Goal: Task Accomplishment & Management: Use online tool/utility

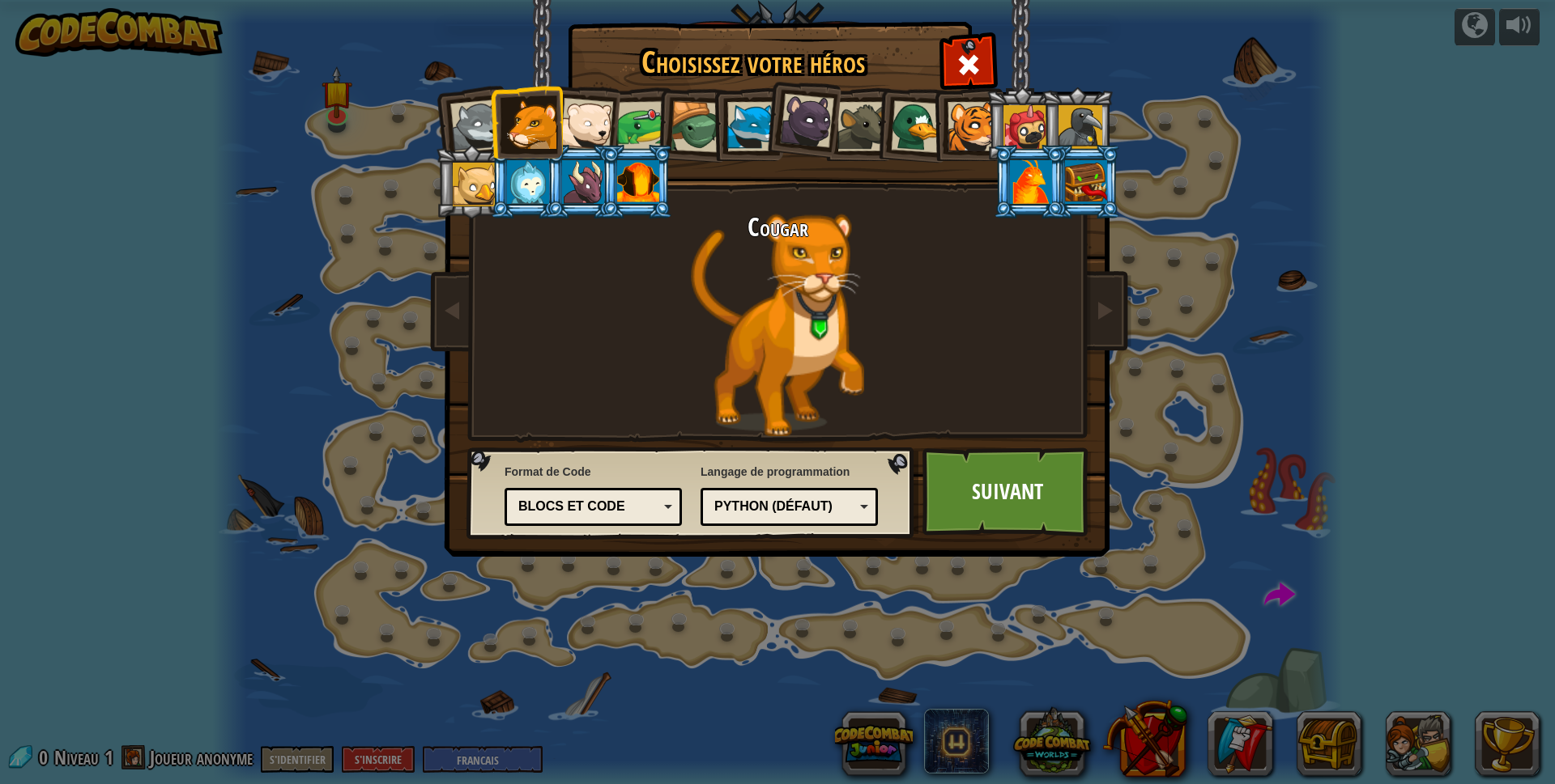
select select "fr"
click at [1113, 96] on img at bounding box center [780, 267] width 701 height 579
click at [660, 499] on div "Blocs et code" at bounding box center [593, 507] width 156 height 25
click at [940, 508] on link "Suivant" at bounding box center [1006, 492] width 169 height 89
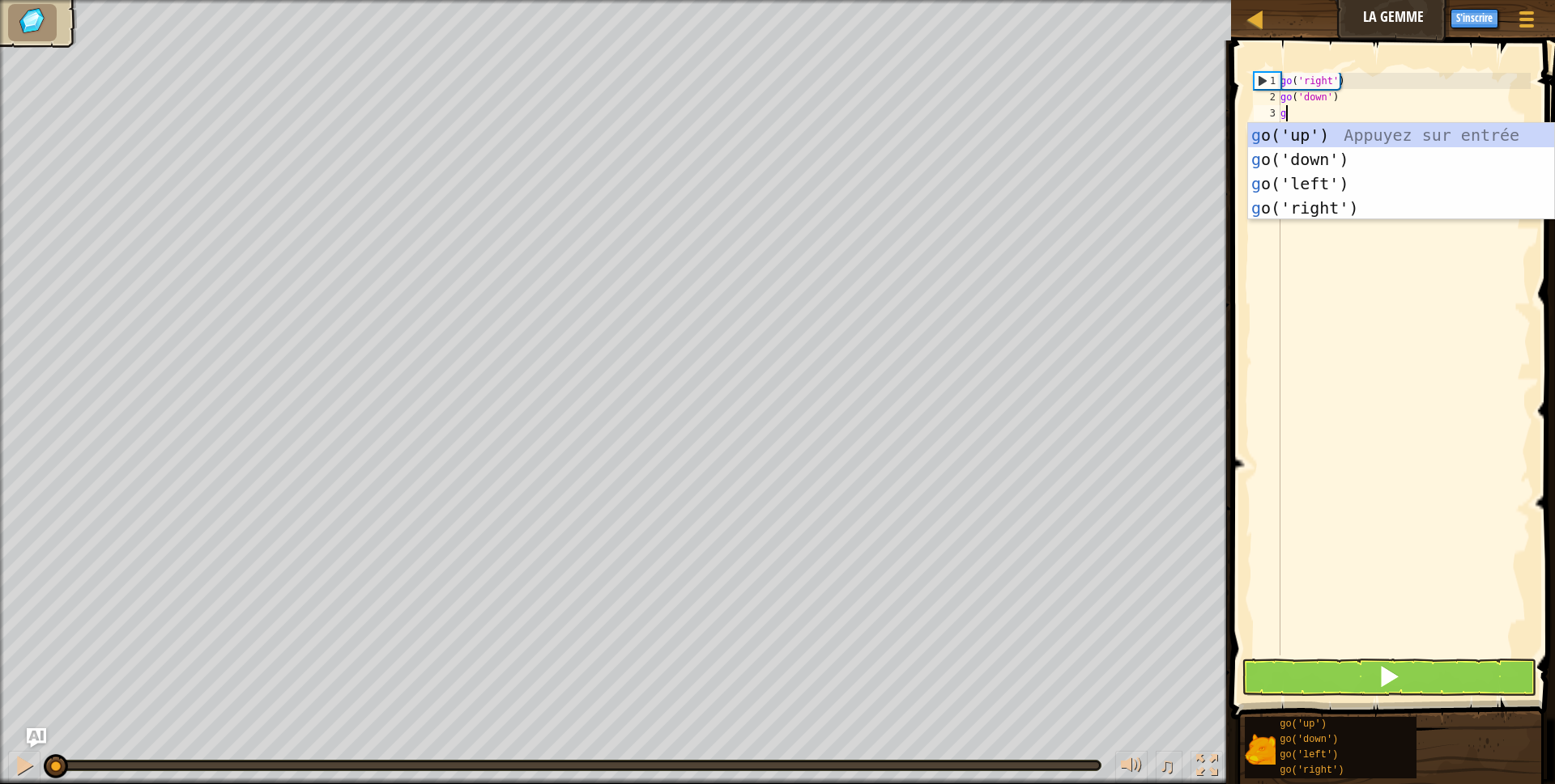
type textarea "go"
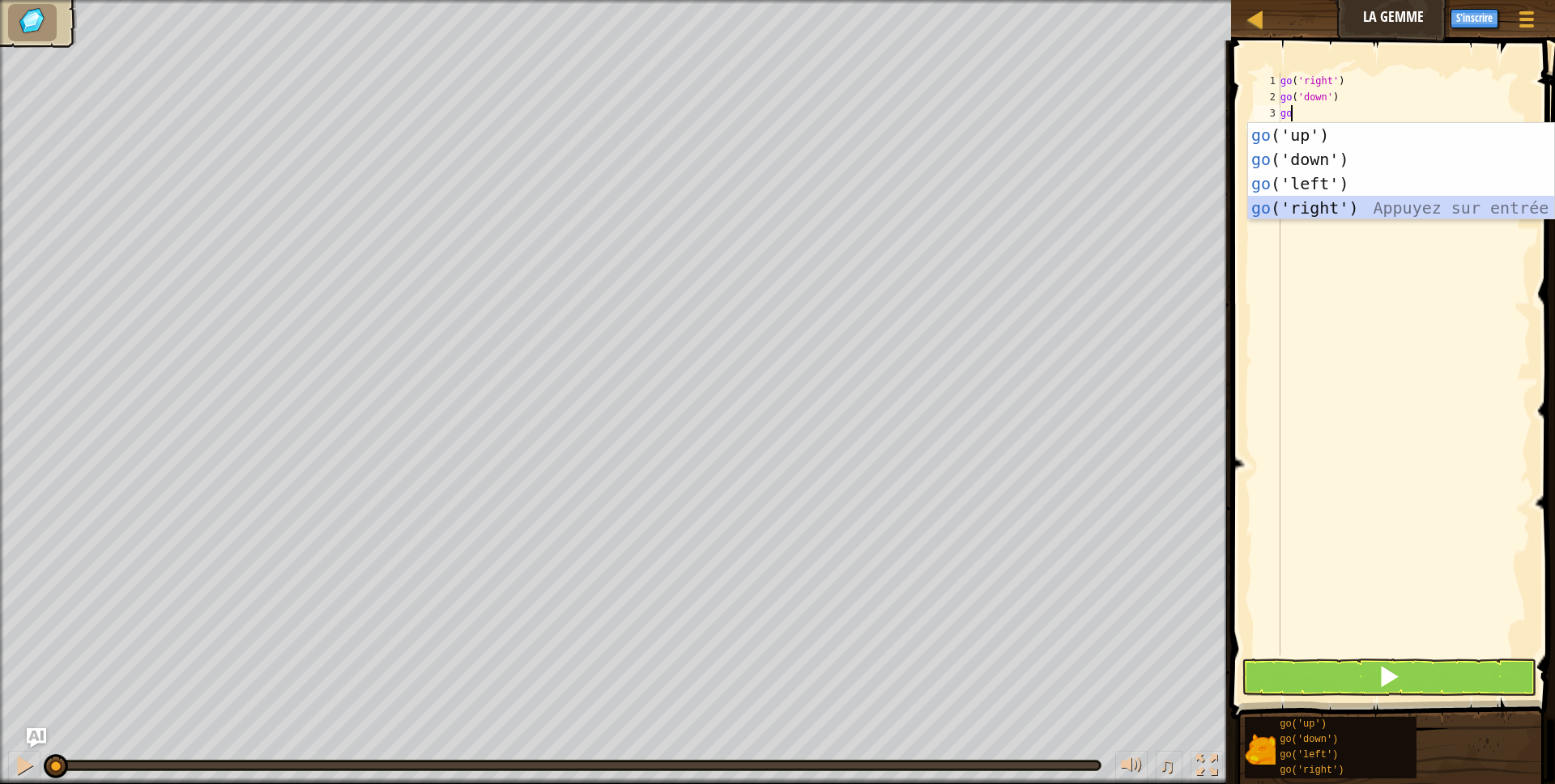
click at [1304, 214] on div "go ('up') Appuyez sur entrée go ('down') Appuyez sur entrée go ('left') Appuyez…" at bounding box center [1401, 196] width 306 height 146
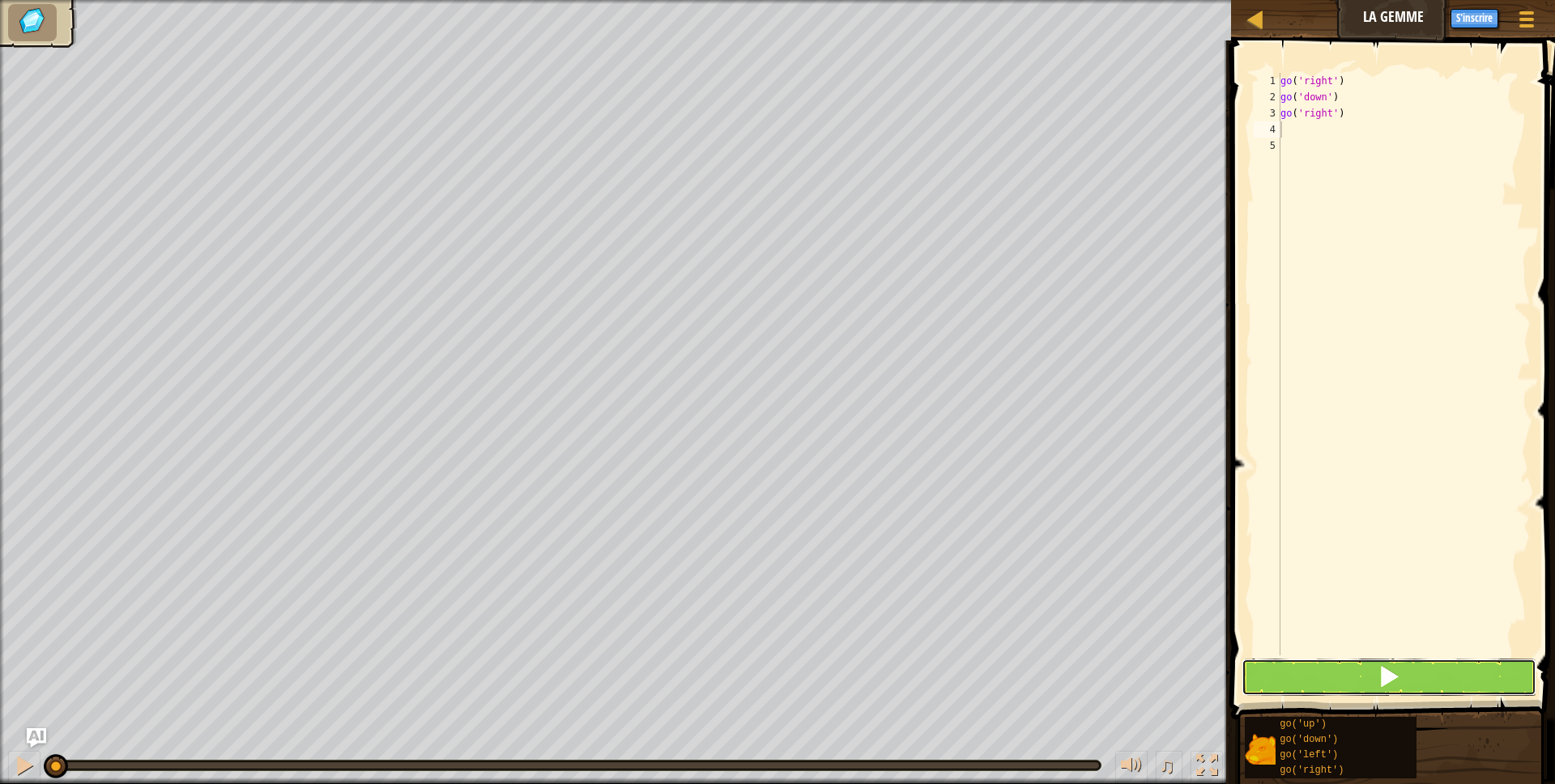
click at [1380, 684] on span at bounding box center [1388, 676] width 23 height 23
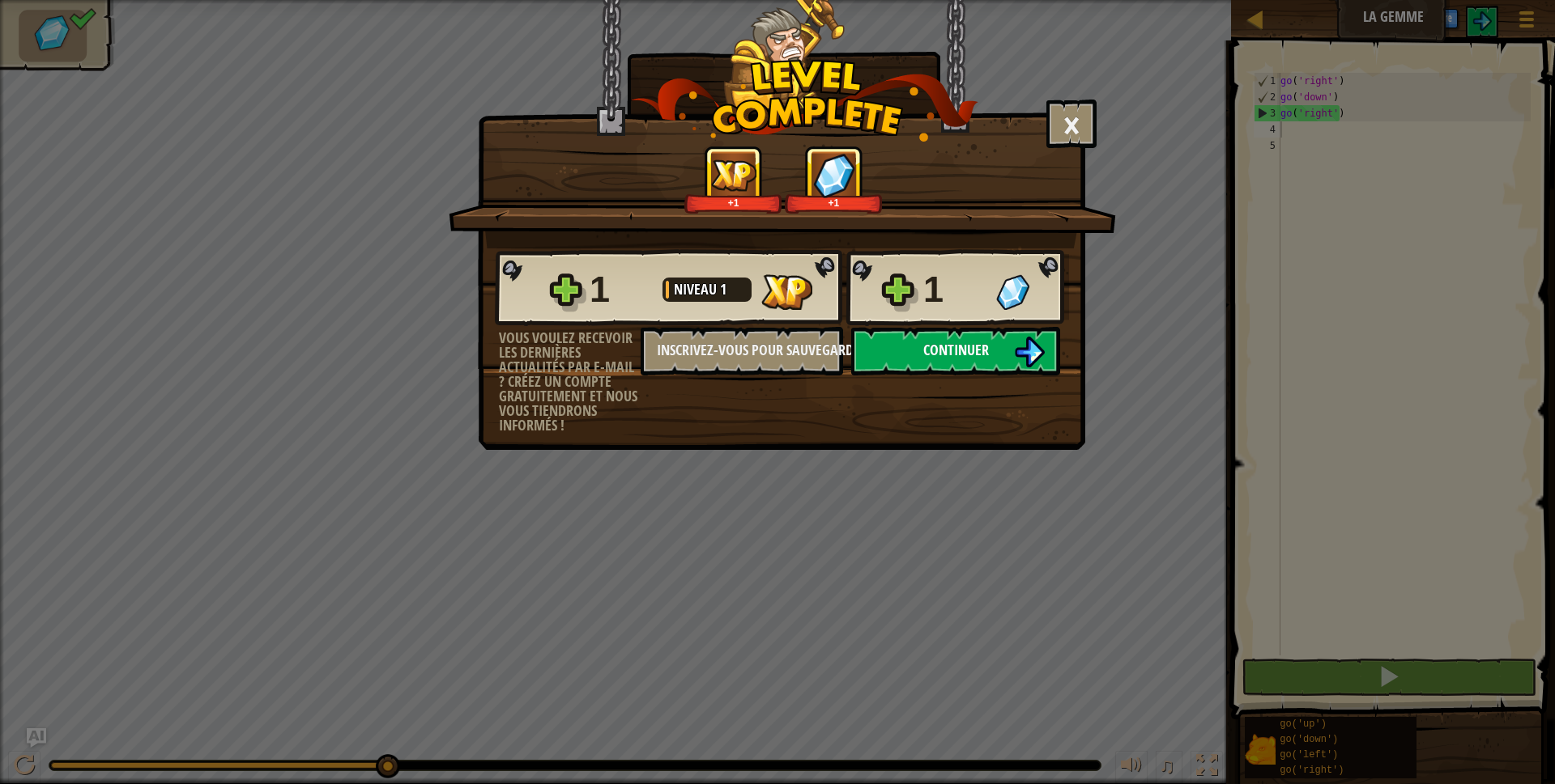
click at [960, 355] on span "Continuer" at bounding box center [956, 350] width 65 height 20
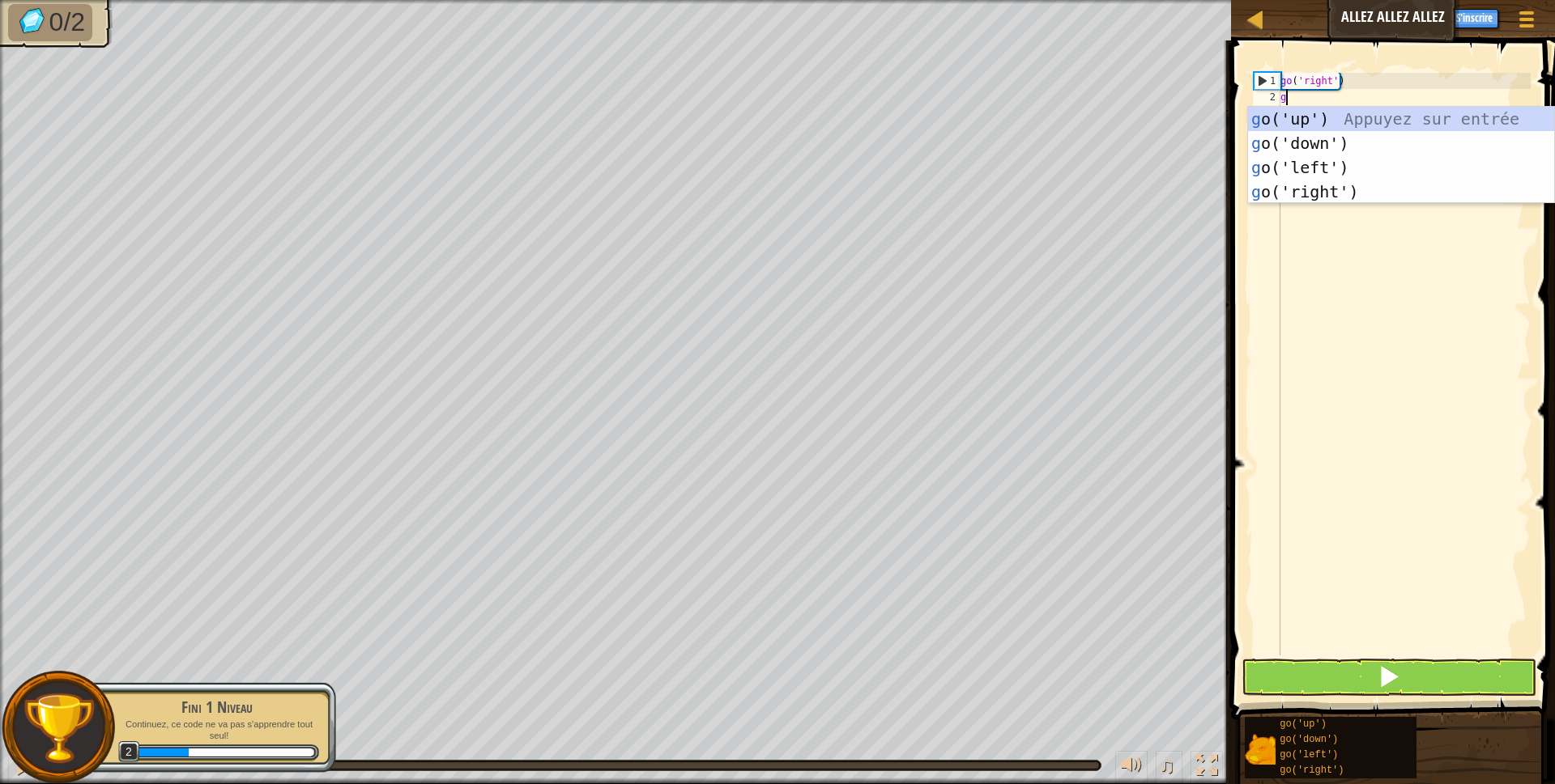
scroll to position [7, 0]
type textarea "go"
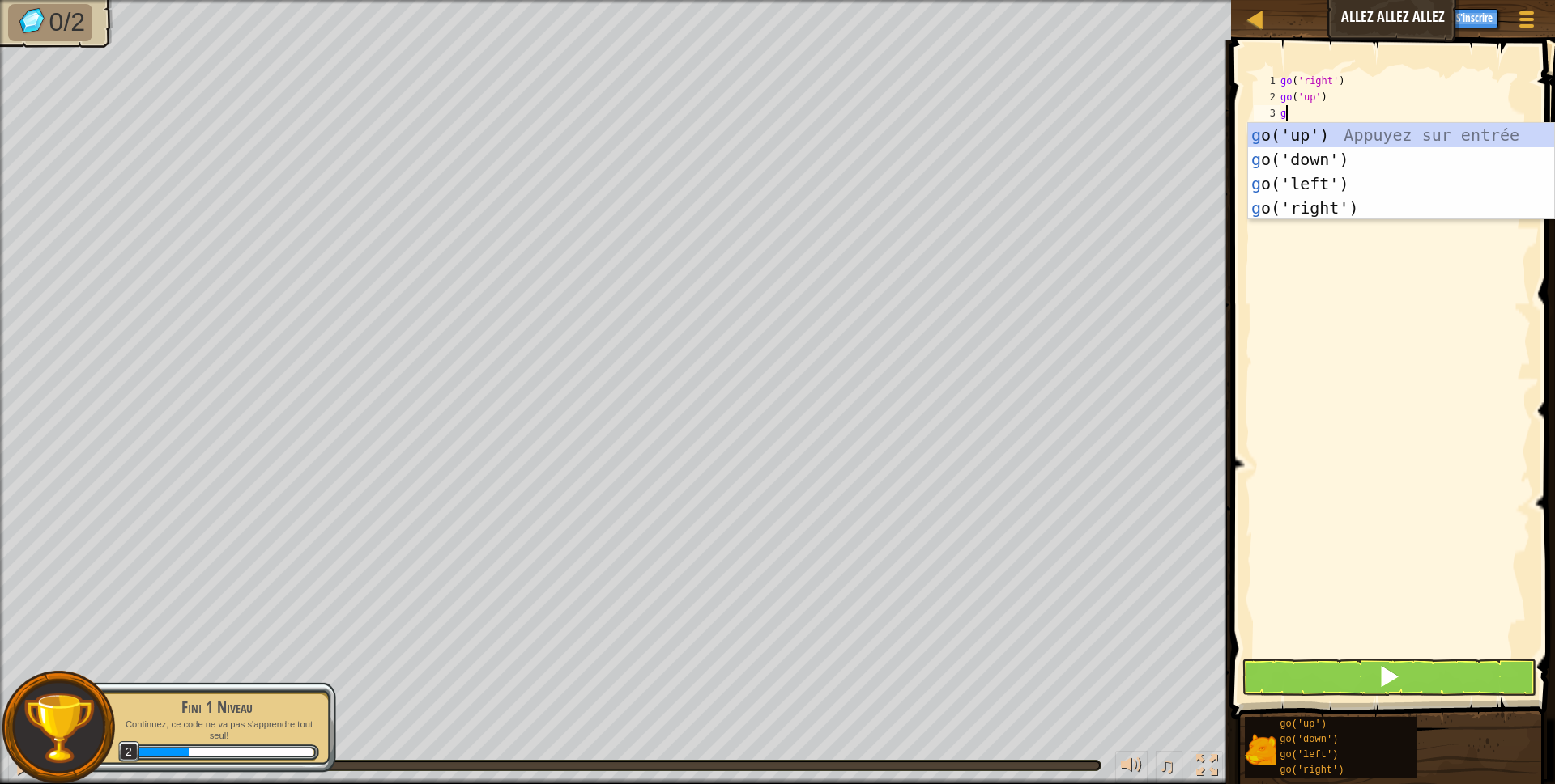
type textarea "go"
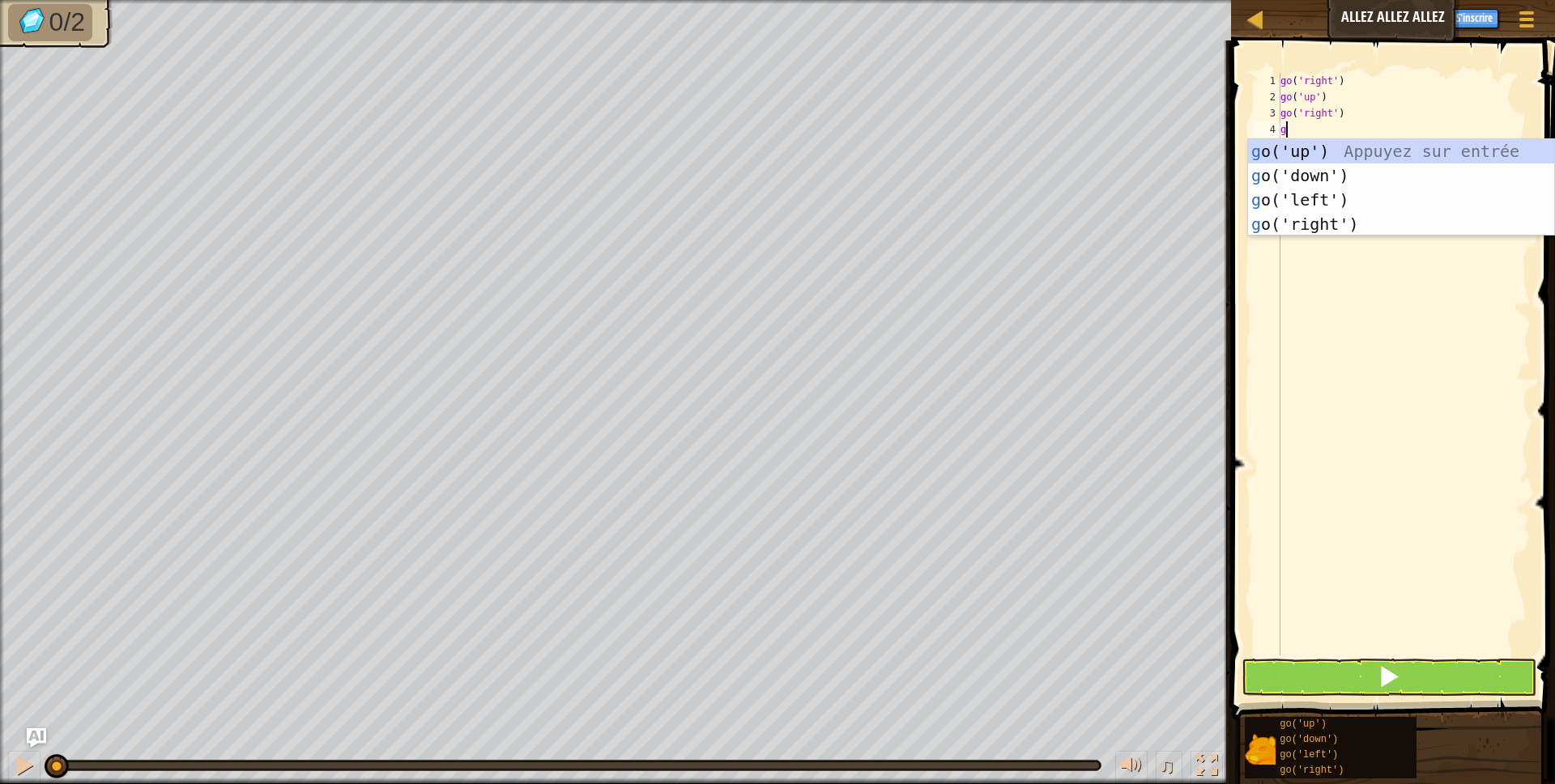
type textarea "go"
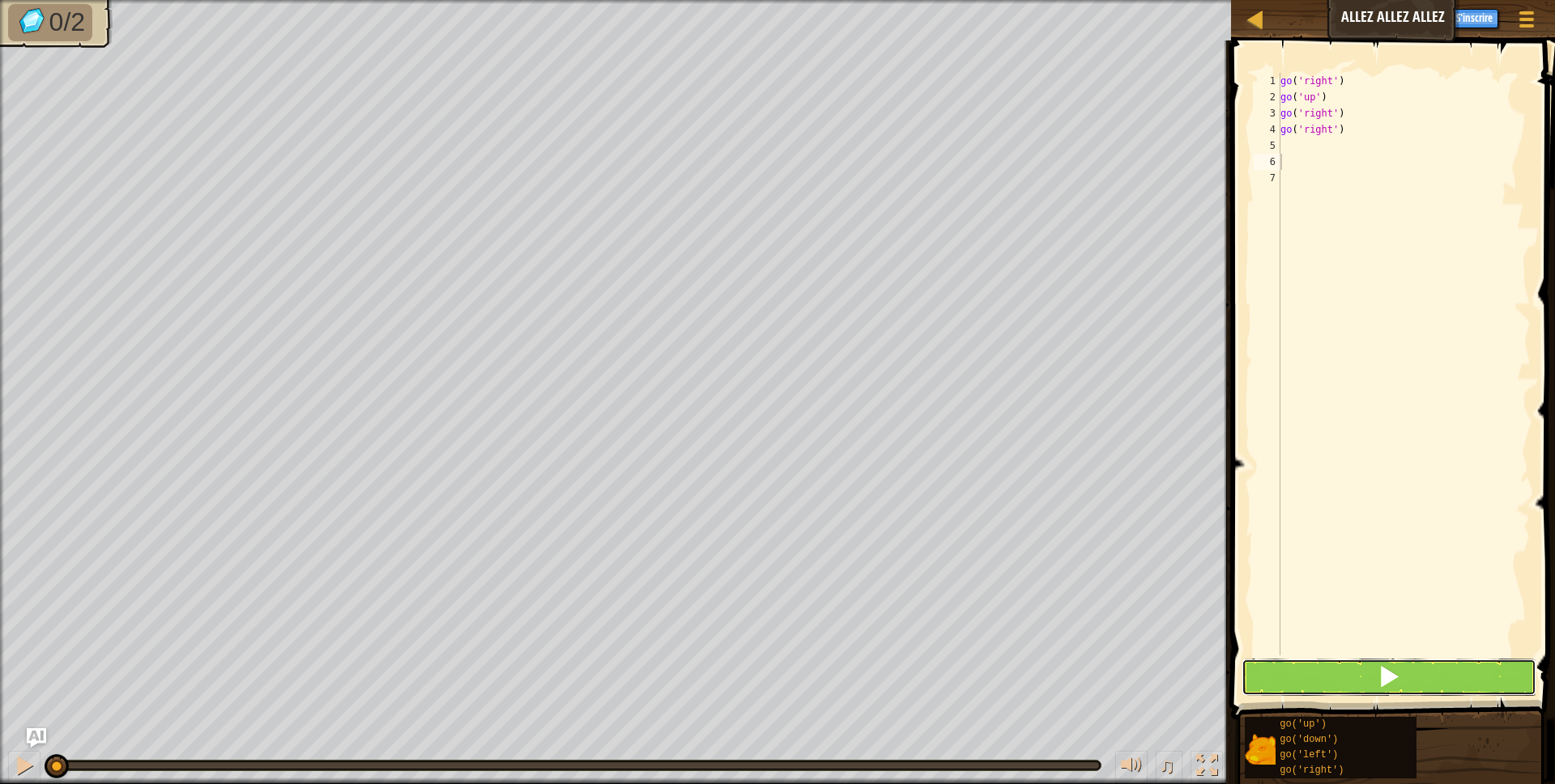
click at [1380, 692] on button at bounding box center [1389, 677] width 295 height 38
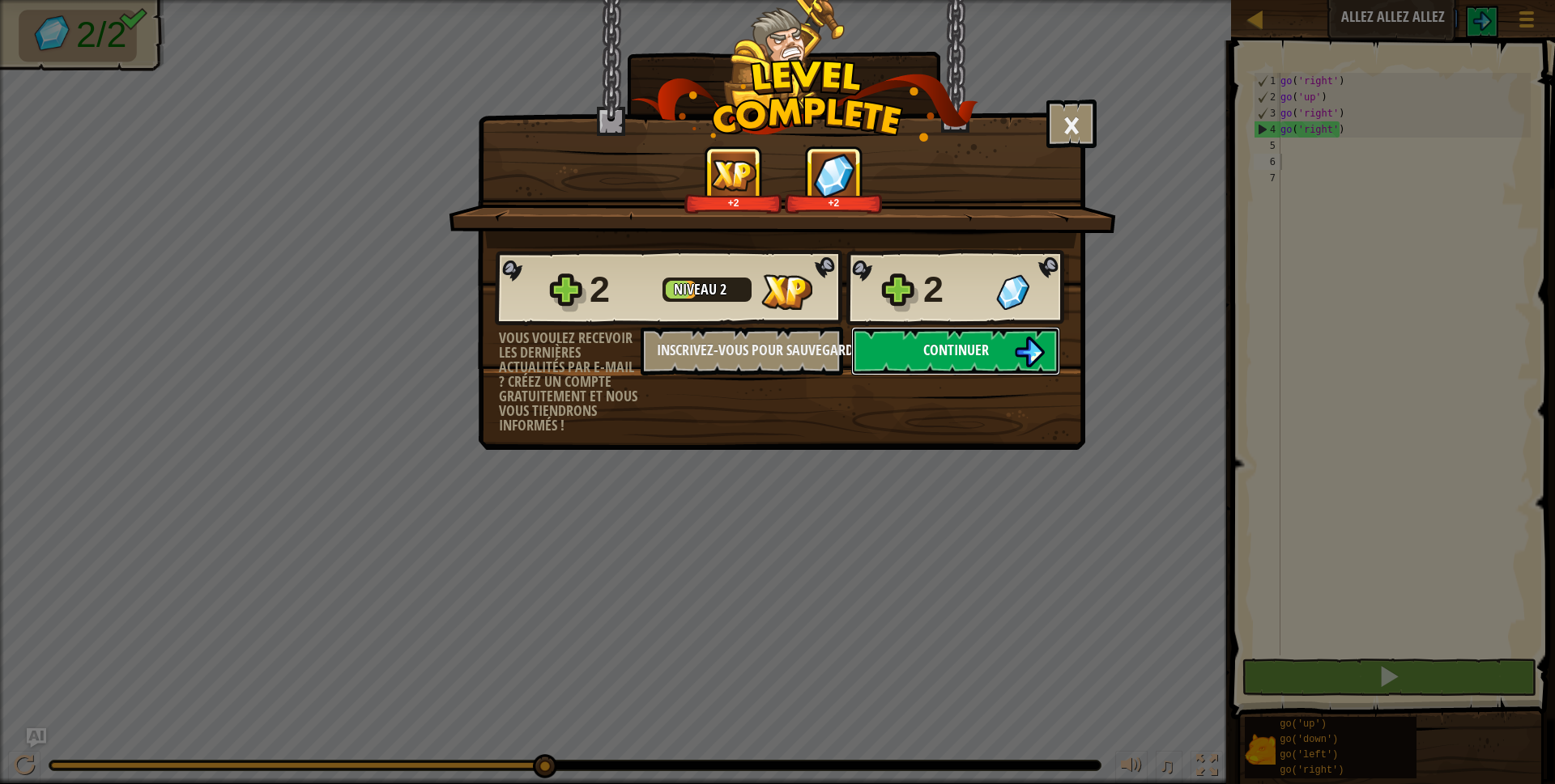
click at [984, 356] on span "Continuer" at bounding box center [956, 350] width 65 height 20
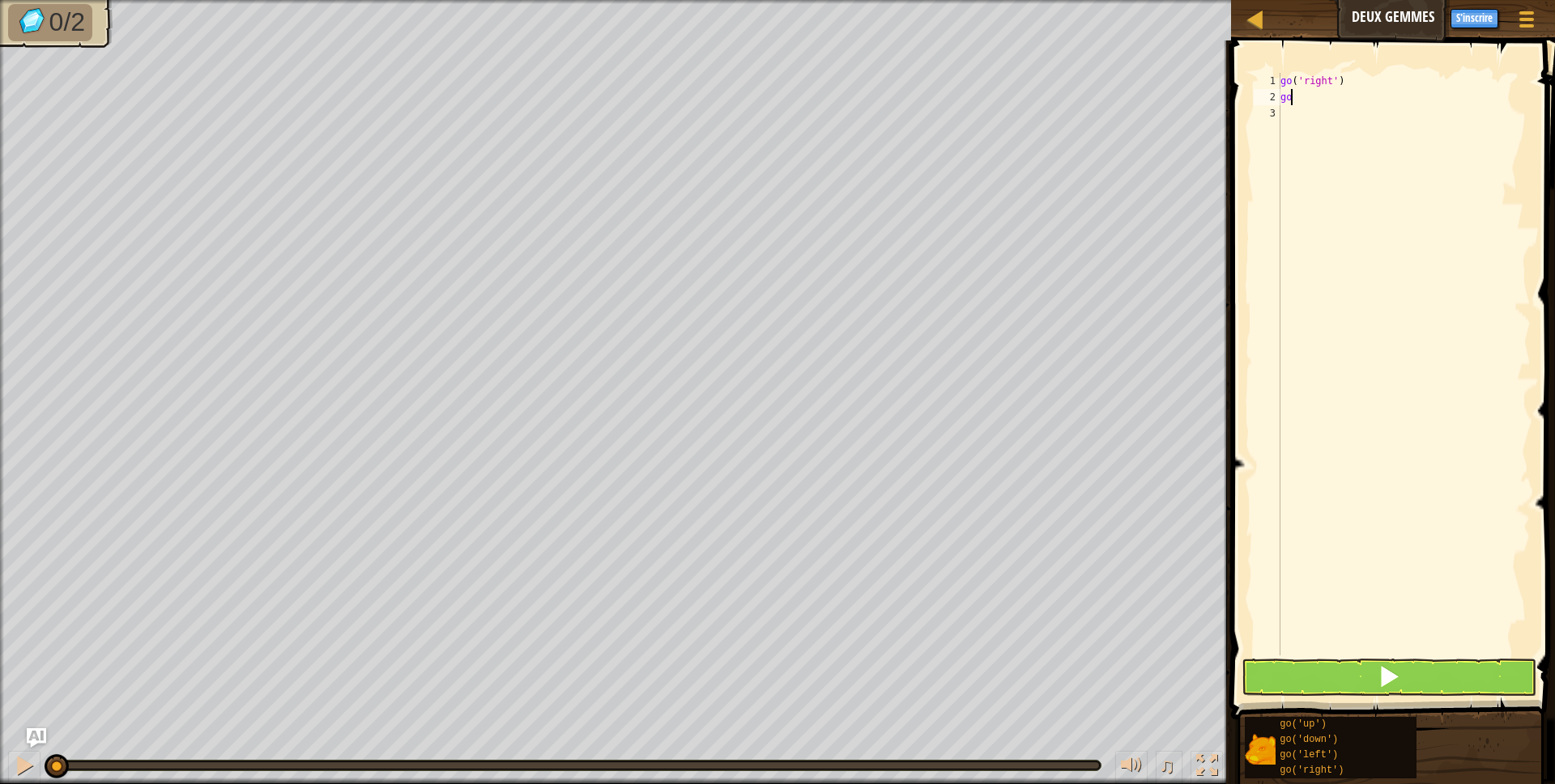
scroll to position [7, 1]
type textarea "go('"
type textarea "go('right')"
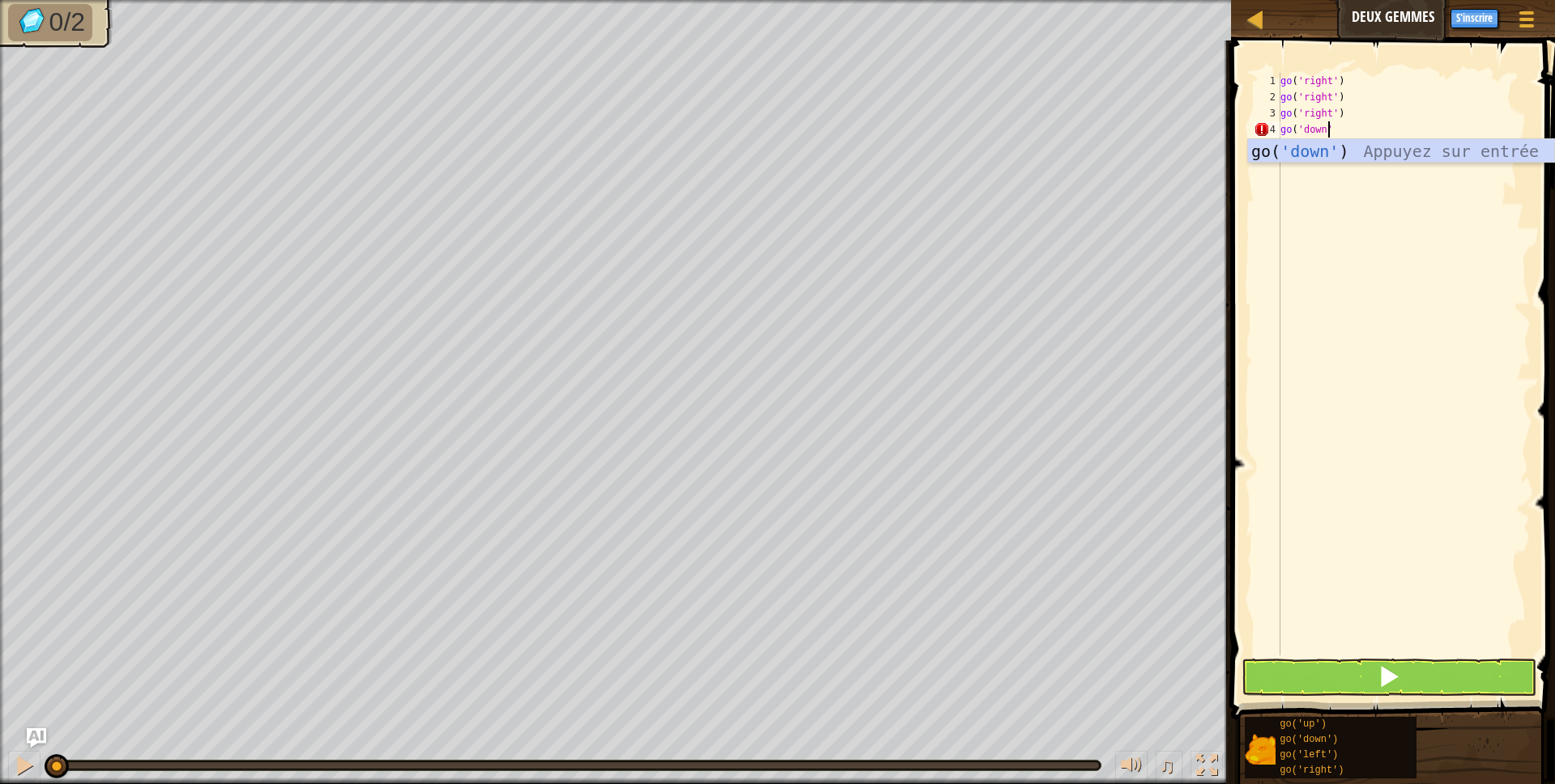
type textarea "go('down')"
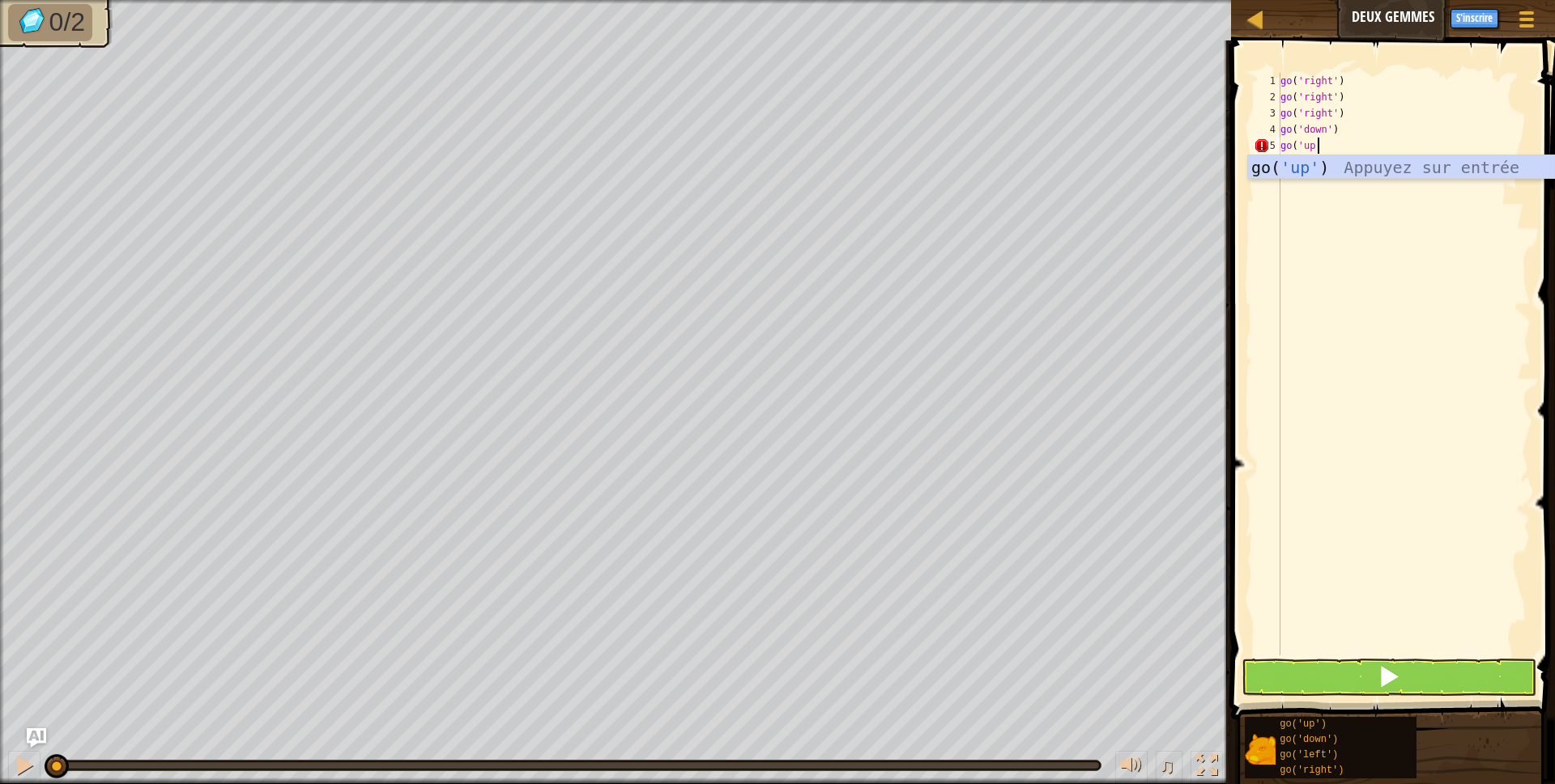
scroll to position [7, 2]
type textarea "go('up')"
click at [1428, 669] on button at bounding box center [1389, 677] width 295 height 38
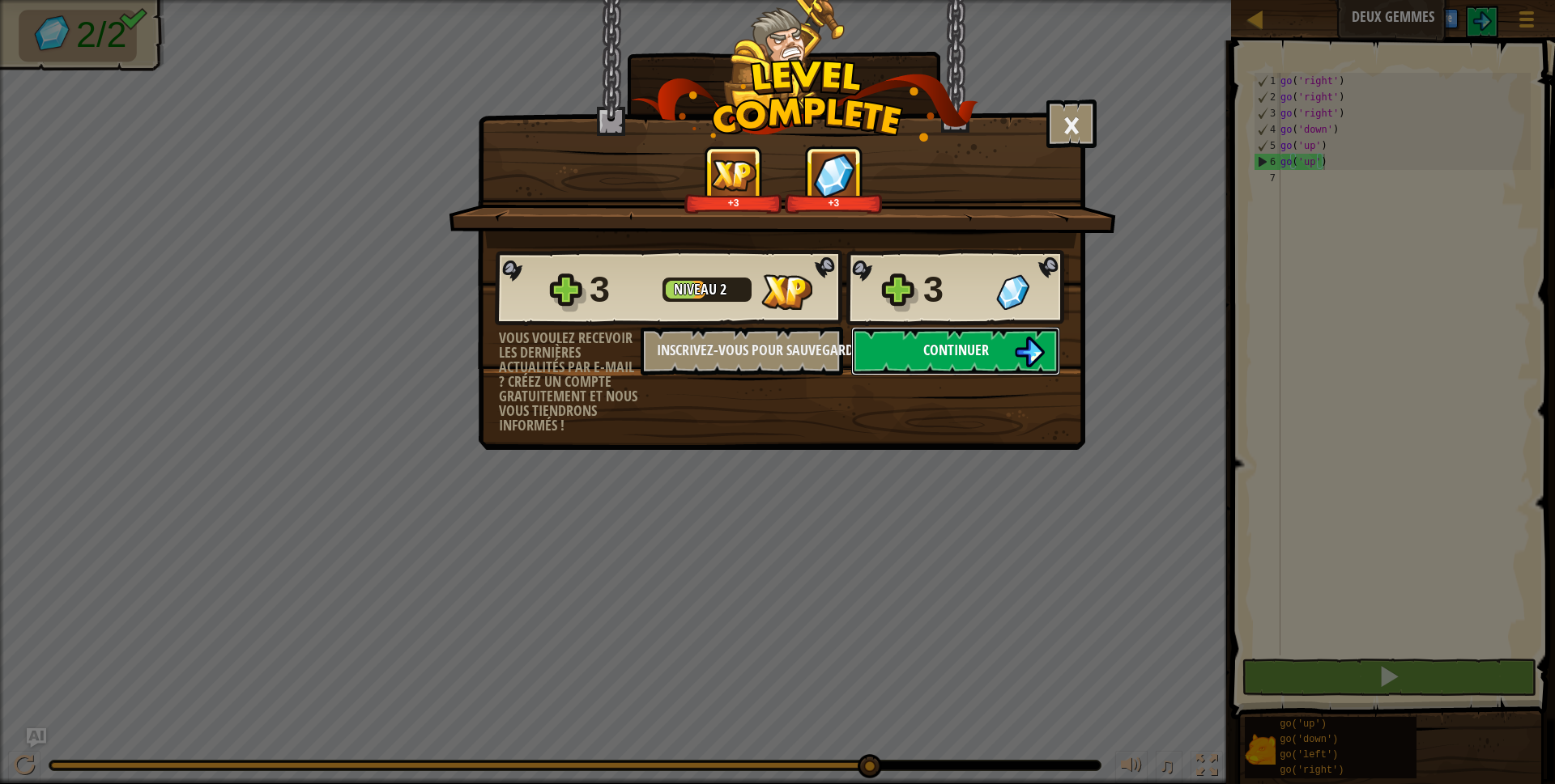
click at [980, 348] on span "Continuer" at bounding box center [956, 350] width 65 height 20
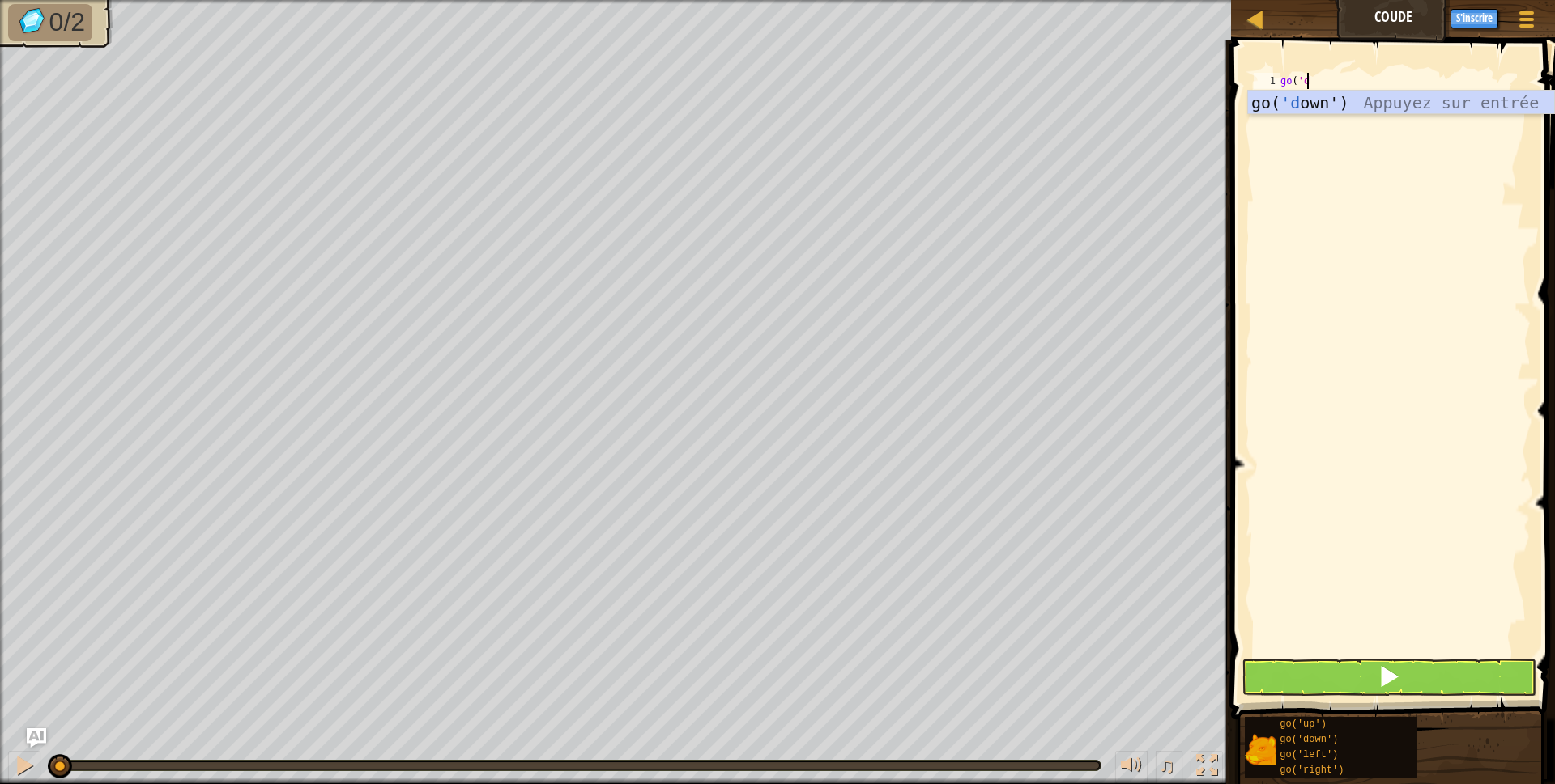
scroll to position [7, 2]
type textarea "go('down')"
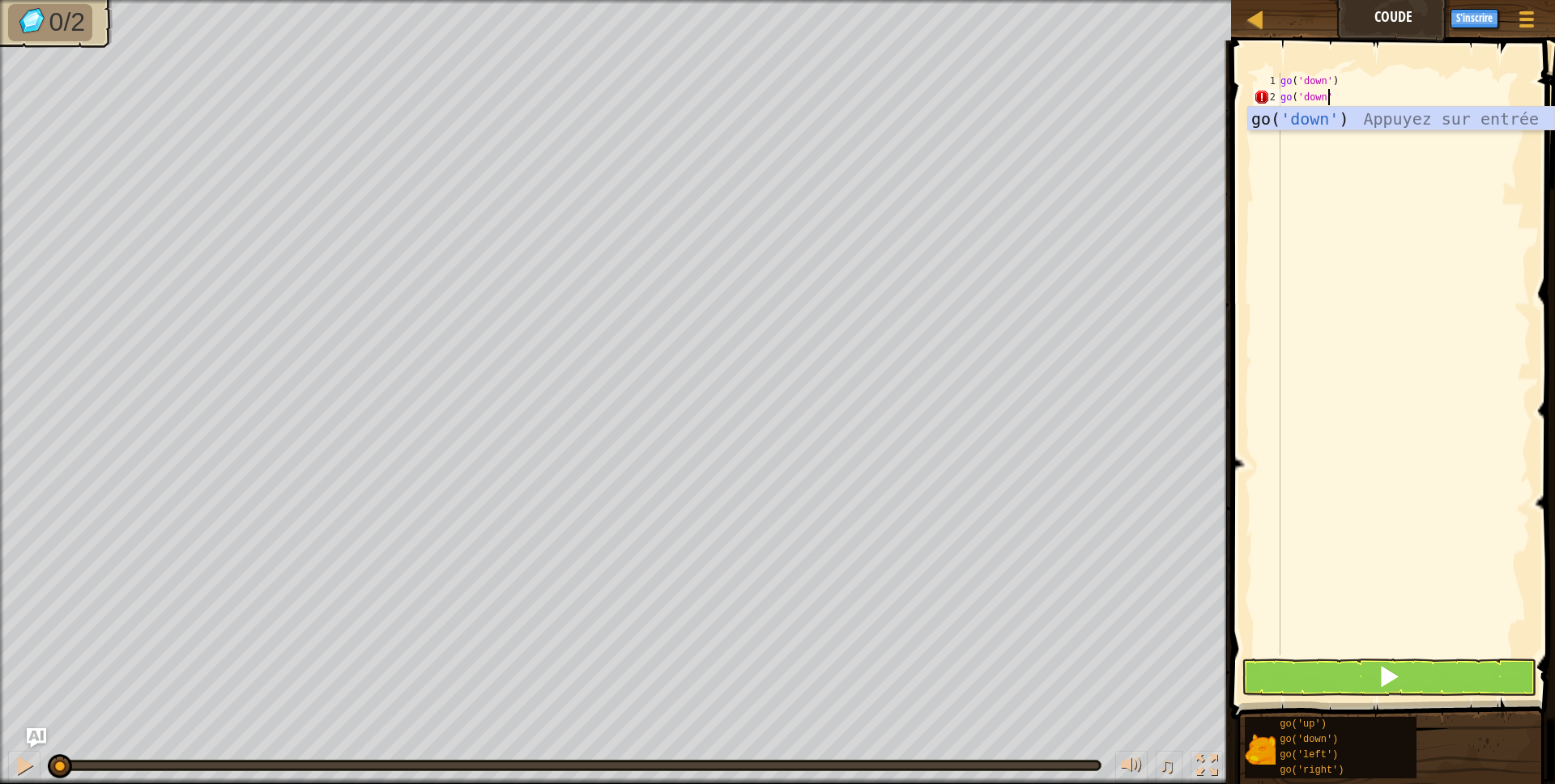
type textarea "go('down')"
type textarea "go('left')"
click at [1348, 663] on button at bounding box center [1389, 677] width 295 height 38
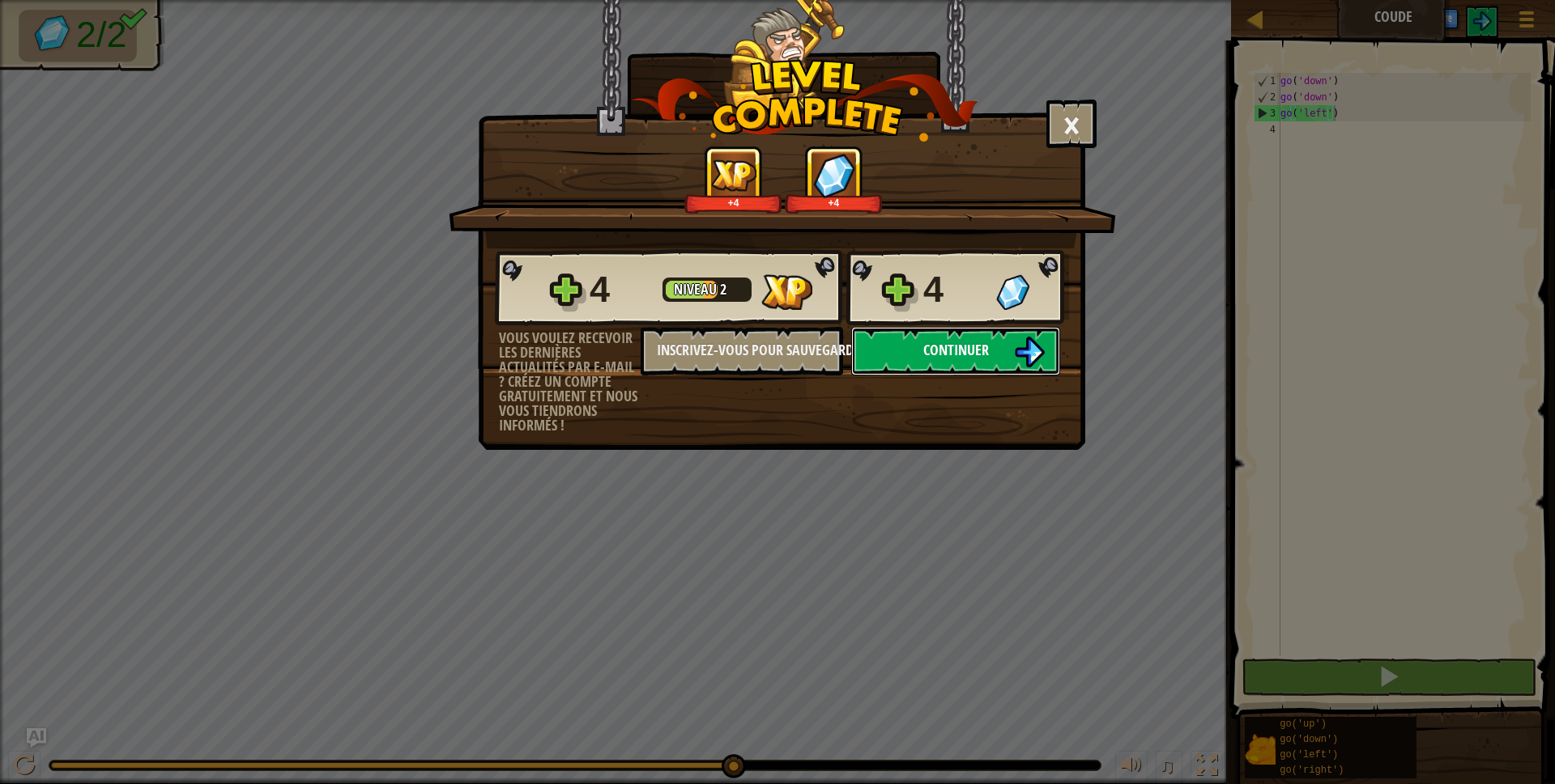
click at [1001, 353] on button "Continuer" at bounding box center [956, 352] width 209 height 49
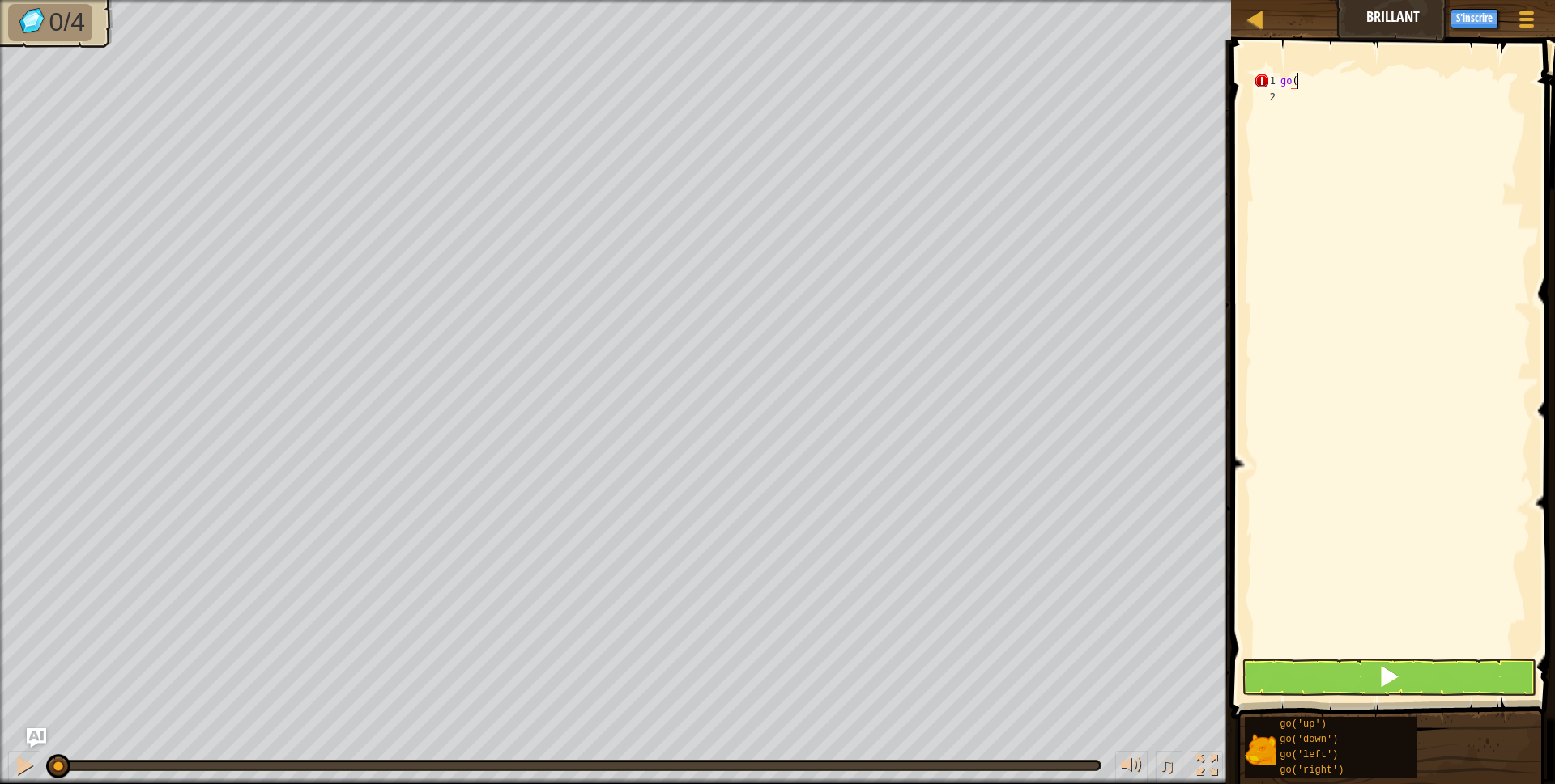
scroll to position [7, 0]
type textarea "go"
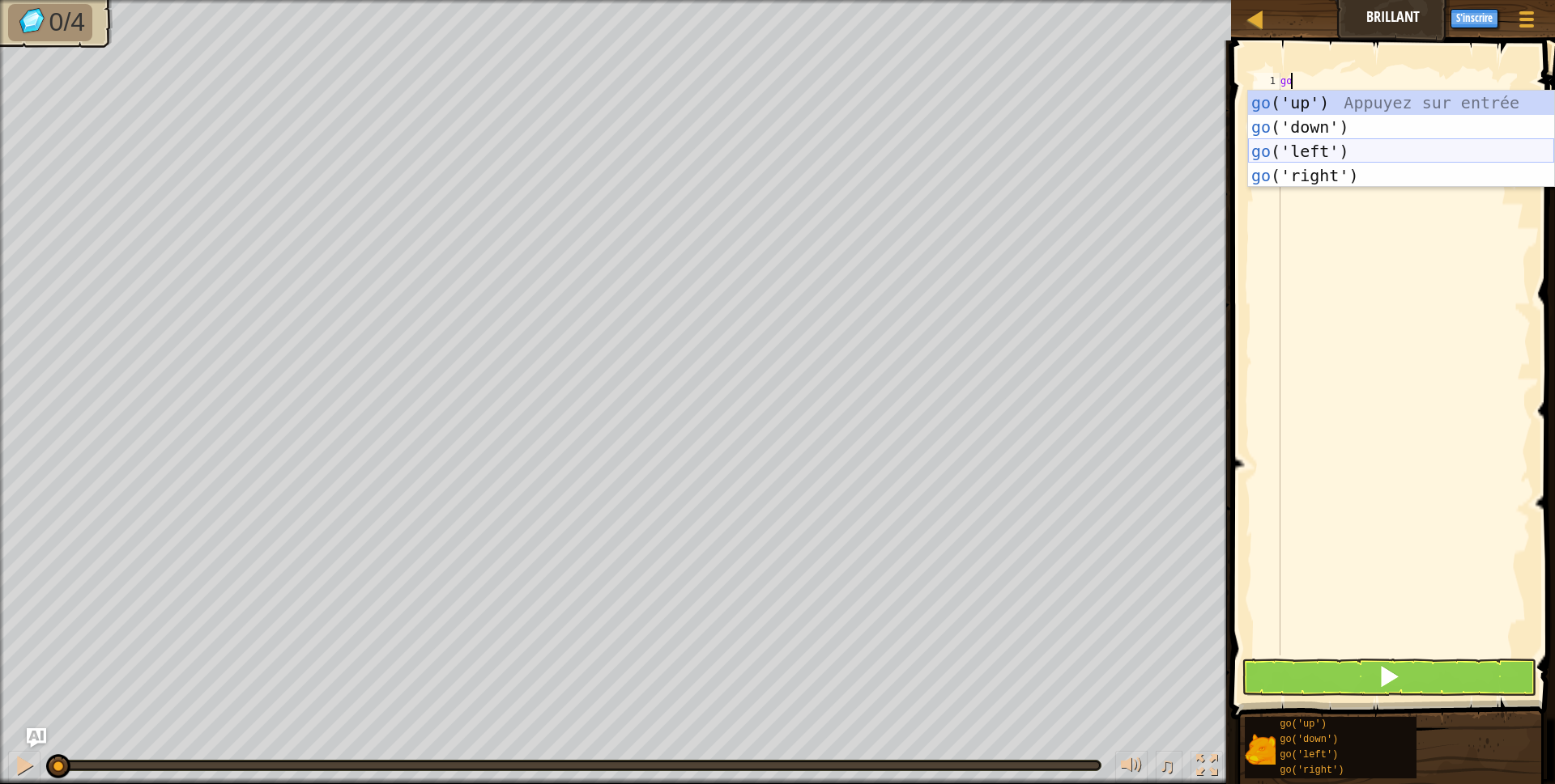
click at [1267, 152] on div "go ('up') Appuyez sur entrée go ('down') Appuyez sur entrée go ('left') Appuyez…" at bounding box center [1401, 163] width 306 height 146
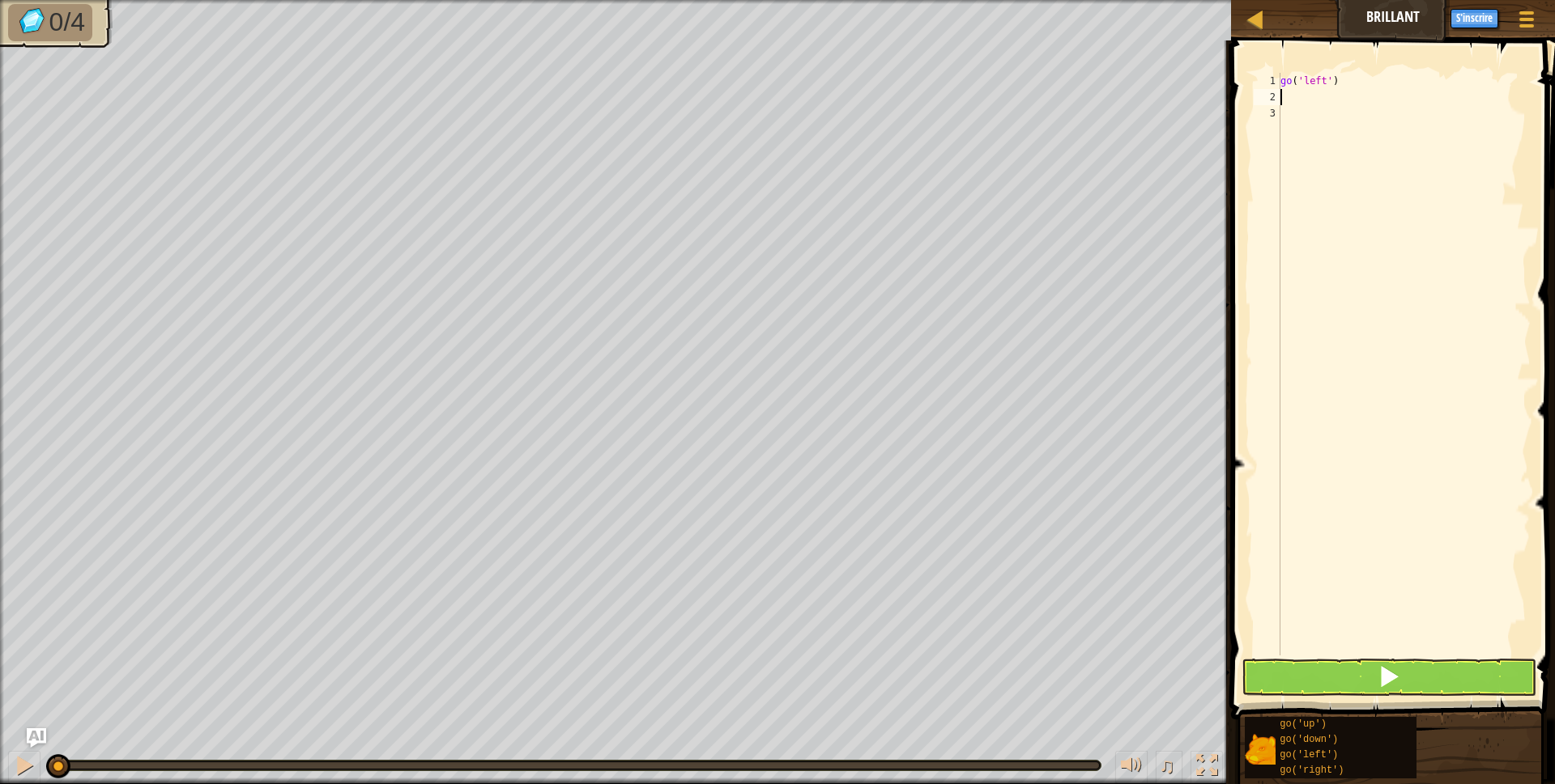
type textarea "g"
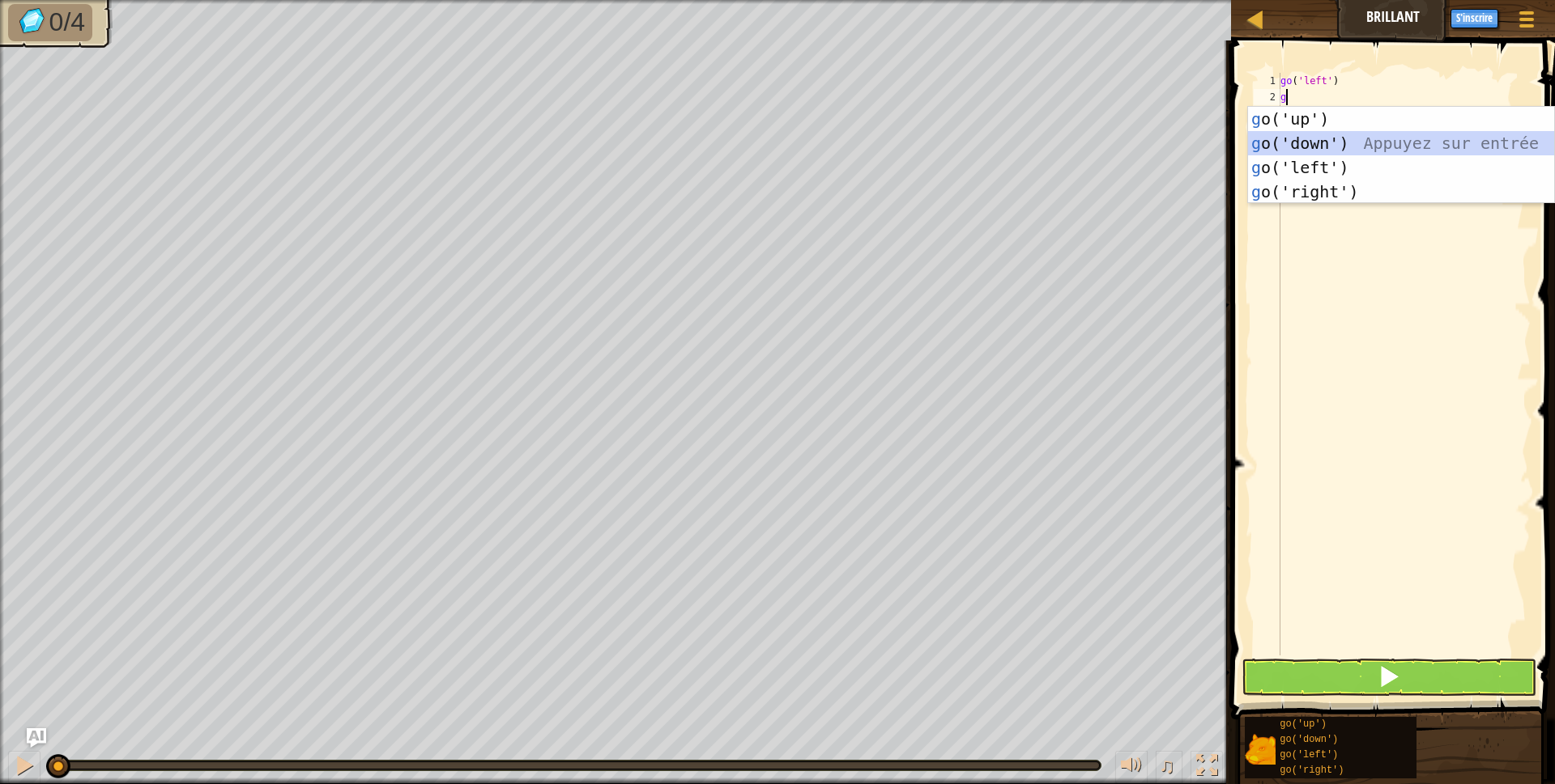
click at [1290, 142] on div "g o('up') Appuyez sur entrée g o('down') Appuyez sur entrée g o('left') Appuyez…" at bounding box center [1401, 179] width 306 height 146
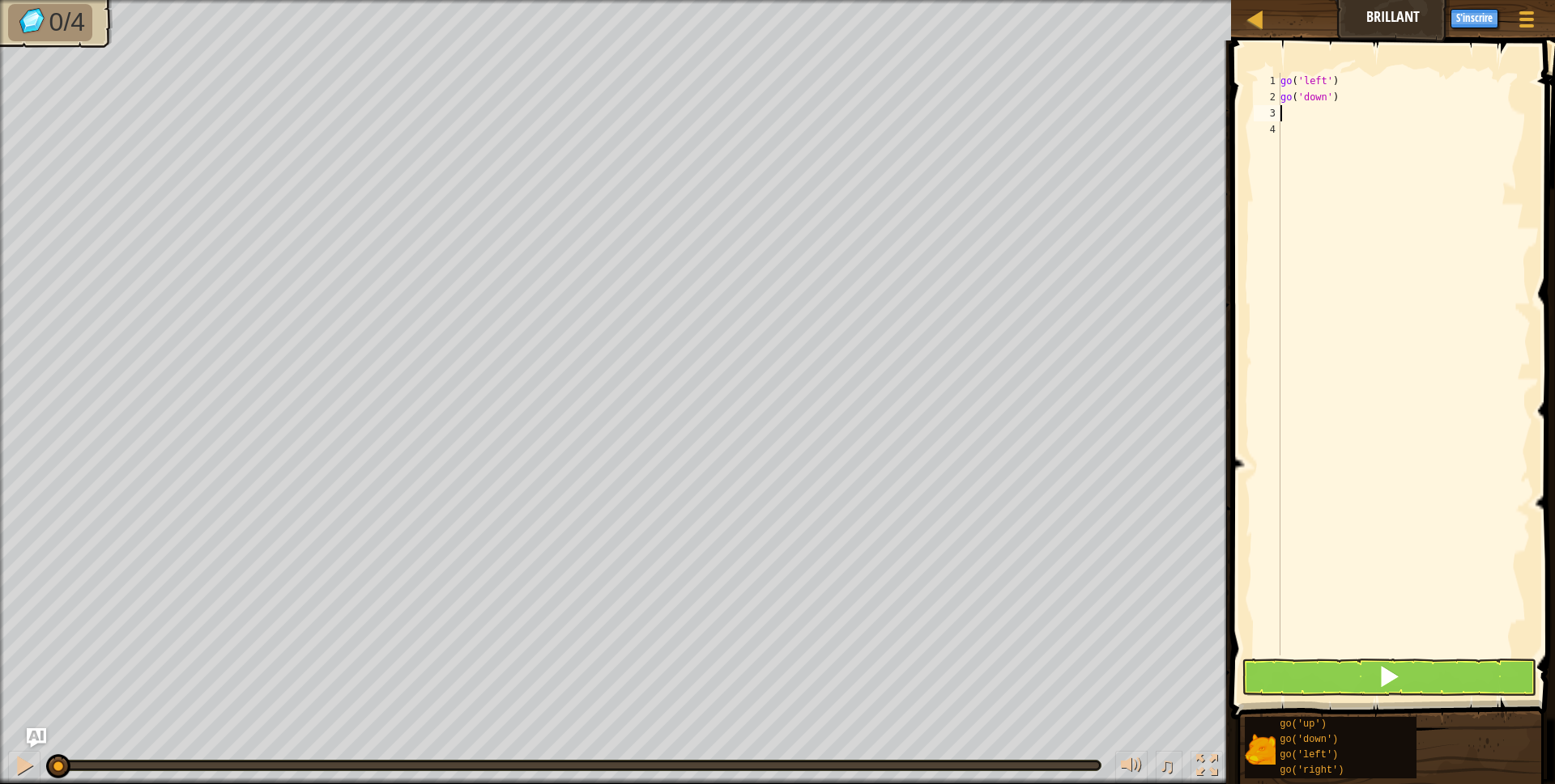
type textarea "g"
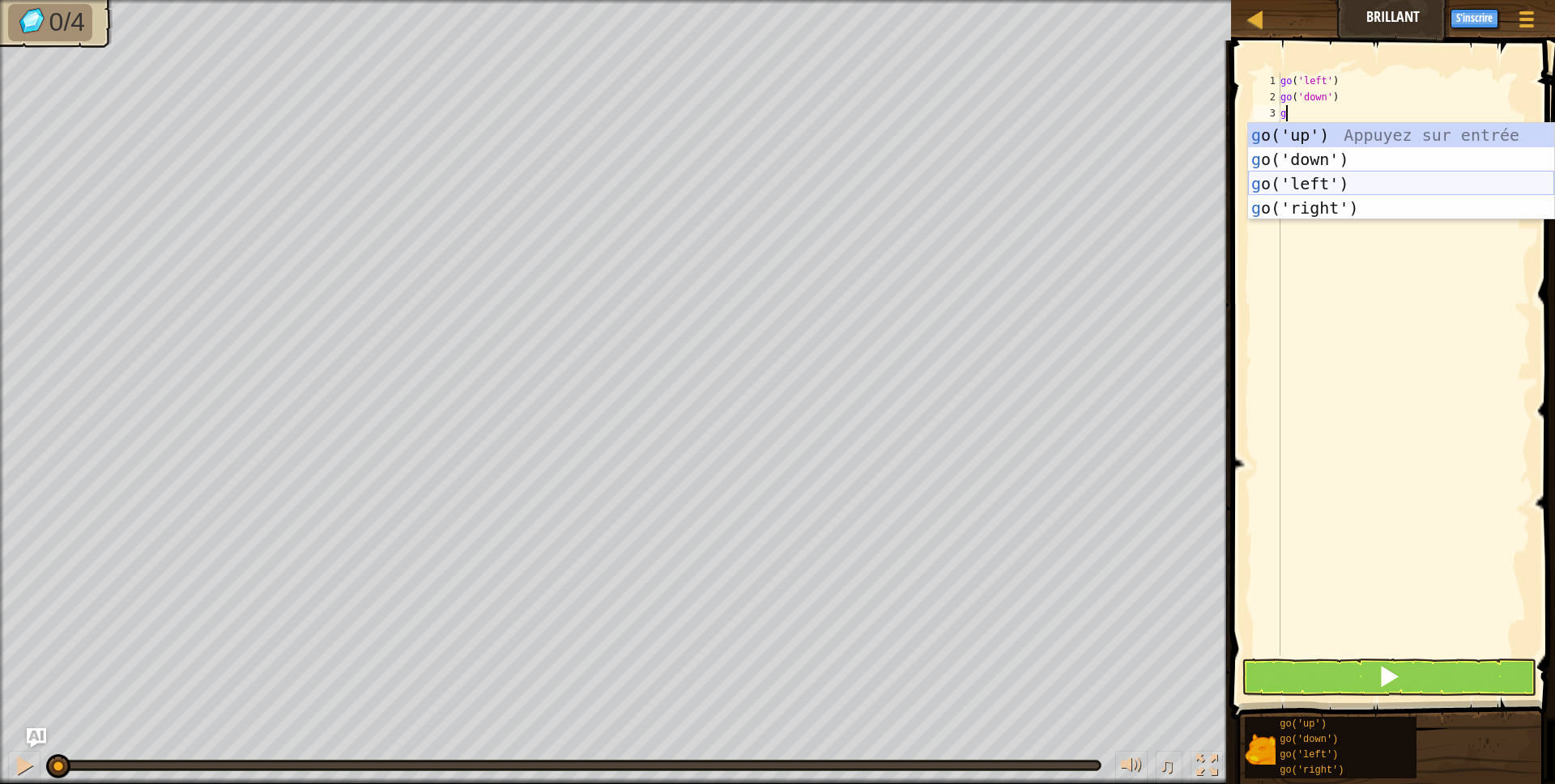
click at [1297, 176] on div "g o('up') Appuyez sur entrée g o('down') Appuyez sur entrée g o('left') Appuyez…" at bounding box center [1401, 196] width 306 height 146
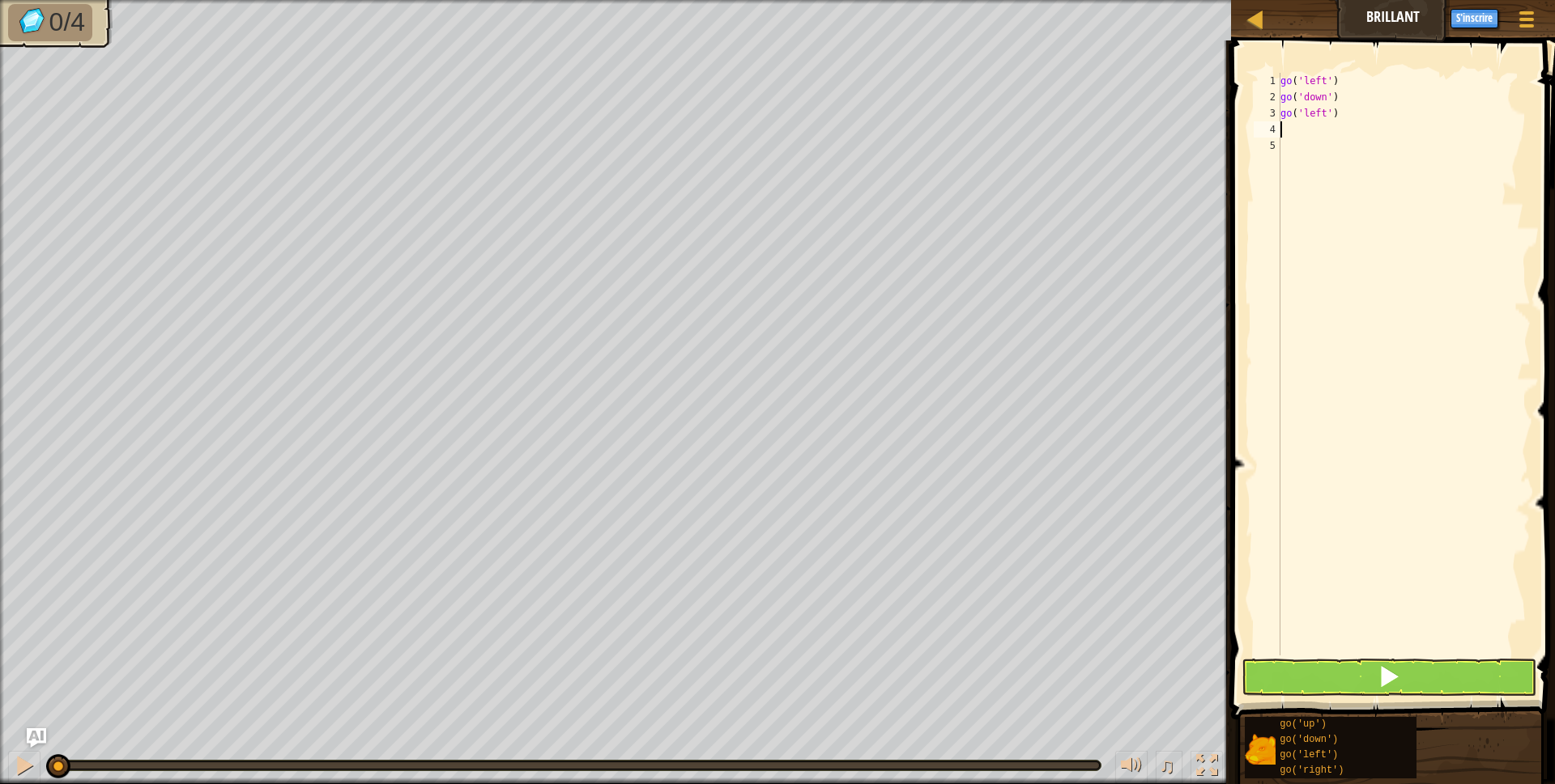
type textarea "g"
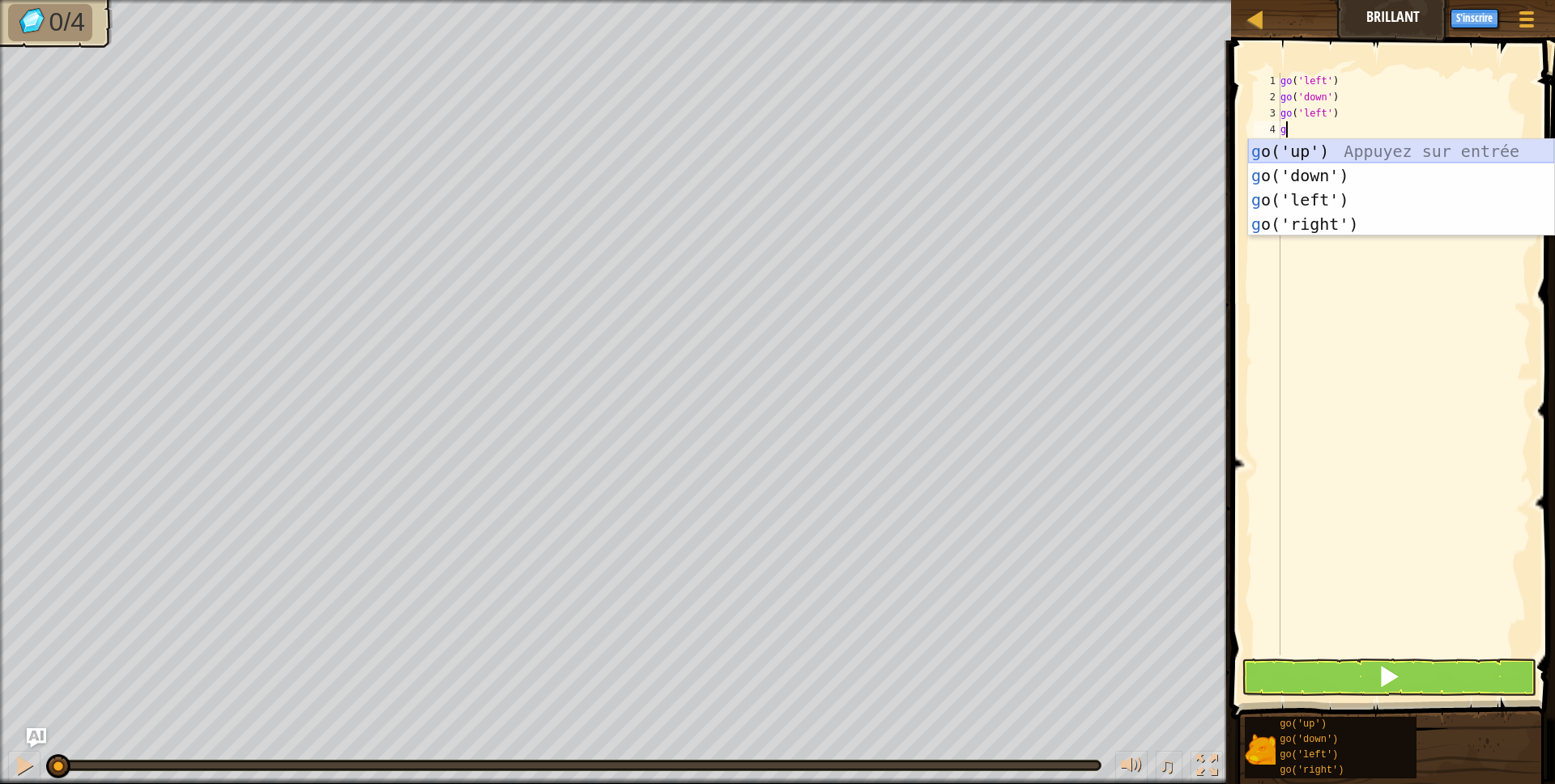
click at [1295, 159] on div "g o('up') Appuyez sur entrée g o('down') Appuyez sur entrée g o('left') Appuyez…" at bounding box center [1401, 212] width 306 height 146
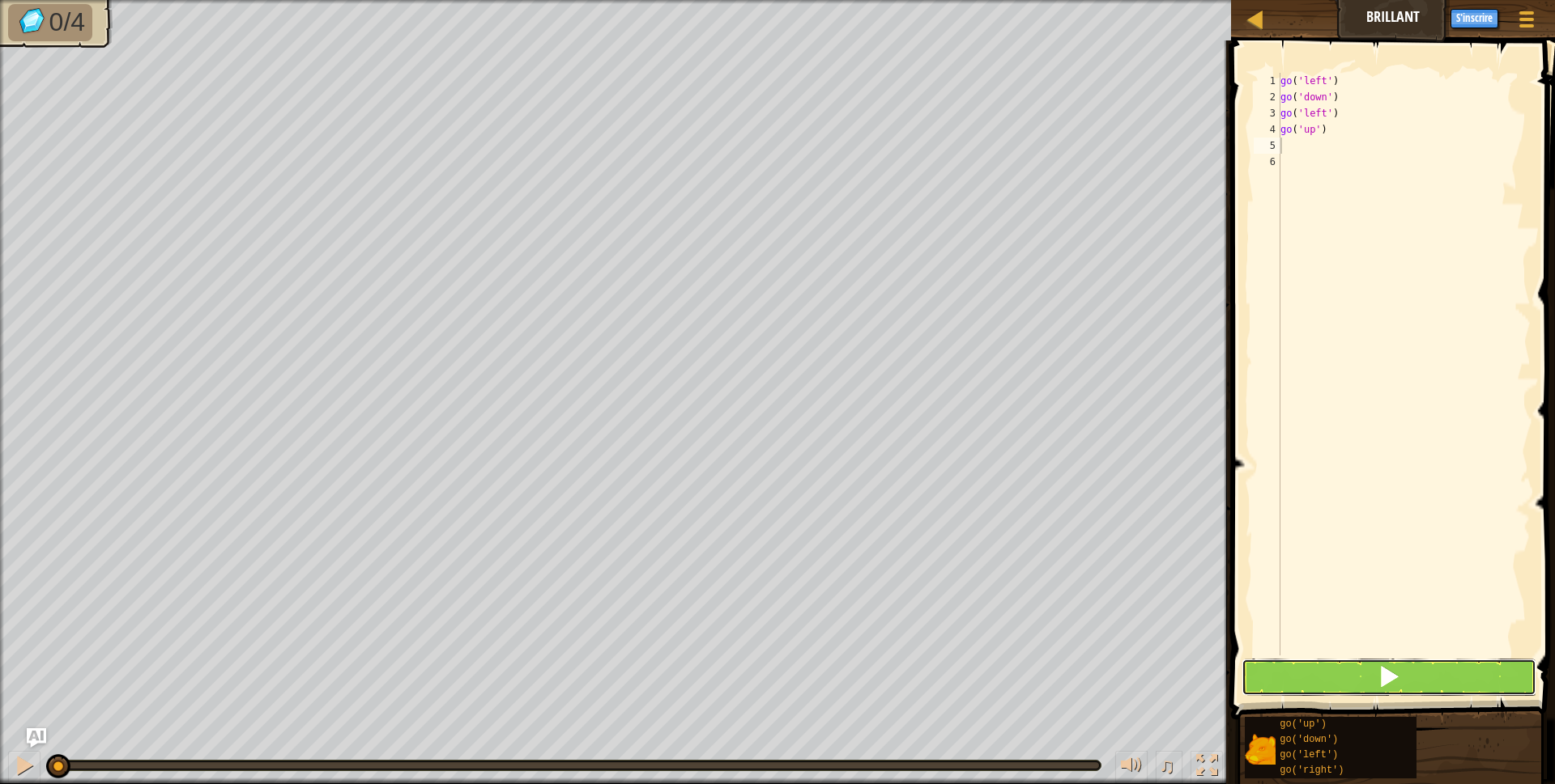
click at [1333, 693] on button at bounding box center [1389, 677] width 295 height 38
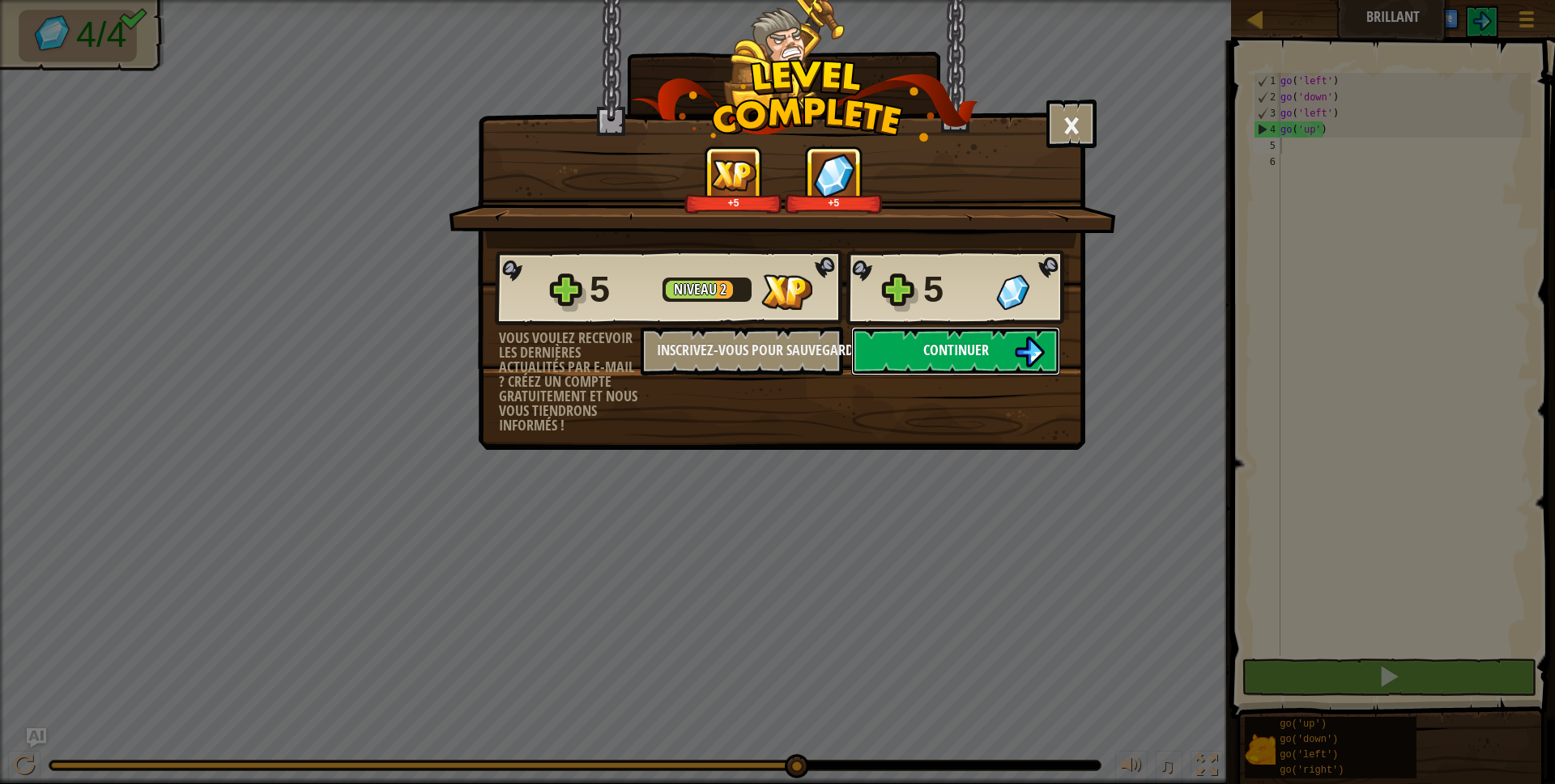
click at [993, 357] on button "Continuer" at bounding box center [956, 352] width 209 height 49
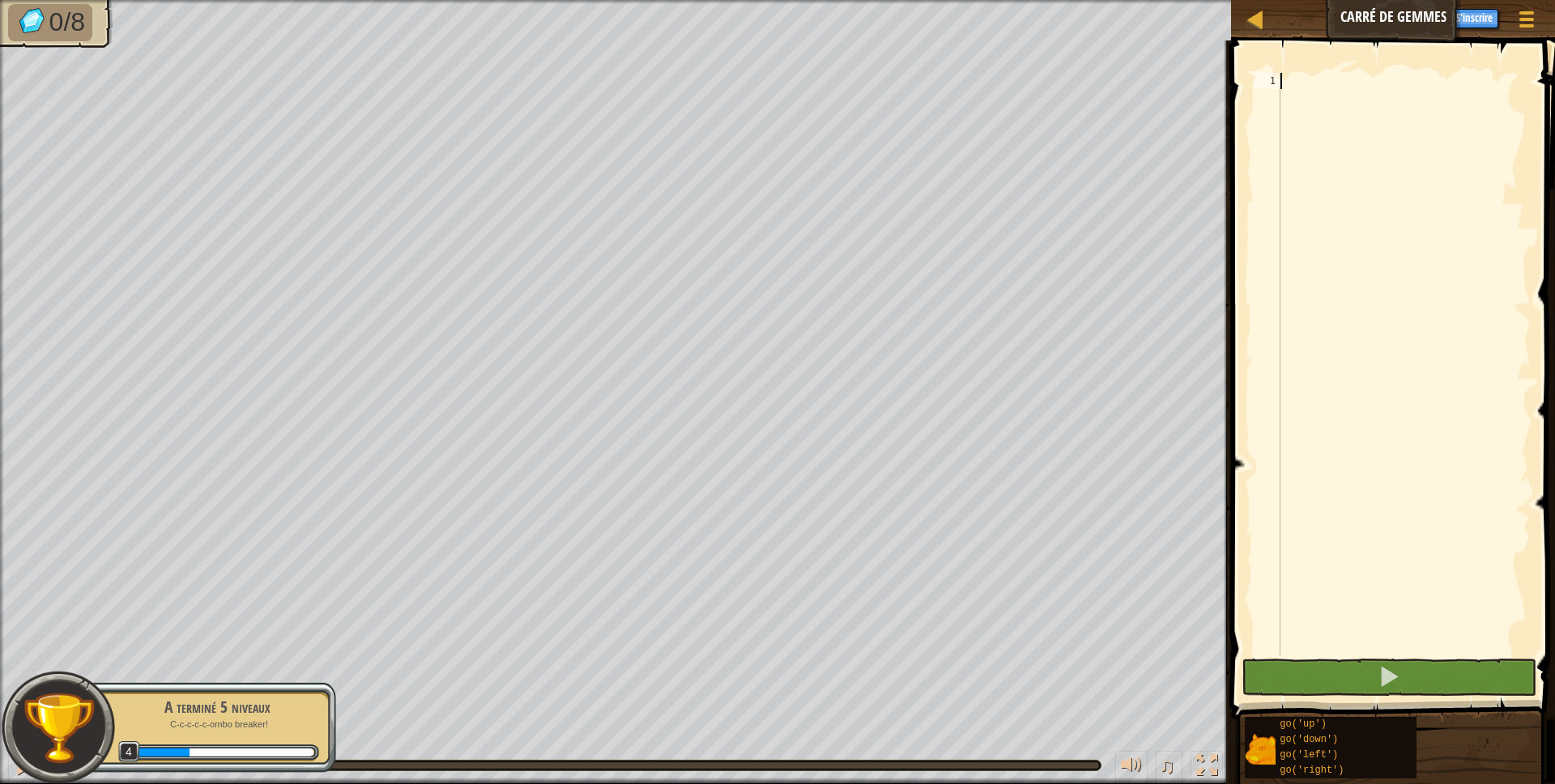
scroll to position [7, 0]
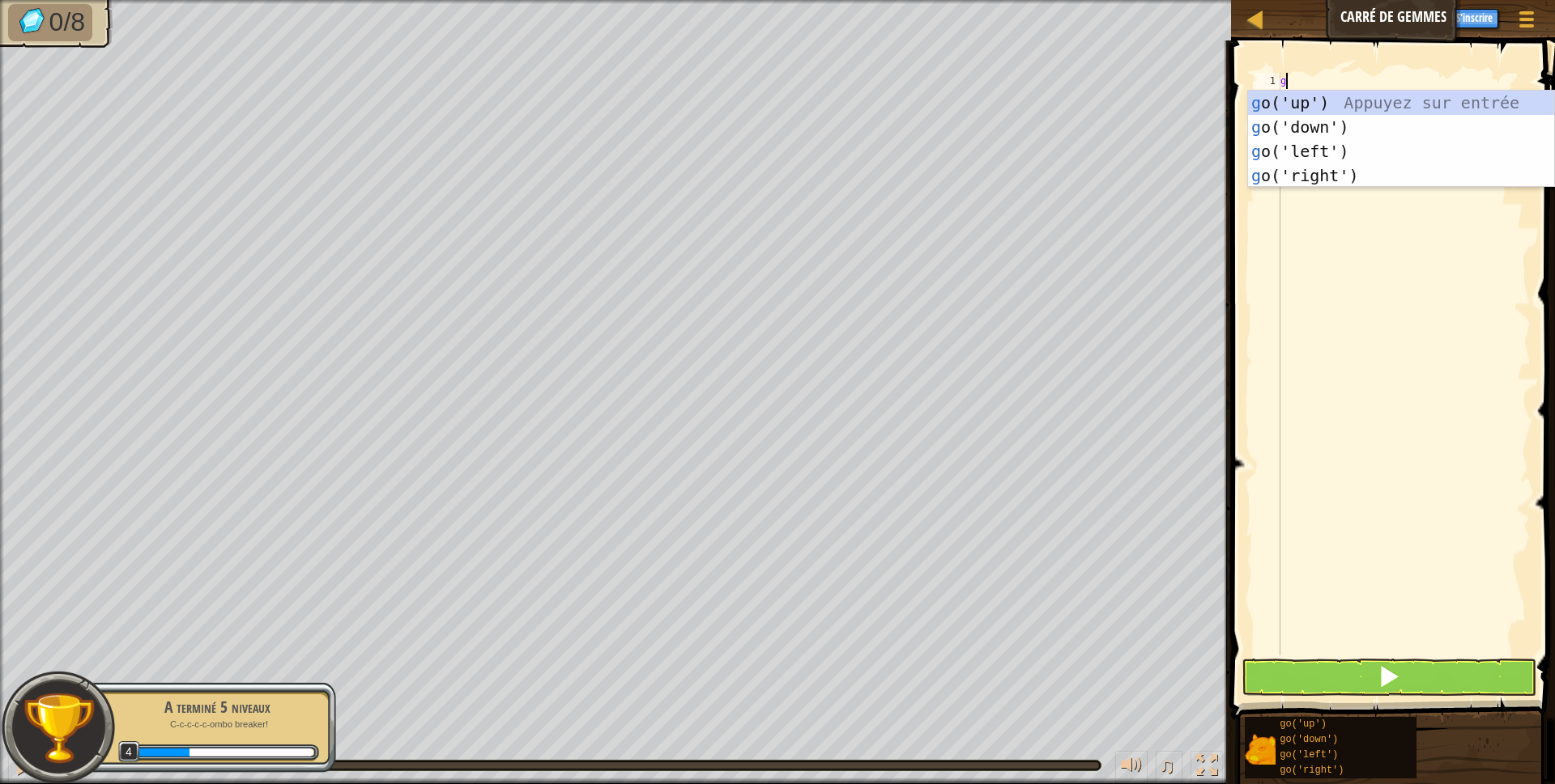
type textarea "go"
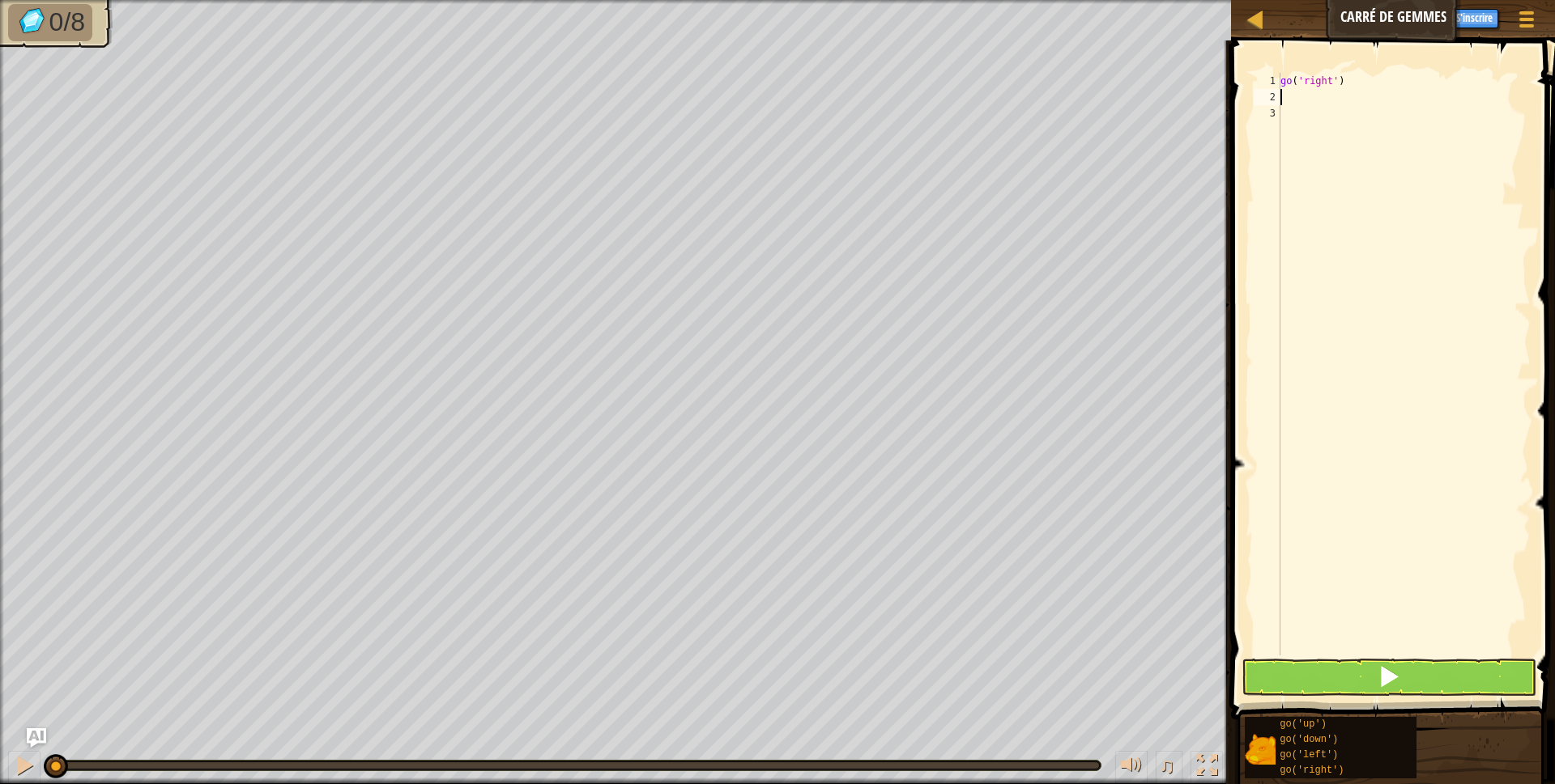
type textarea "g"
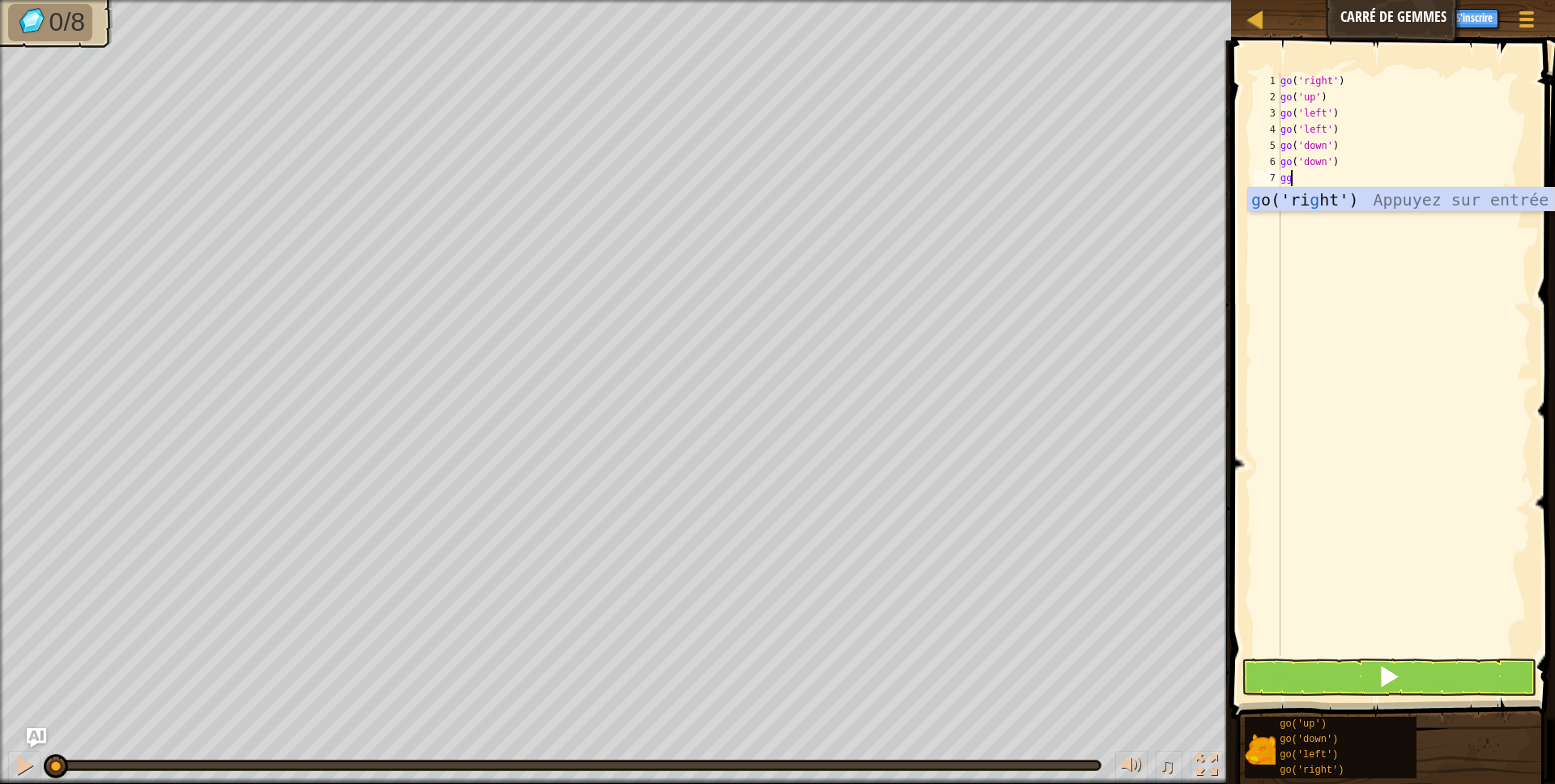
type textarea "g"
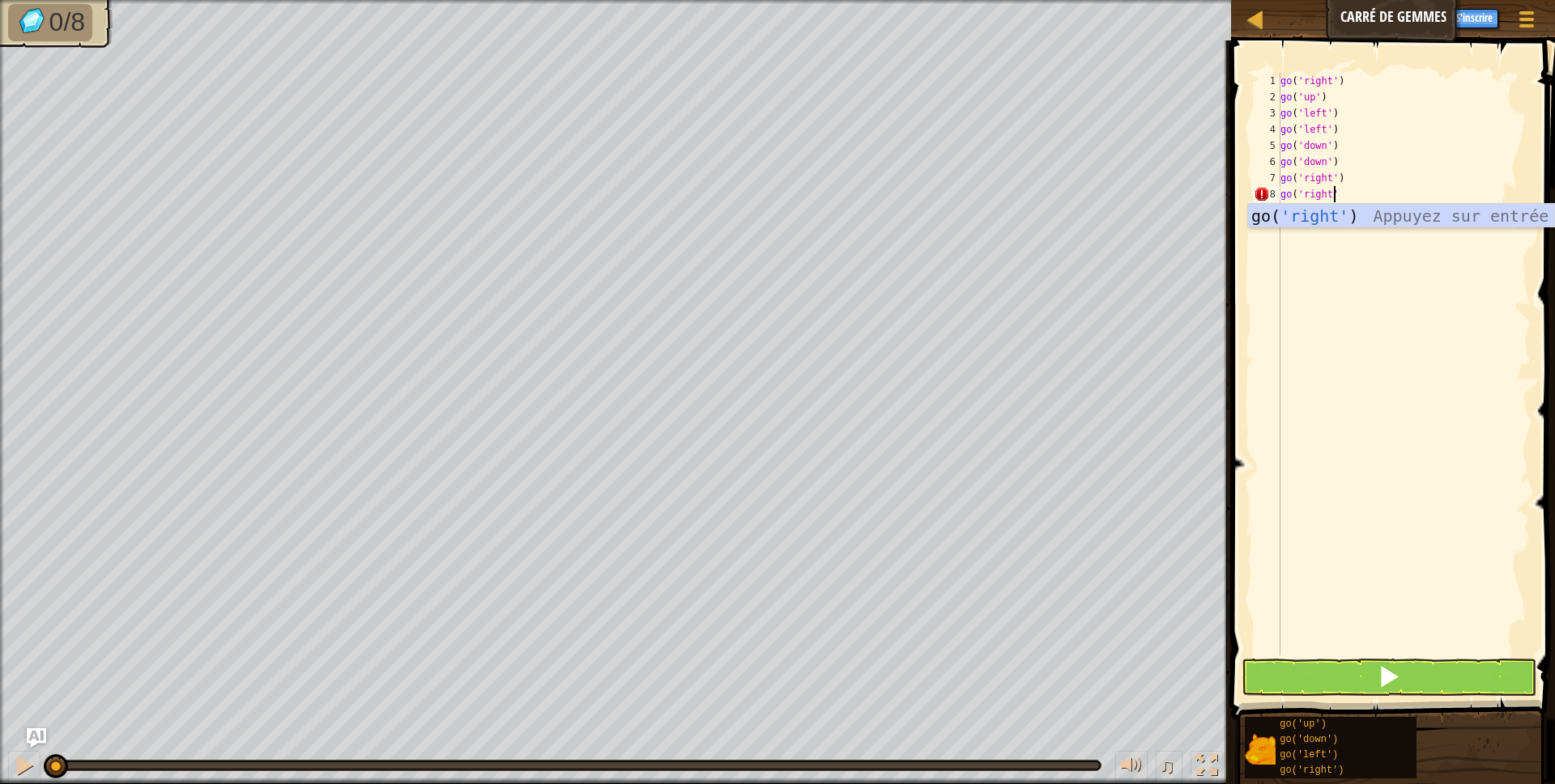
scroll to position [7, 4]
type textarea "go('right')"
click at [1332, 673] on button at bounding box center [1389, 677] width 295 height 38
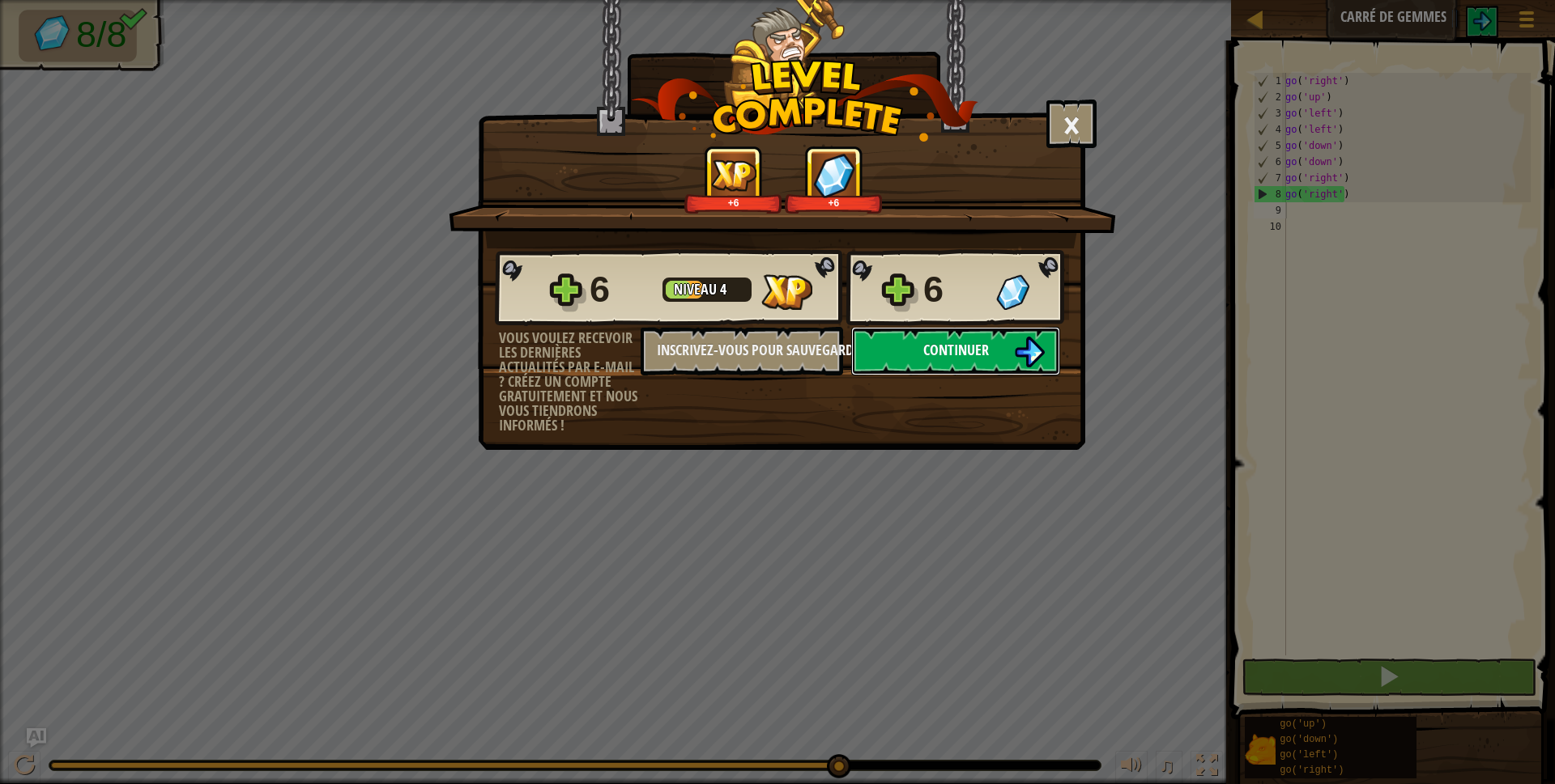
click at [993, 363] on button "Continuer" at bounding box center [956, 352] width 209 height 49
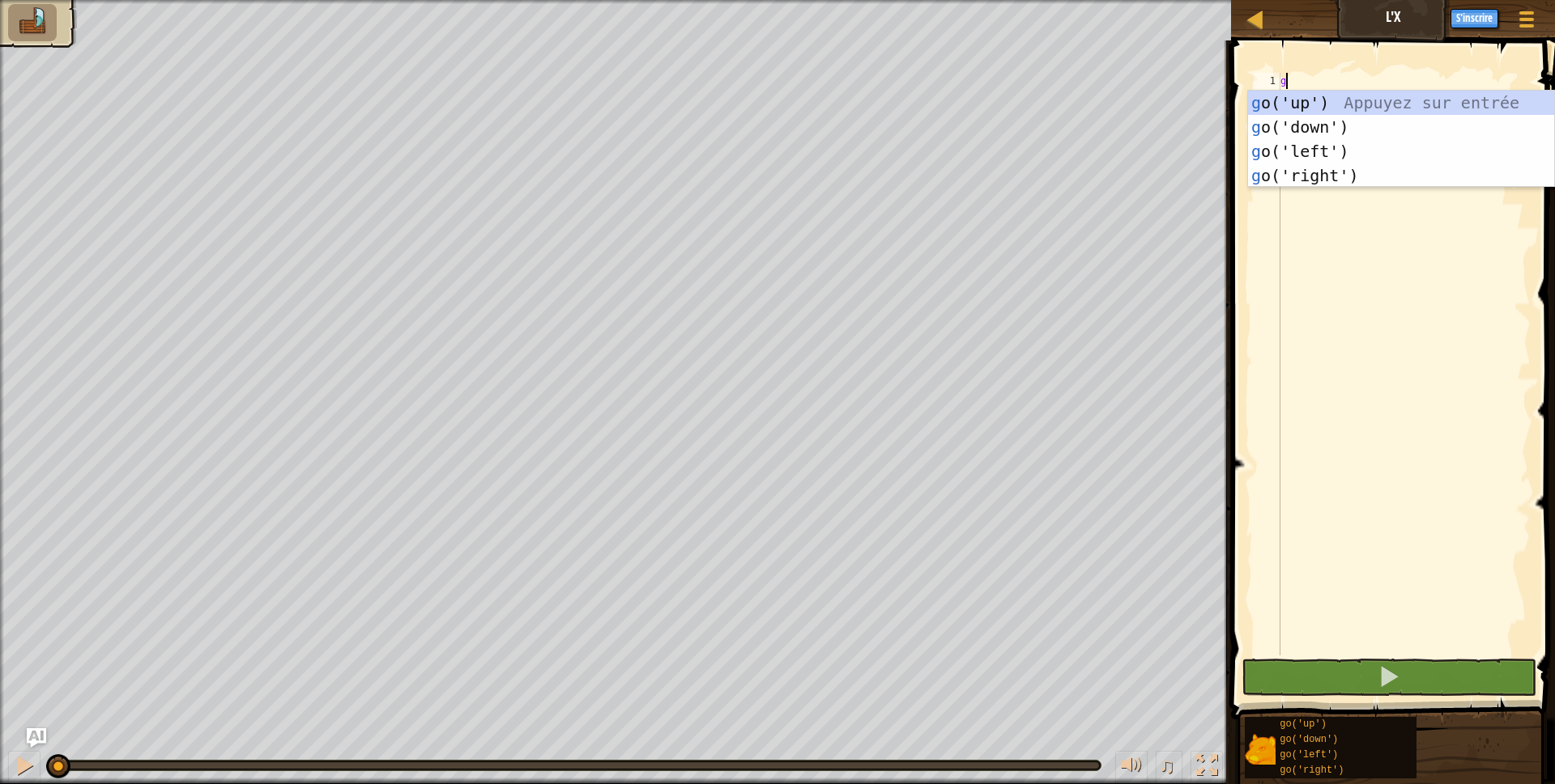
scroll to position [7, 0]
type textarea "go"
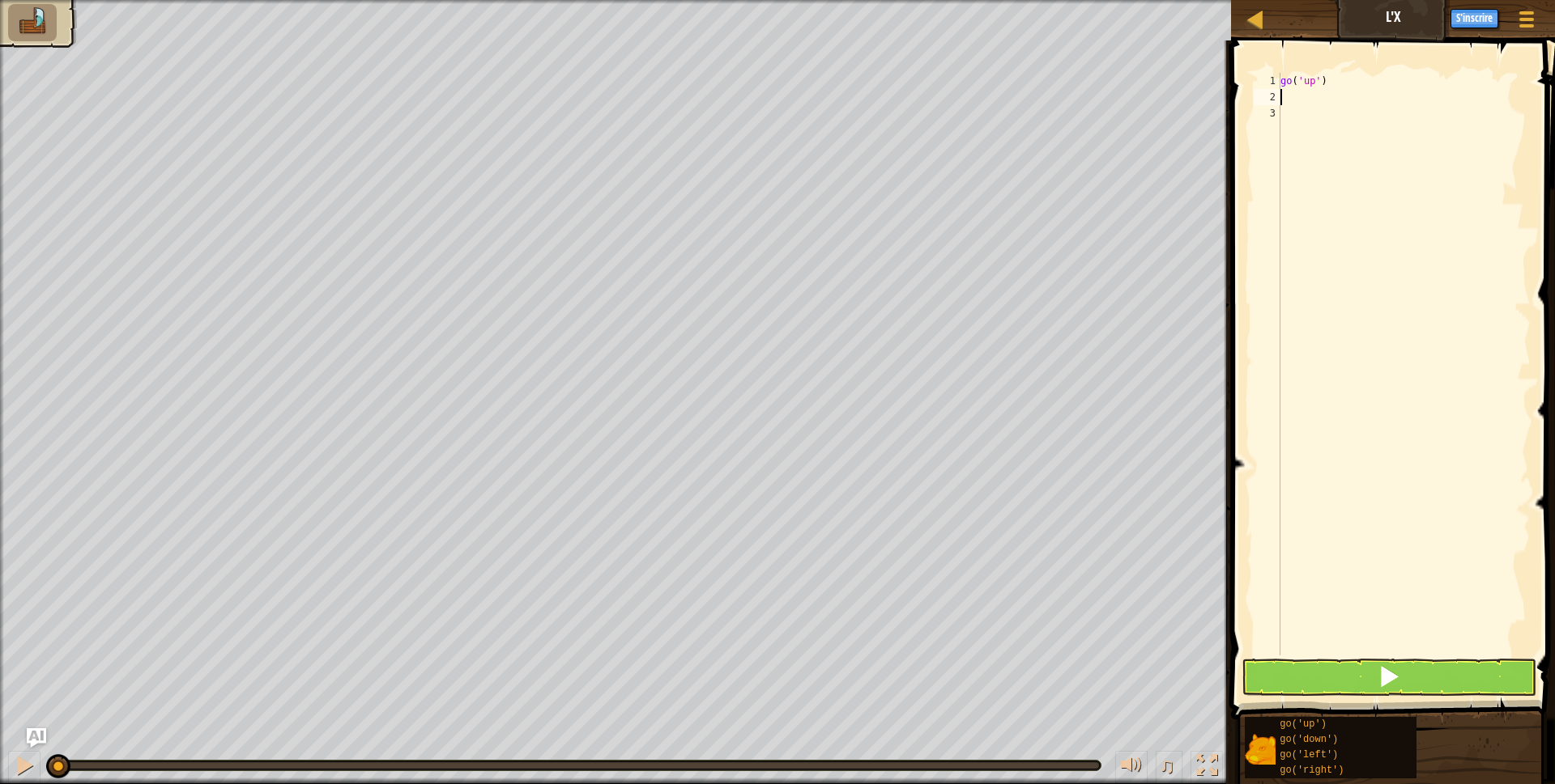
type textarea "g"
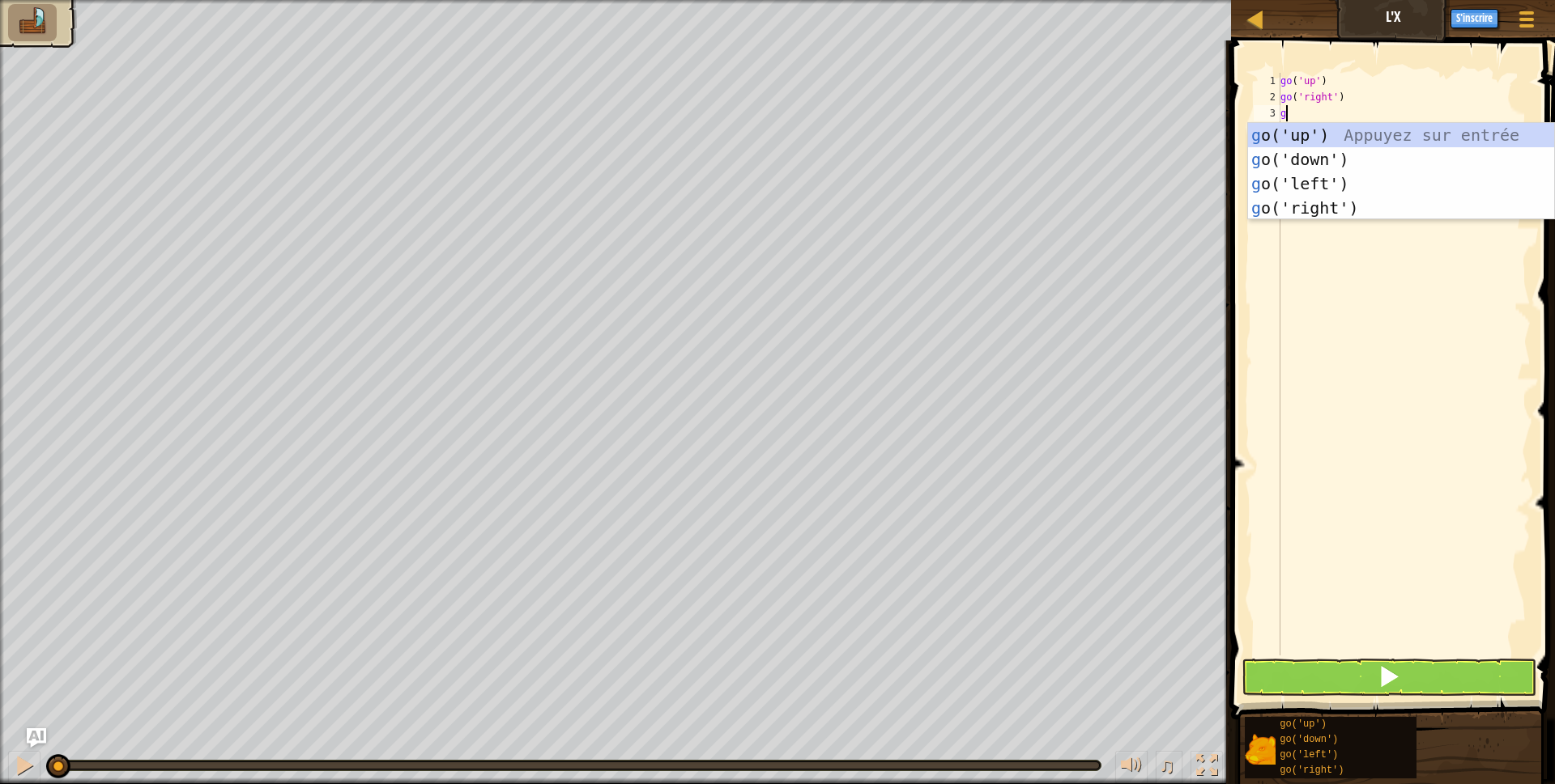
type textarea "g"
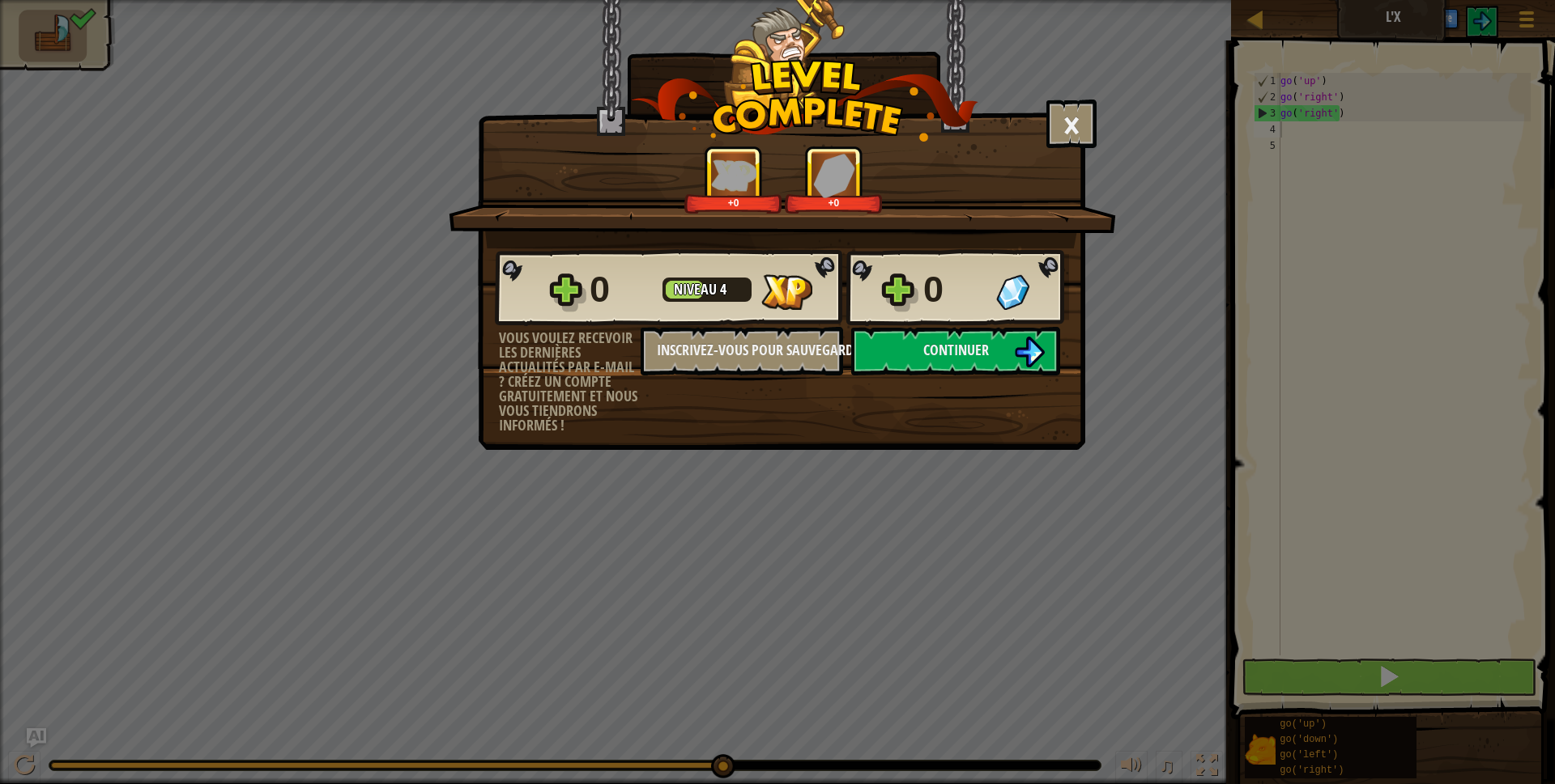
click button "Continuer" at bounding box center [956, 352] width 209 height 49
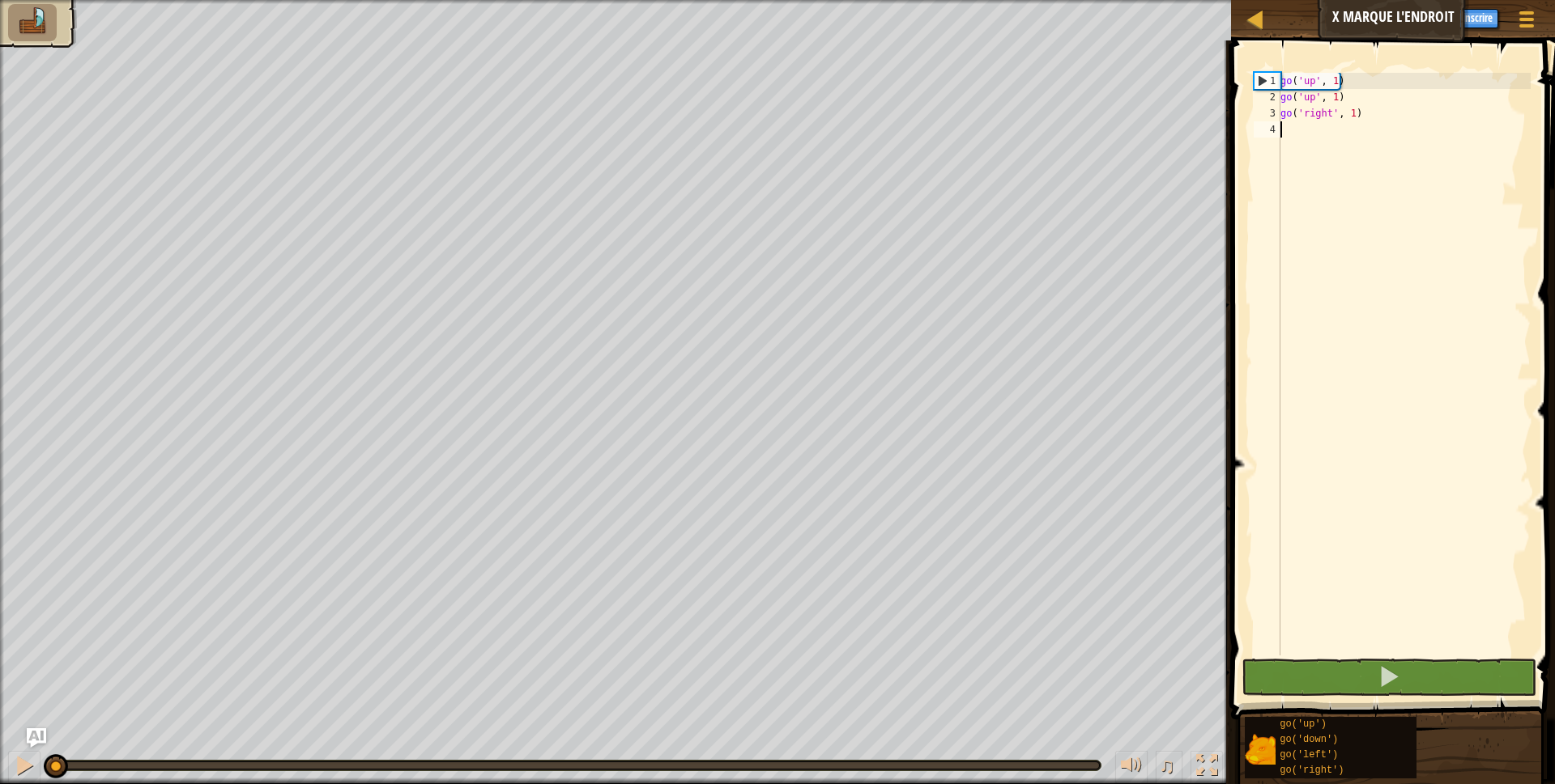
type textarea "g"
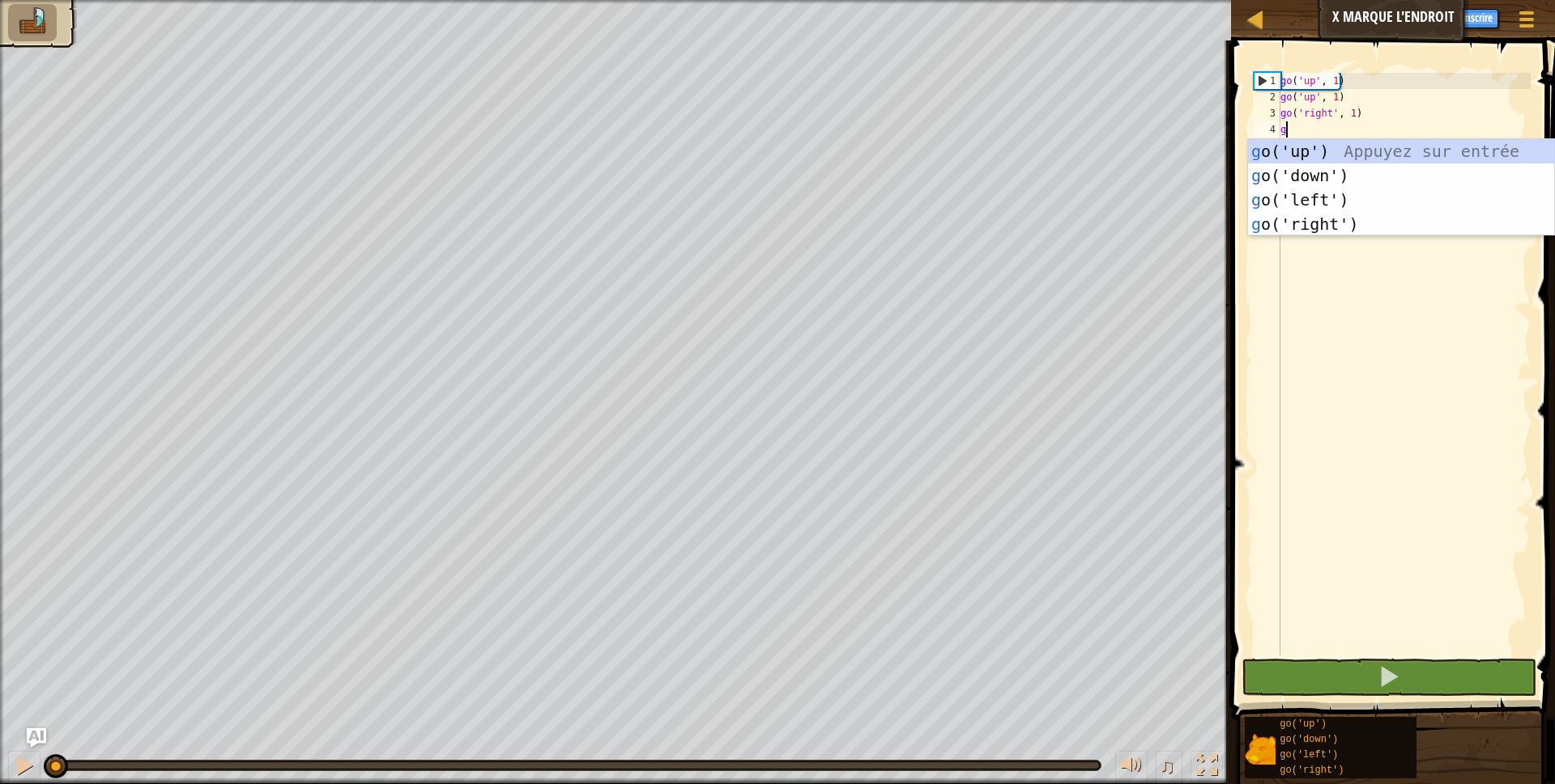
scroll to position [7, 0]
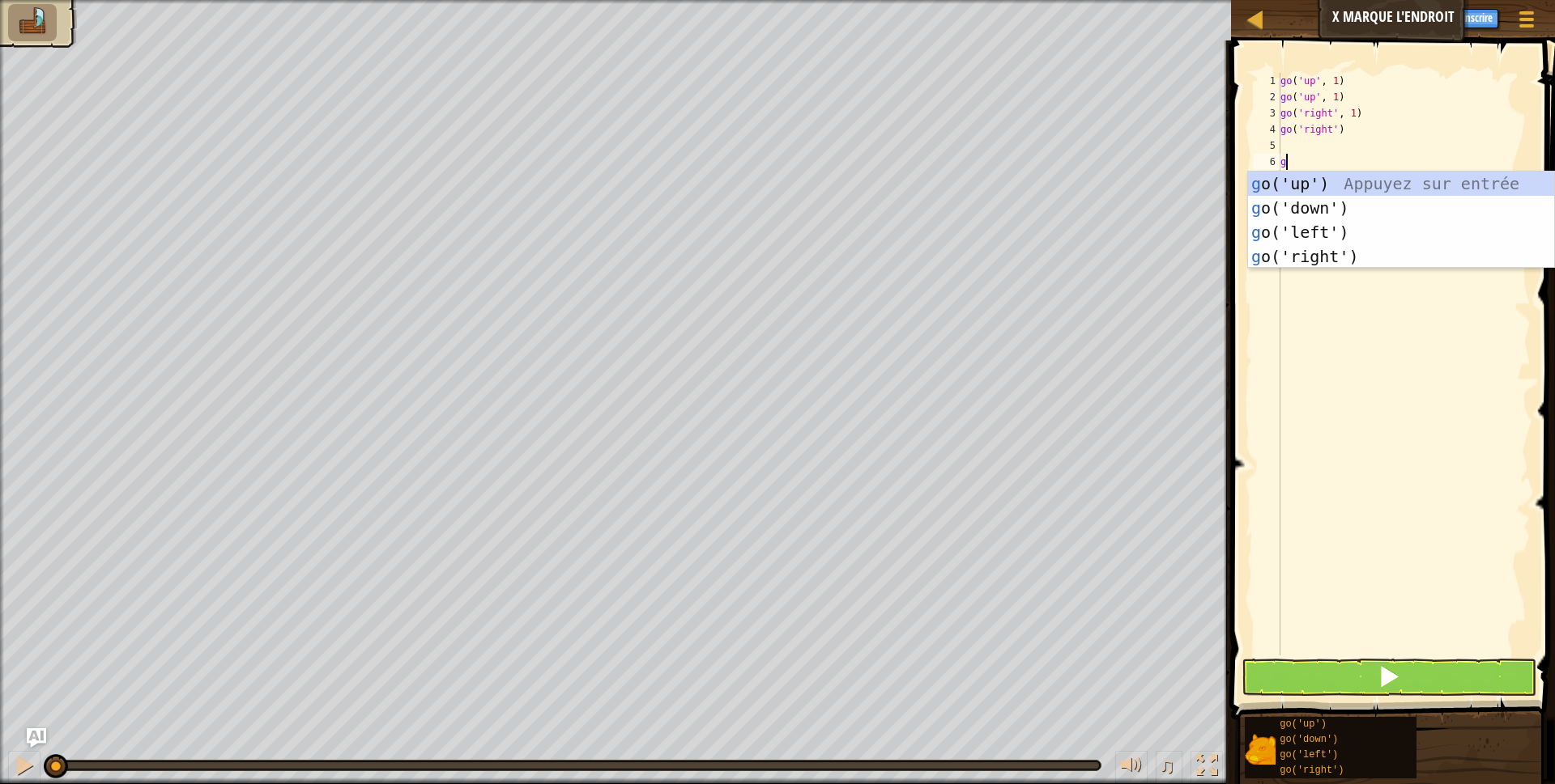
type textarea "g"
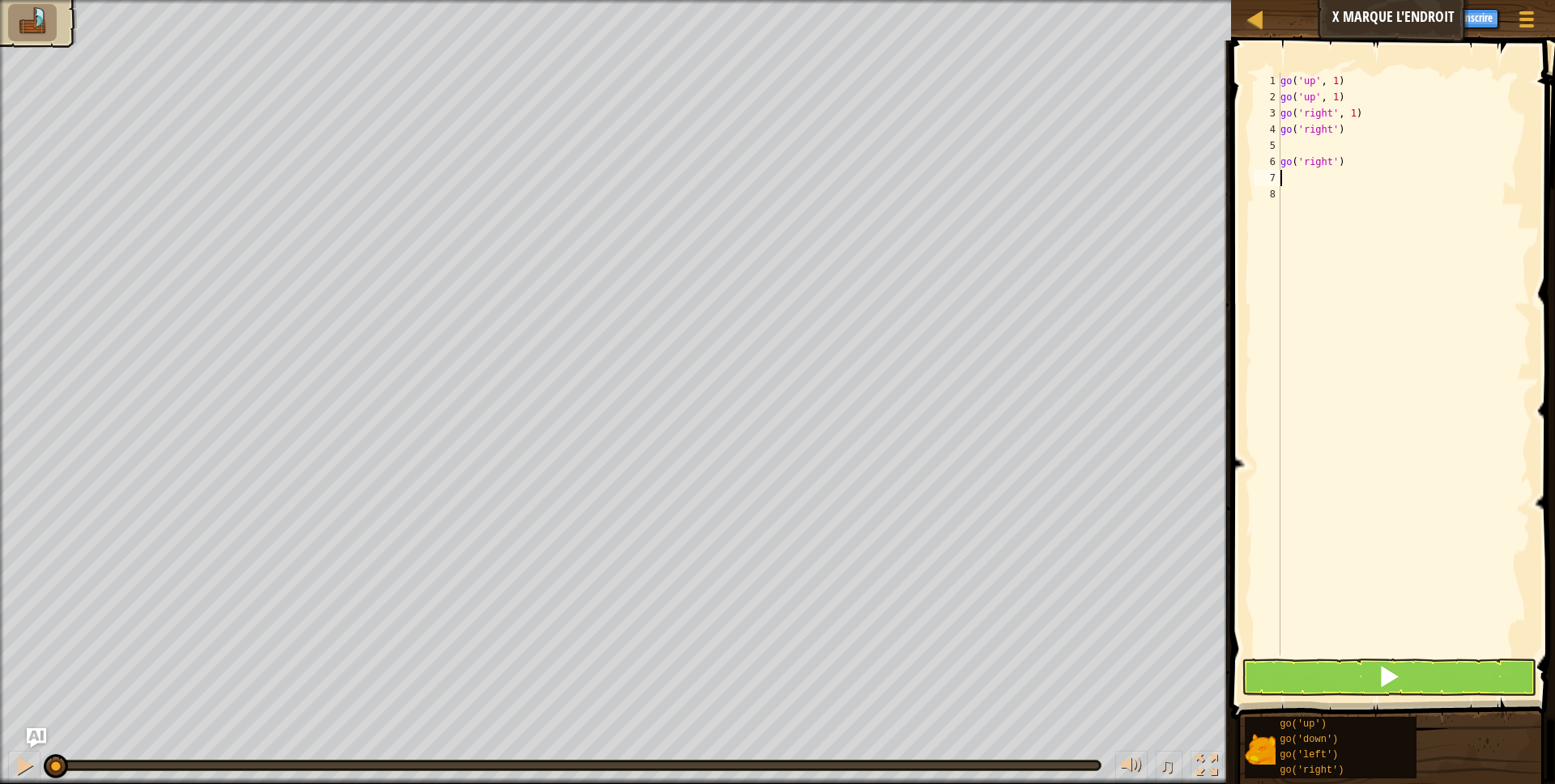
type textarea "g"
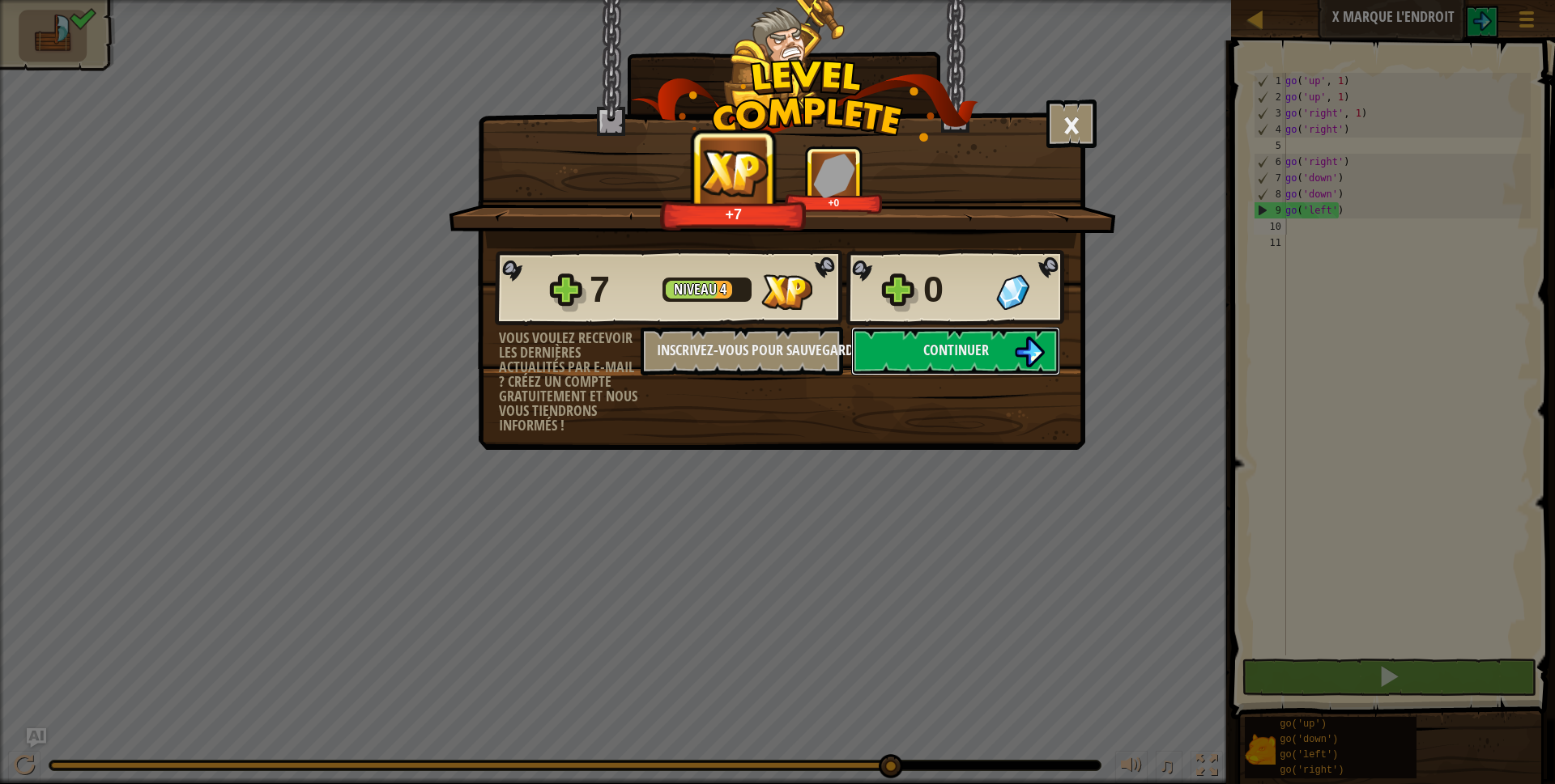
click button "Continuer" at bounding box center [956, 352] width 209 height 49
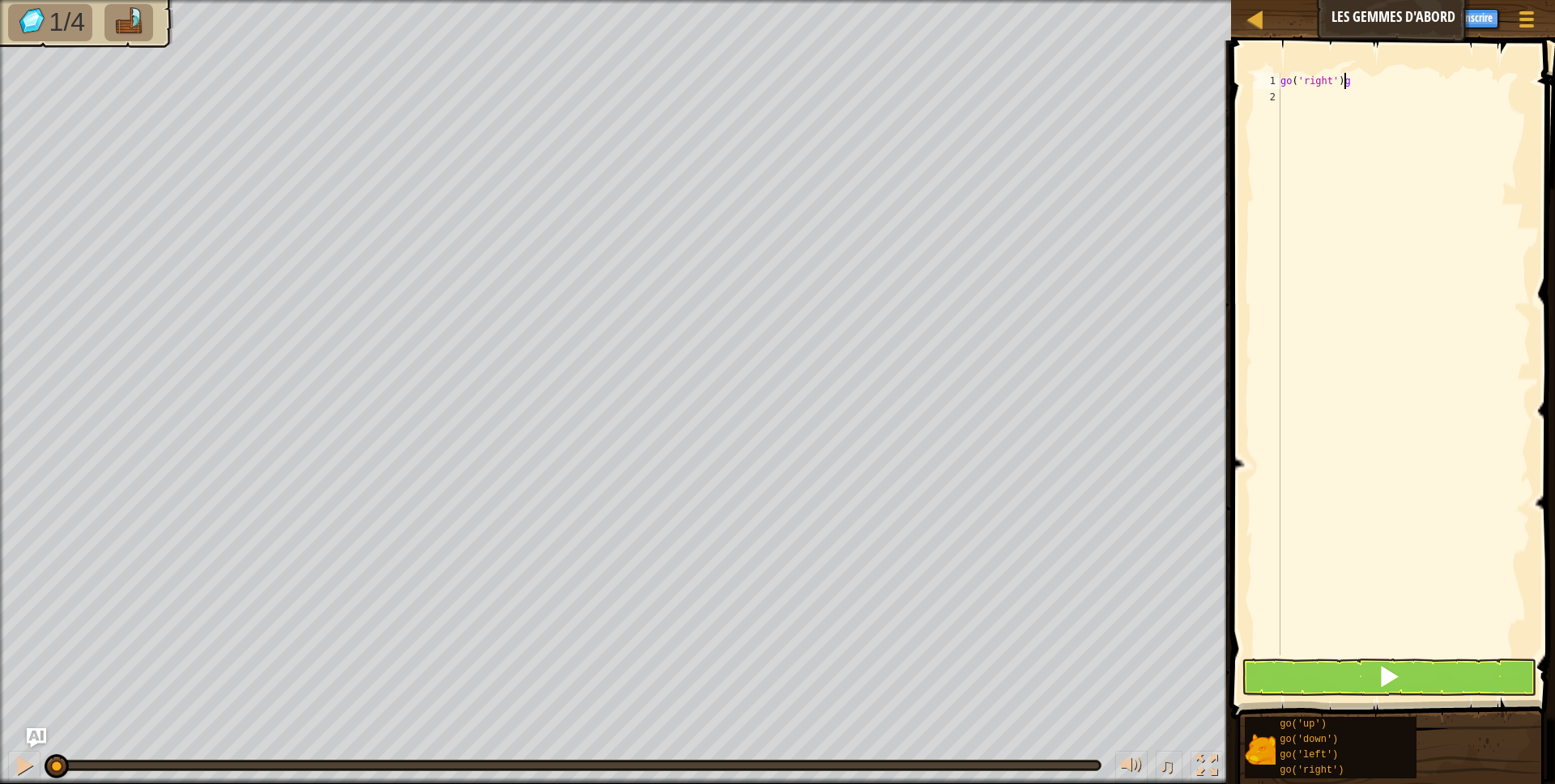
scroll to position [7, 5]
type textarea "go('right')"
type textarea "g"
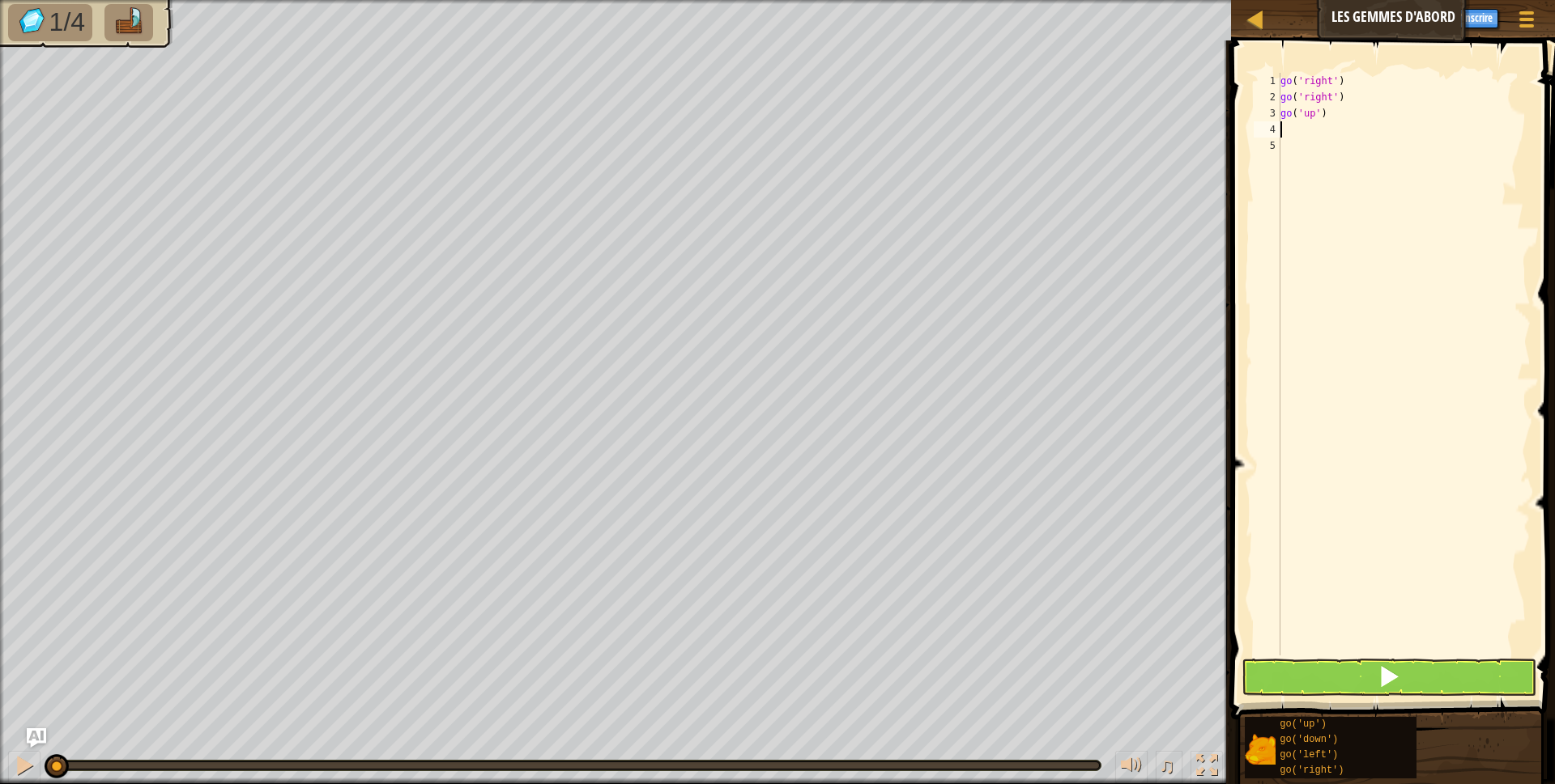
type textarea "g"
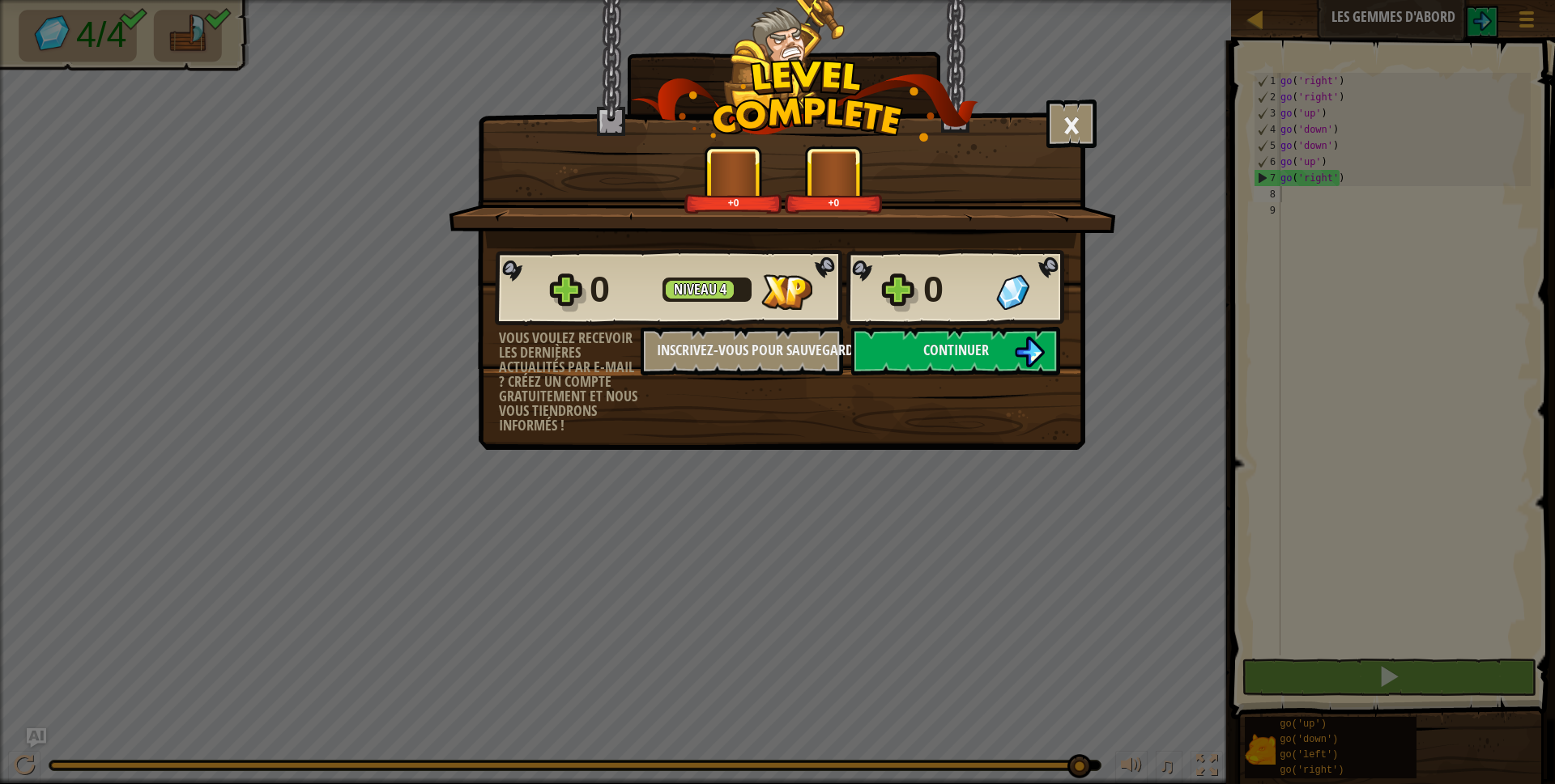
click button "Continuer" at bounding box center [956, 352] width 209 height 49
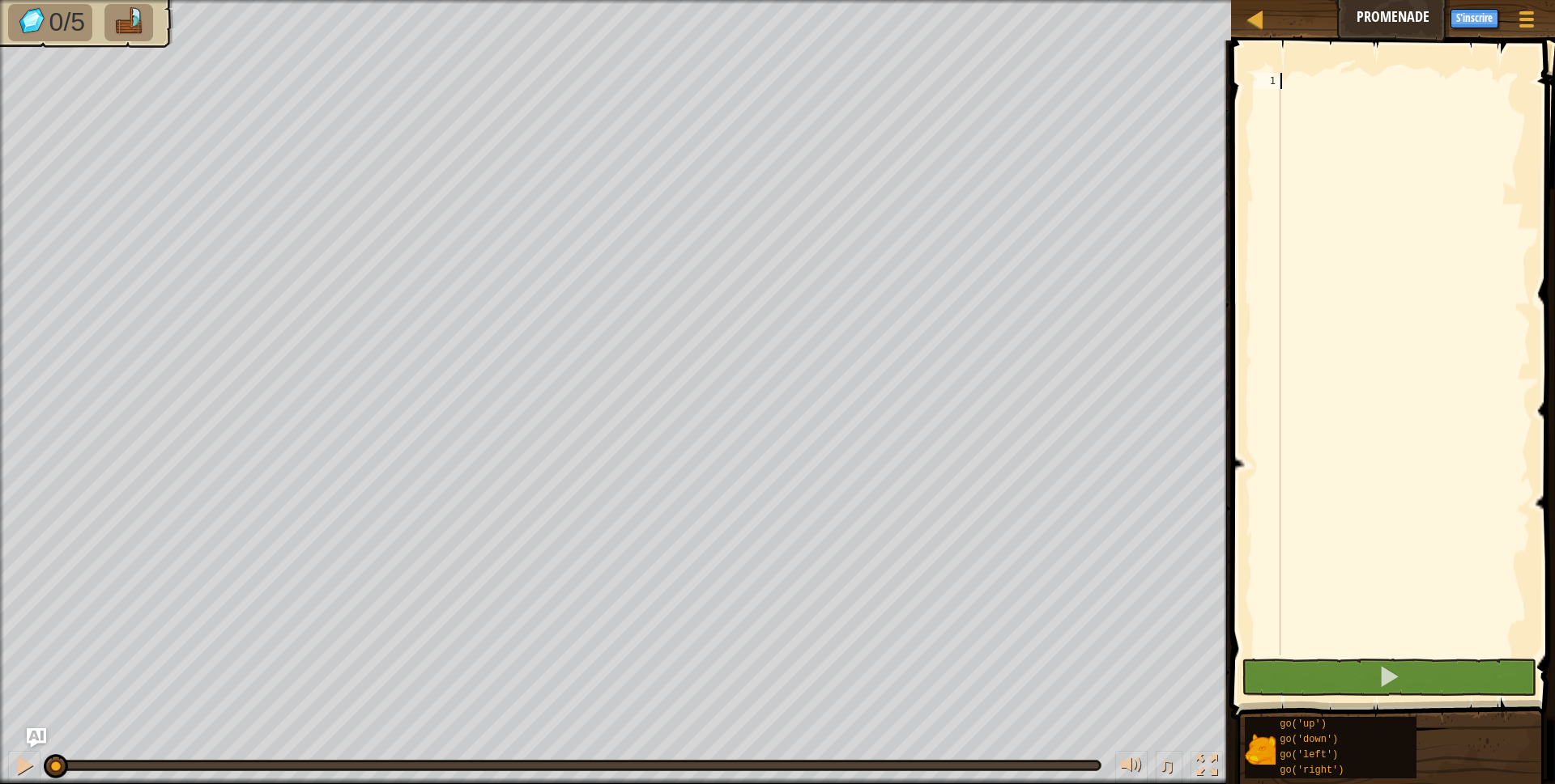
type textarea "g"
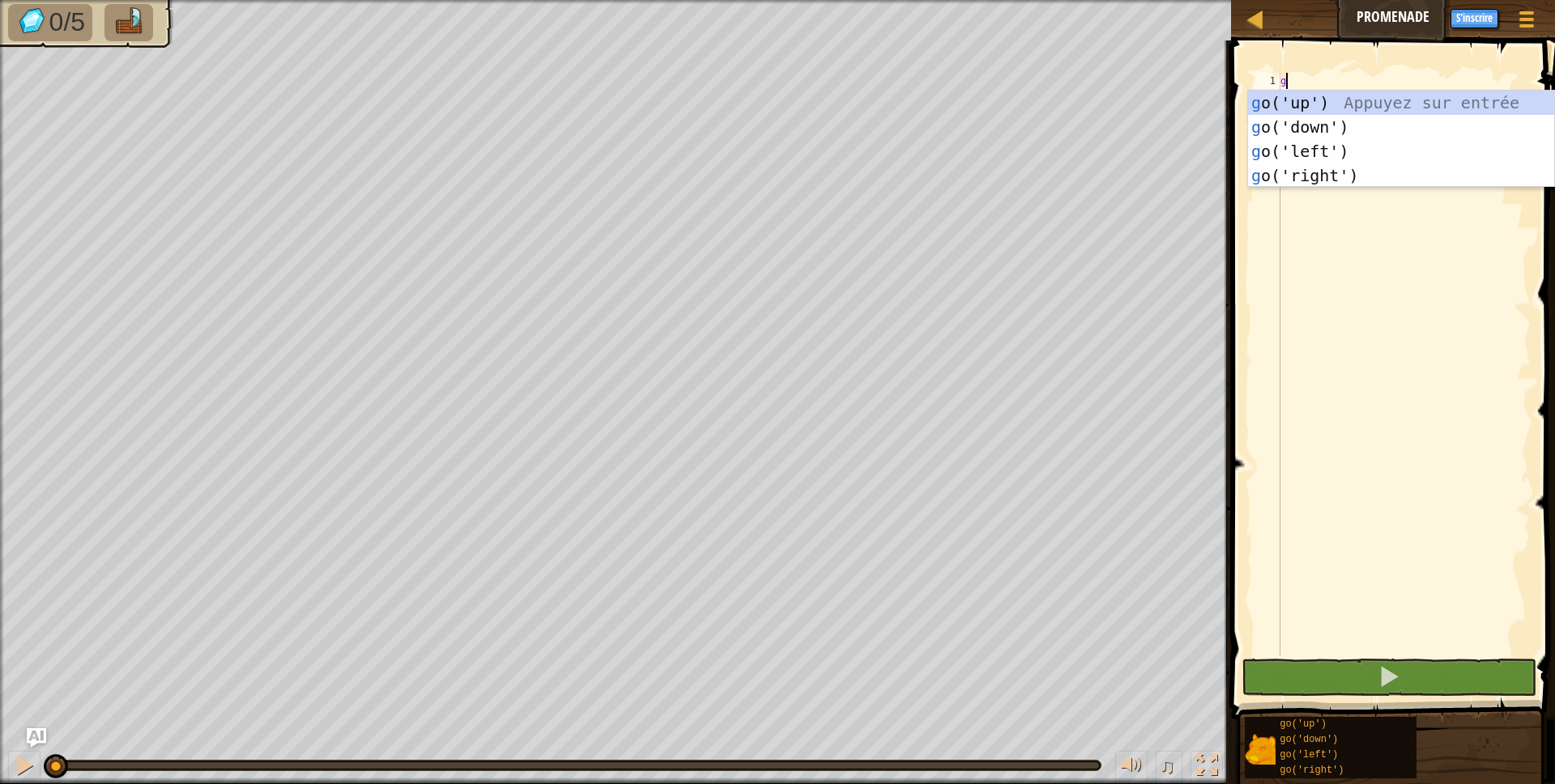
scroll to position [7, 0]
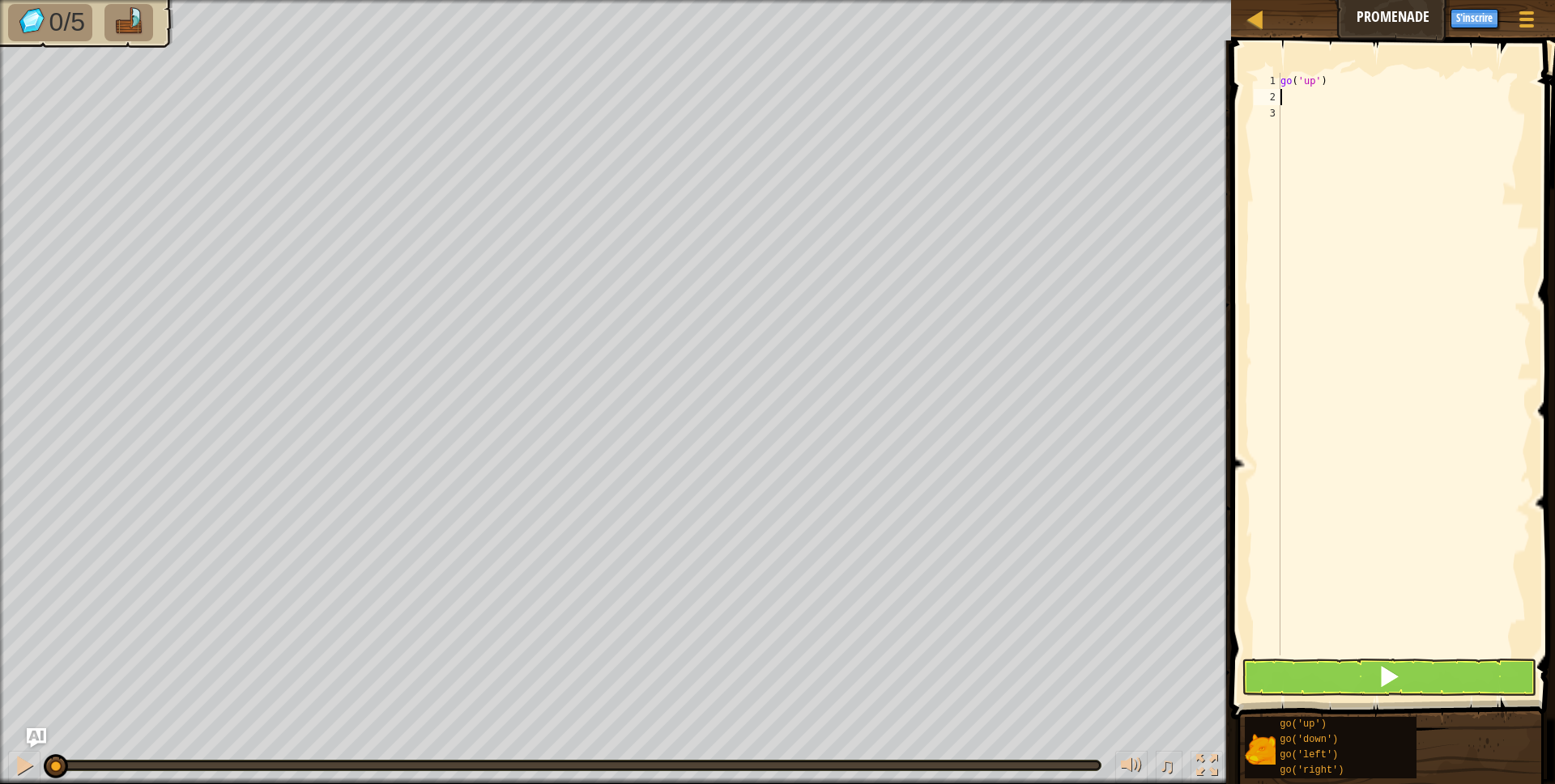
type textarea "g"
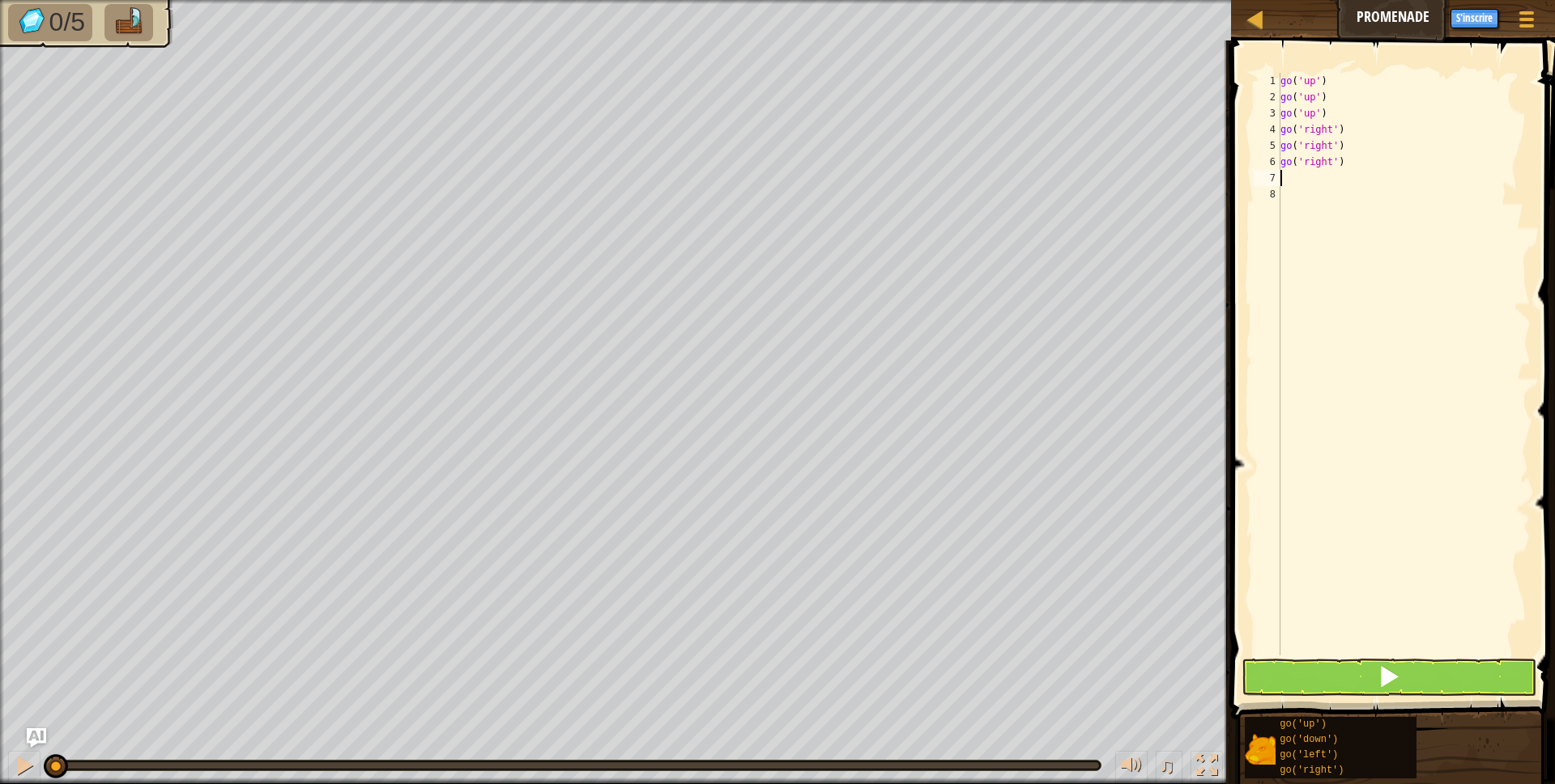
type textarea "g"
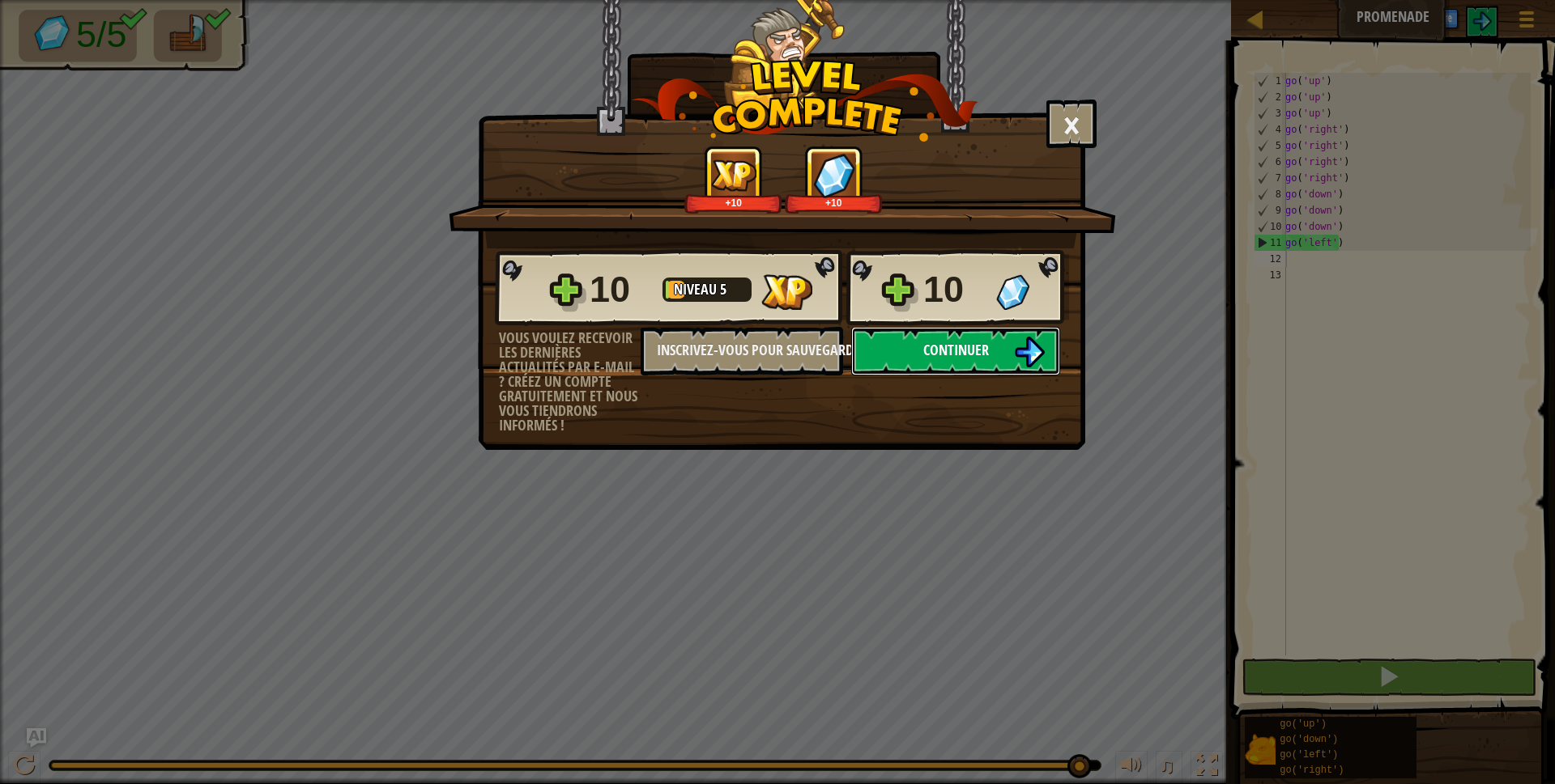
click button "Continuer" at bounding box center [956, 352] width 209 height 49
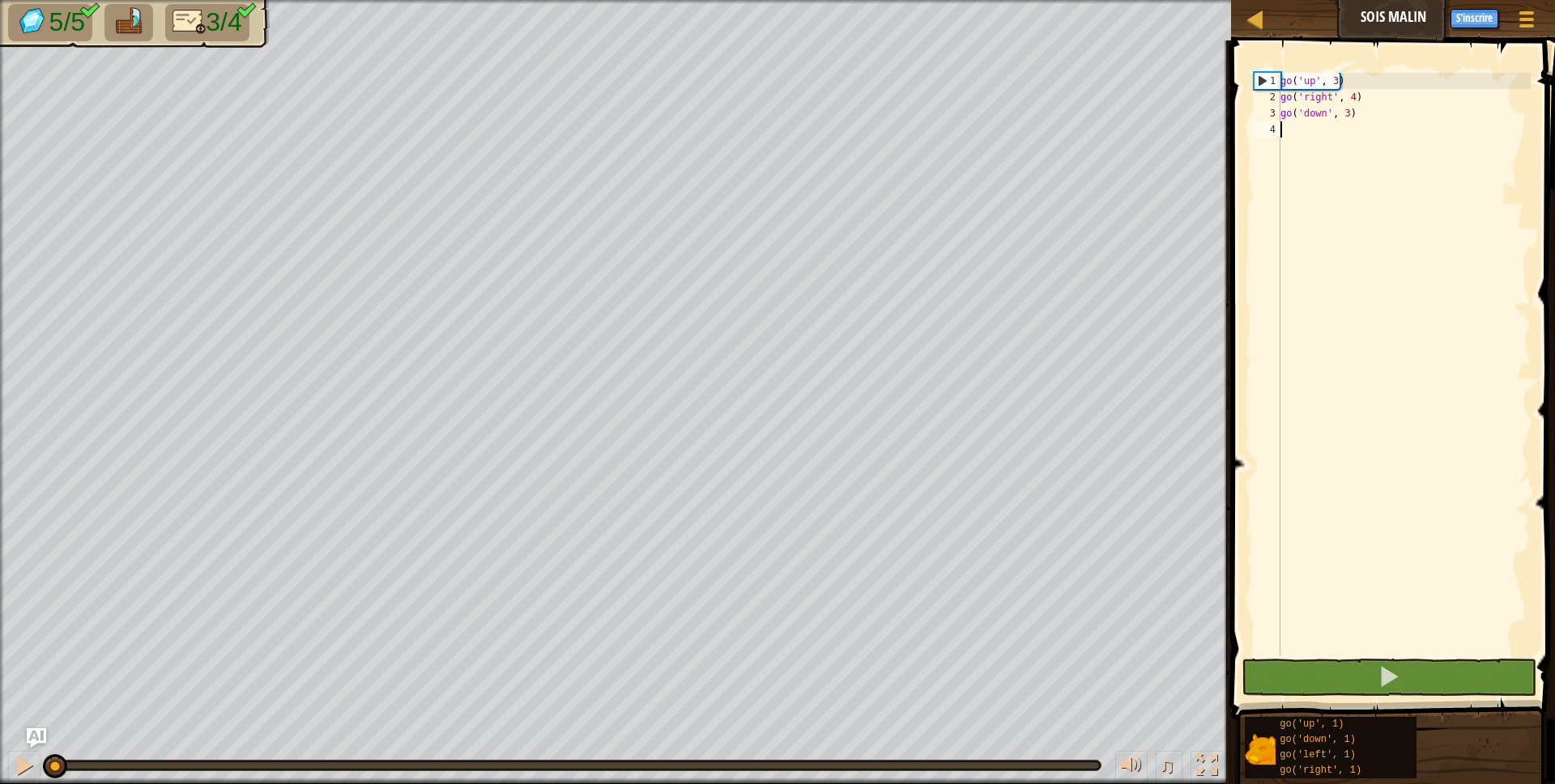
type textarea "g"
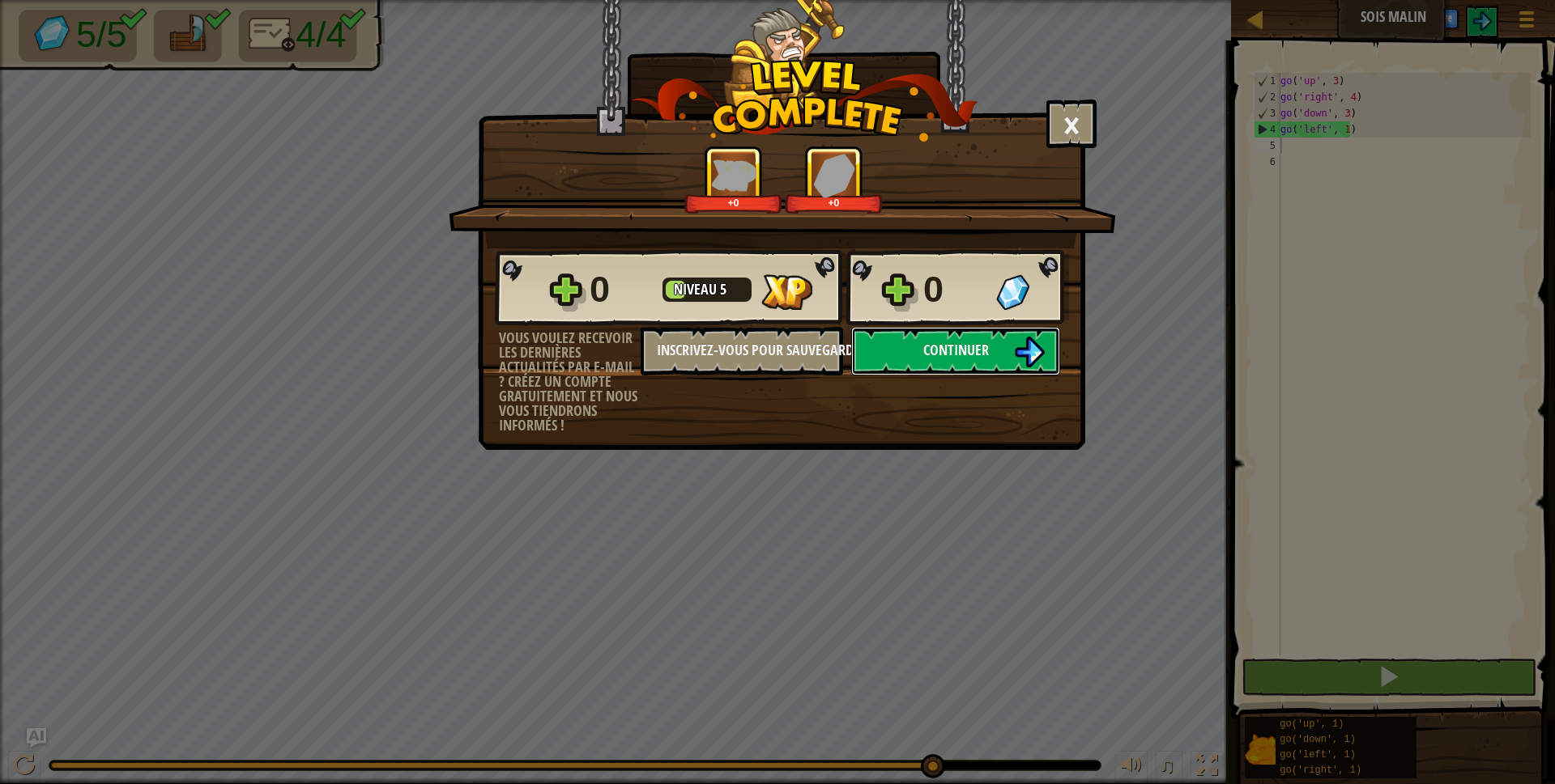
click button "Continuer" at bounding box center [956, 352] width 209 height 49
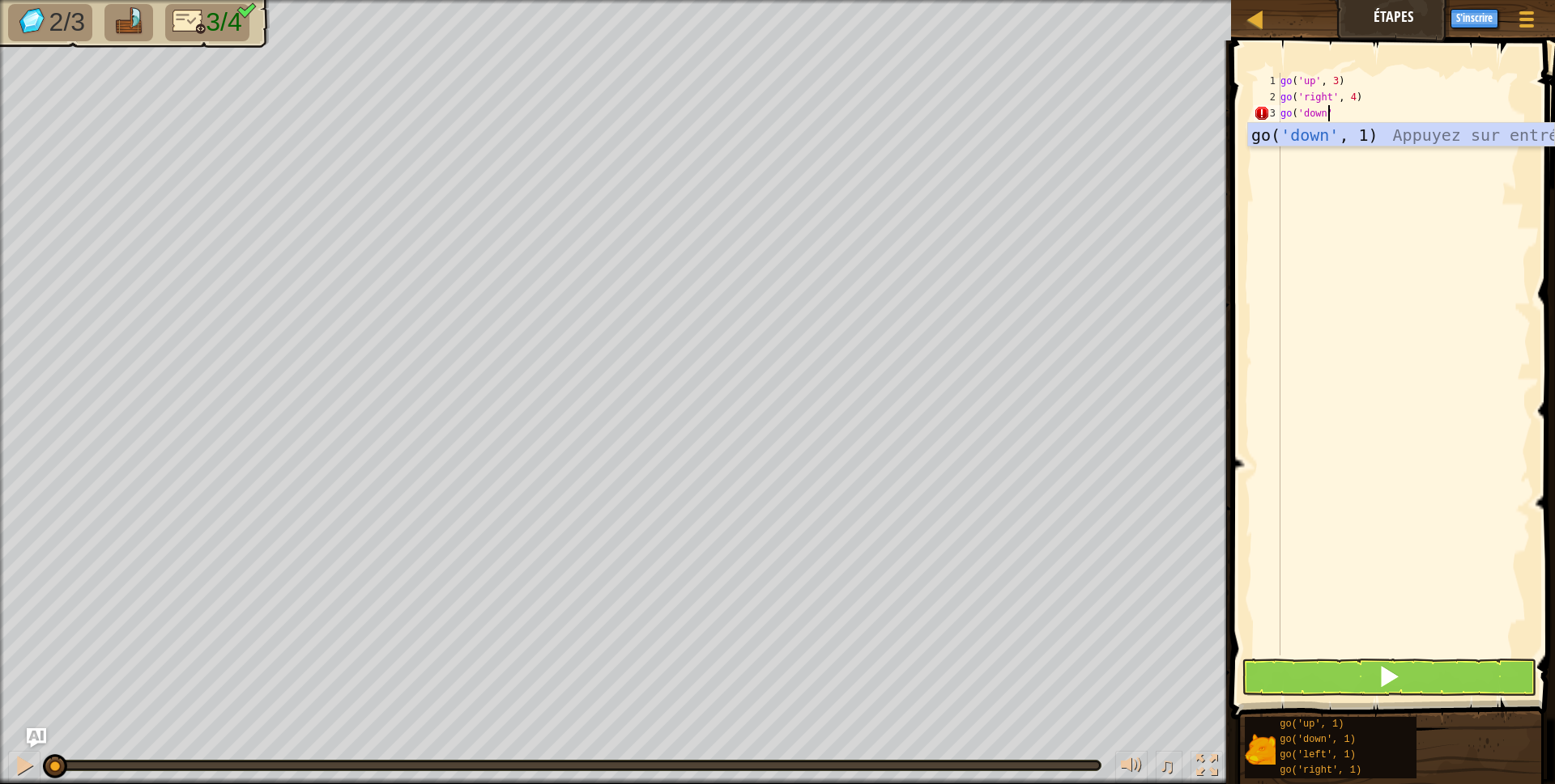
scroll to position [7, 4]
type textarea "go('down',3)"
type textarea "go('left',3)"
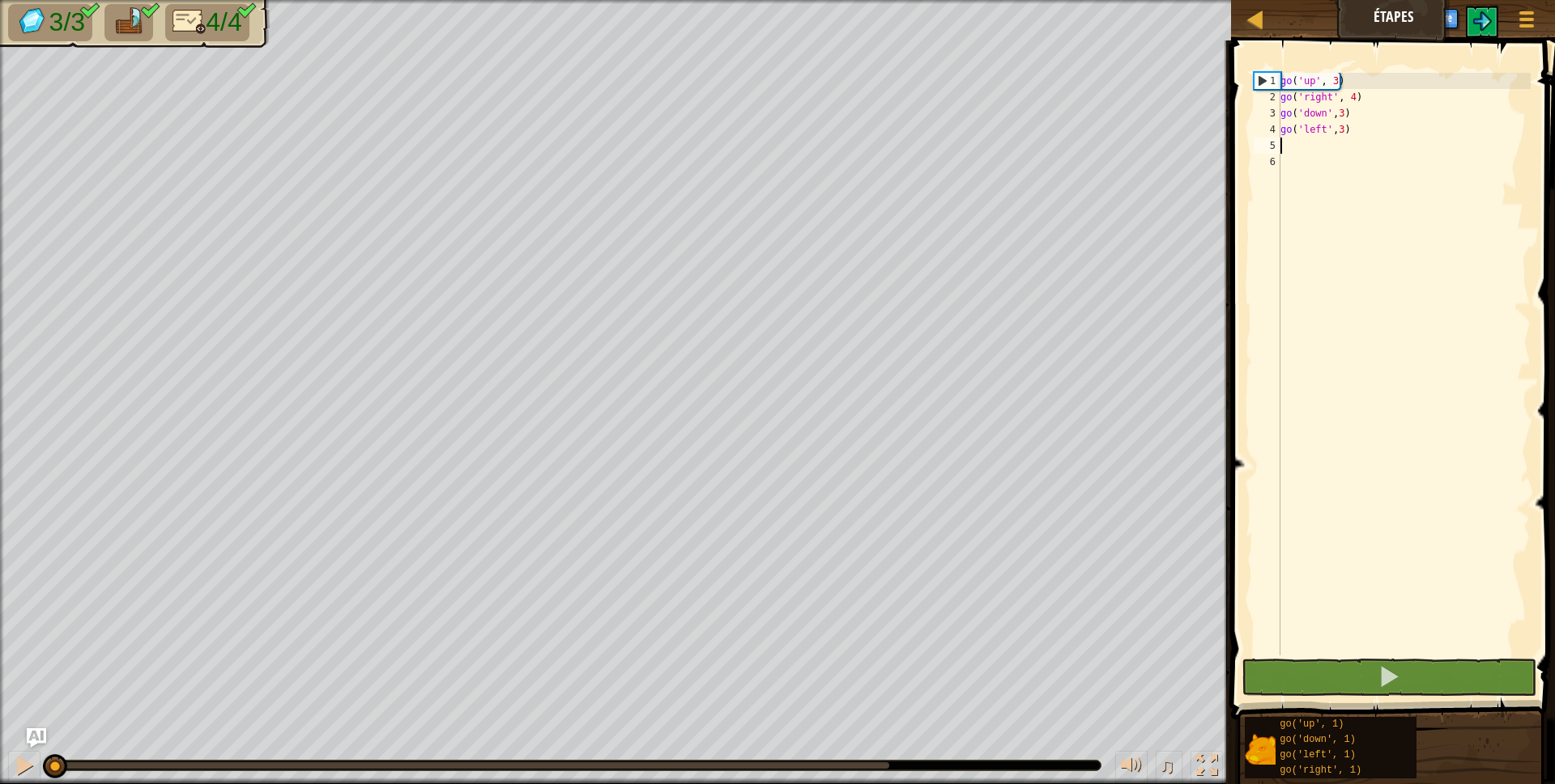
click at [1338, 129] on div "go ( 'up' , 3 ) go ( 'right' , 4 ) go ( 'down' , 3 ) go ( 'left' , 3 )" at bounding box center [1403, 380] width 253 height 615
type textarea "go('left',2)"
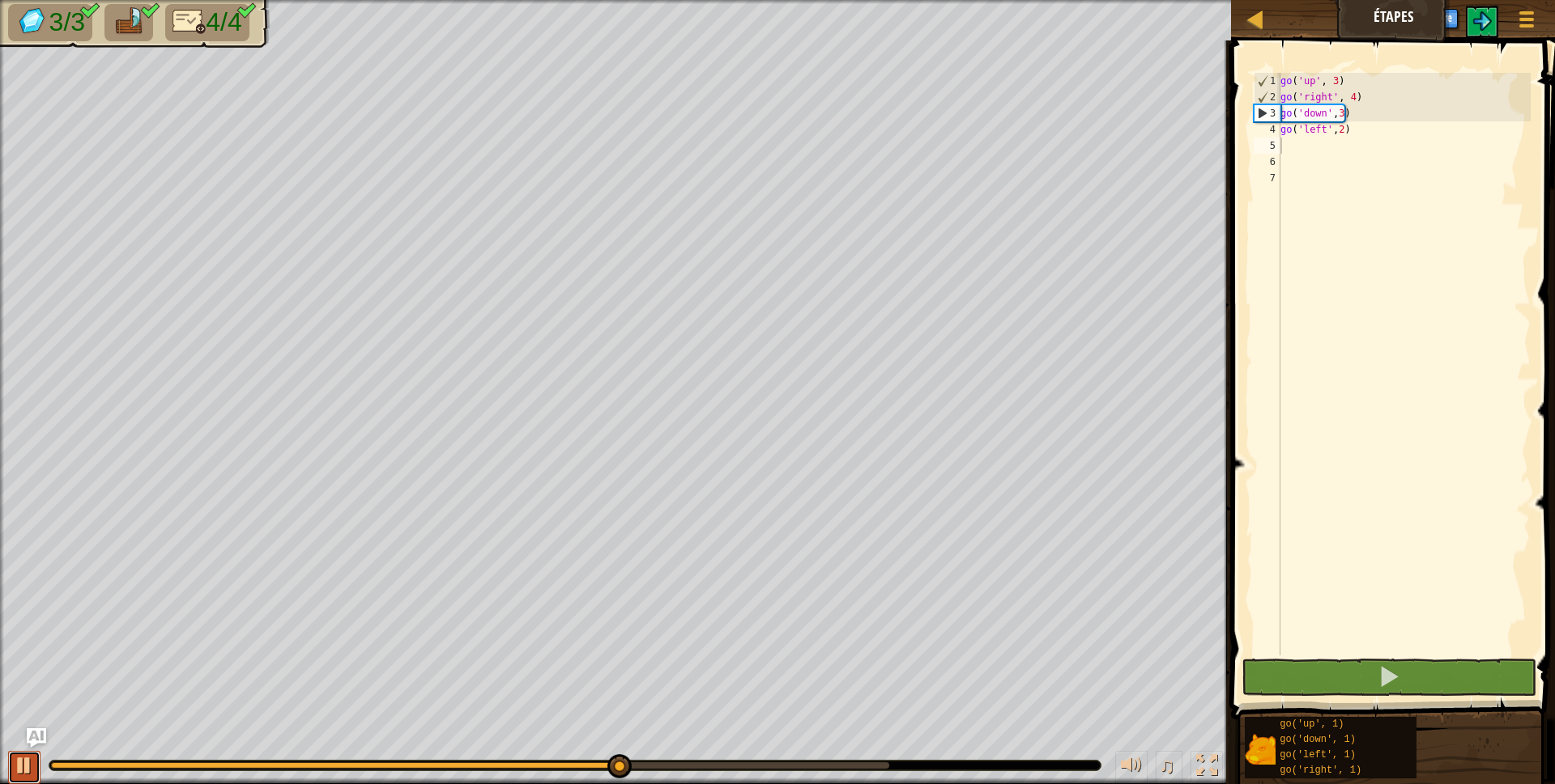
click at [24, 759] on div at bounding box center [24, 766] width 21 height 21
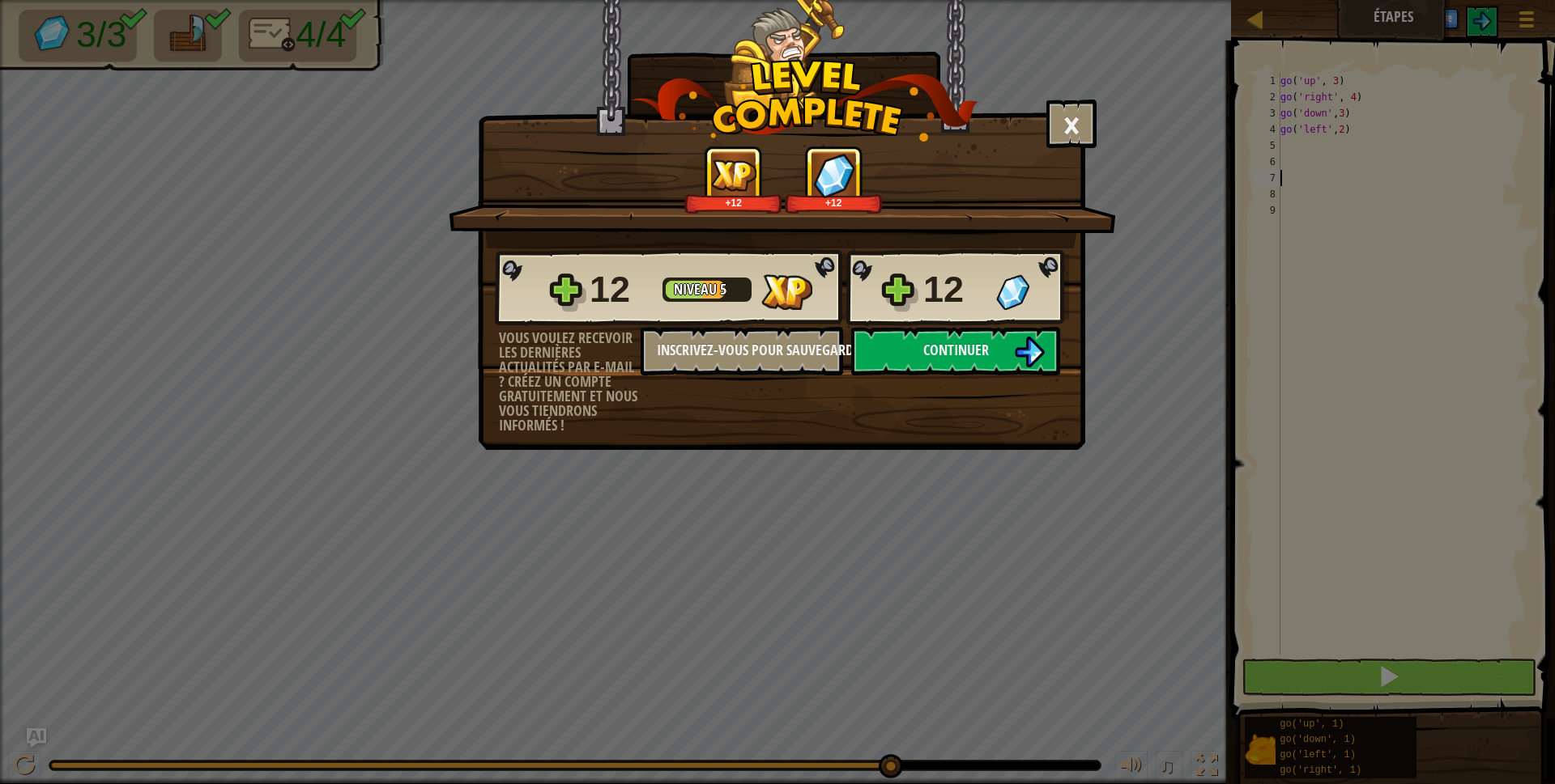
click at [32, 613] on div "× Notez ce niveau: +12 +12 Reticulating Splines... 12 Niveau 5 12 Vous voulez r…" at bounding box center [777, 392] width 1555 height 784
click at [945, 352] on span "Continuer" at bounding box center [956, 350] width 65 height 20
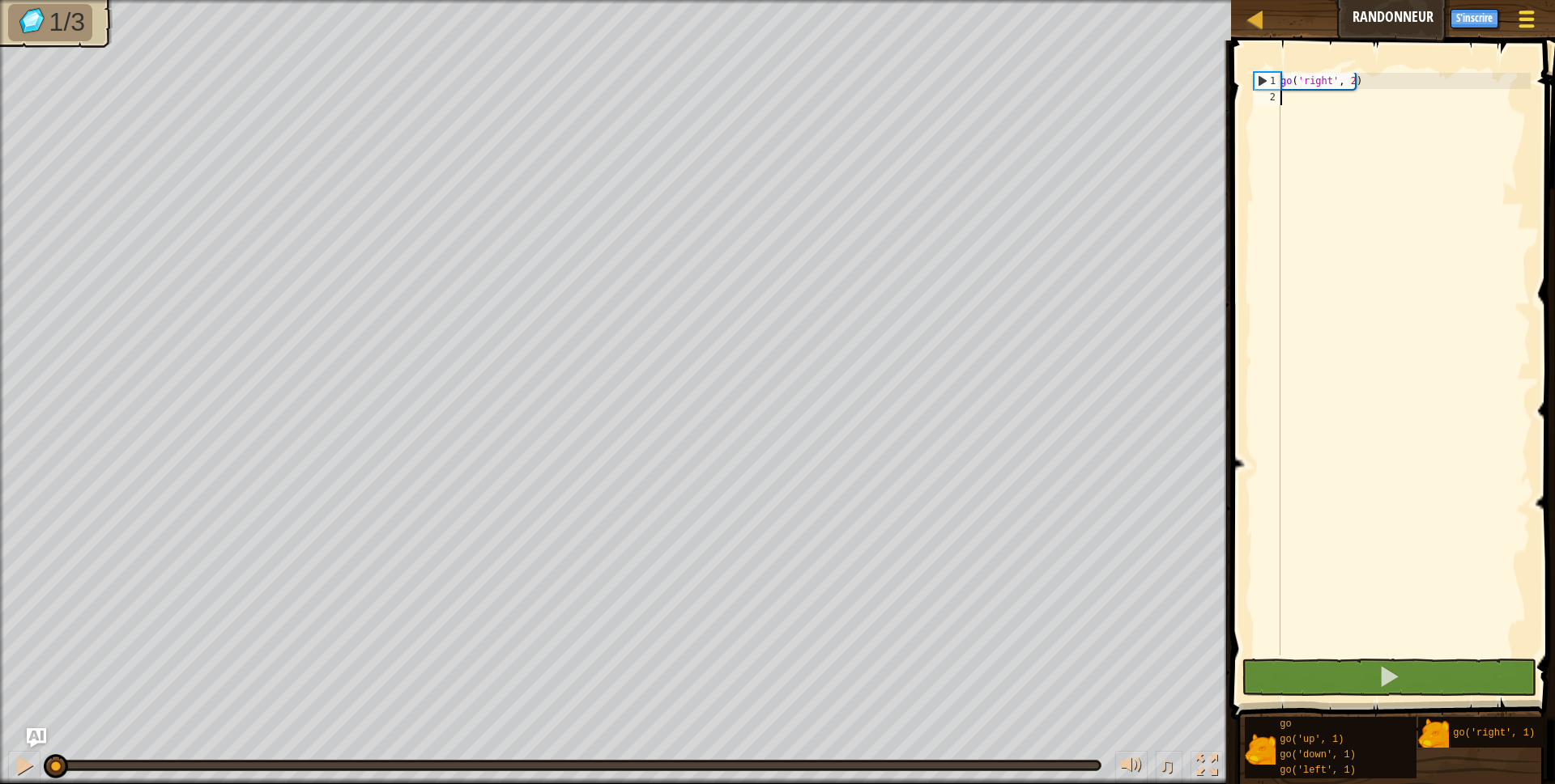
click at [1525, 18] on span at bounding box center [1526, 20] width 16 height 3
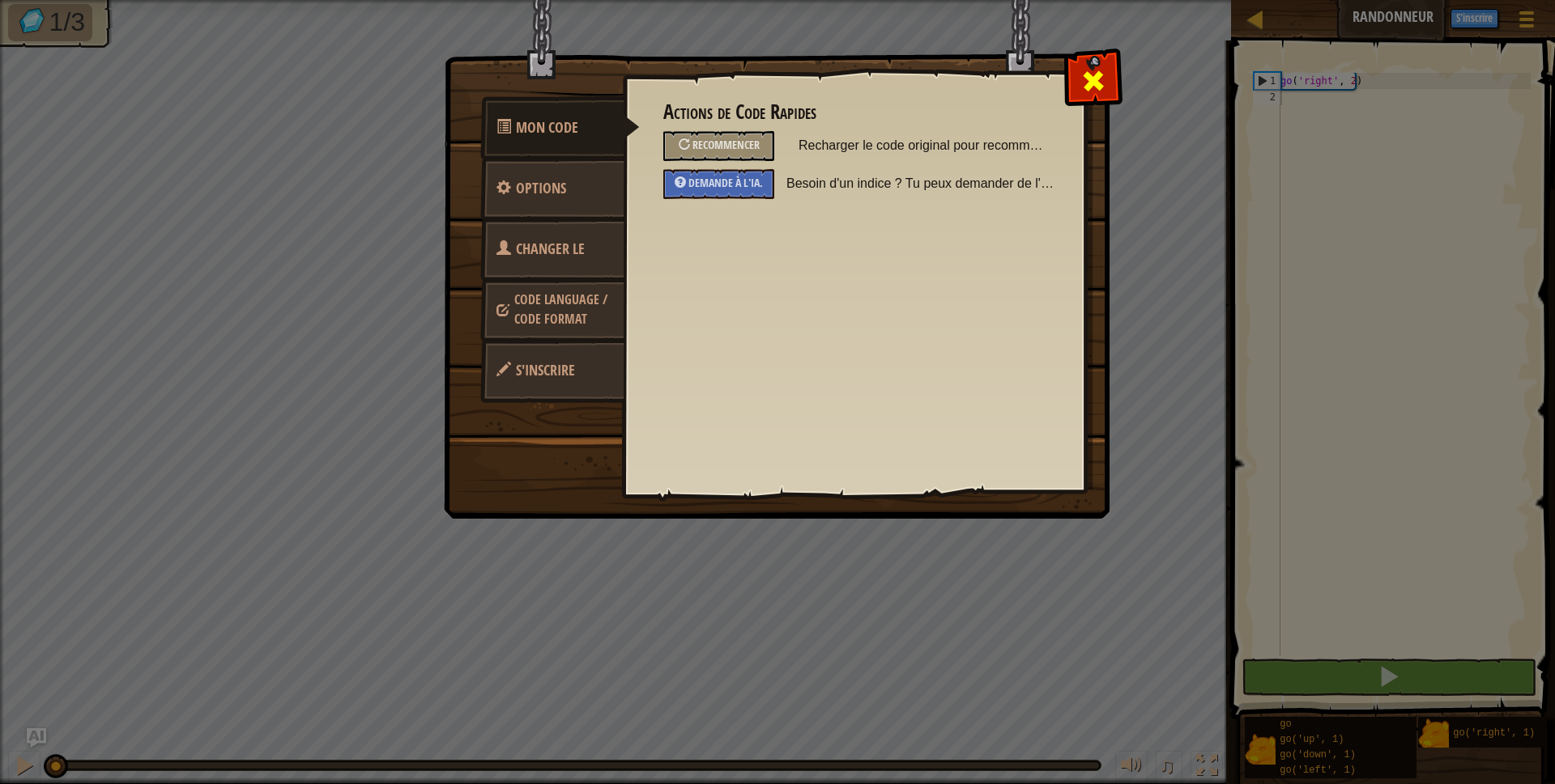
click at [1082, 77] on span at bounding box center [1093, 81] width 26 height 26
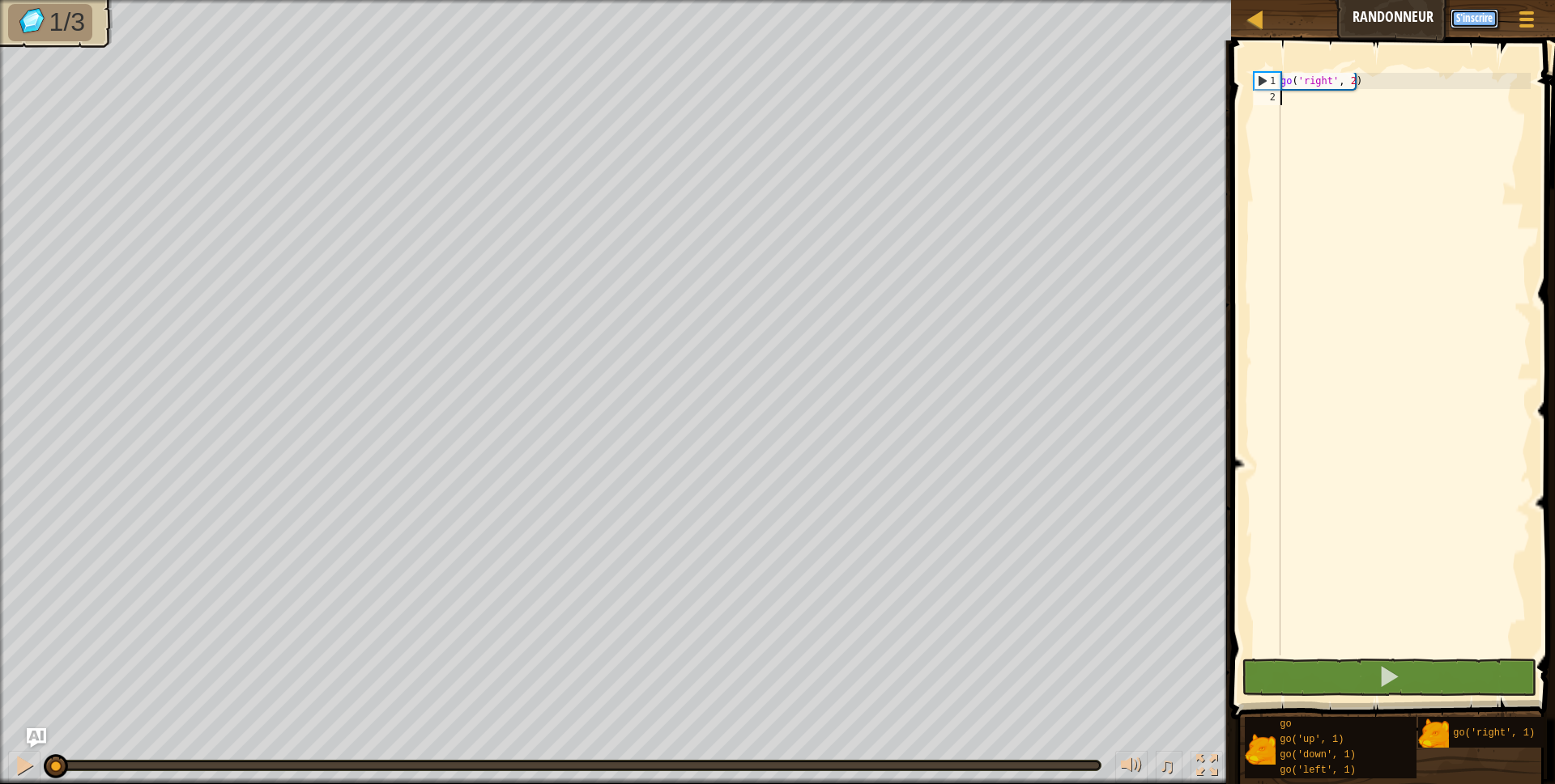
click at [1466, 10] on button "S'inscrire" at bounding box center [1474, 19] width 48 height 20
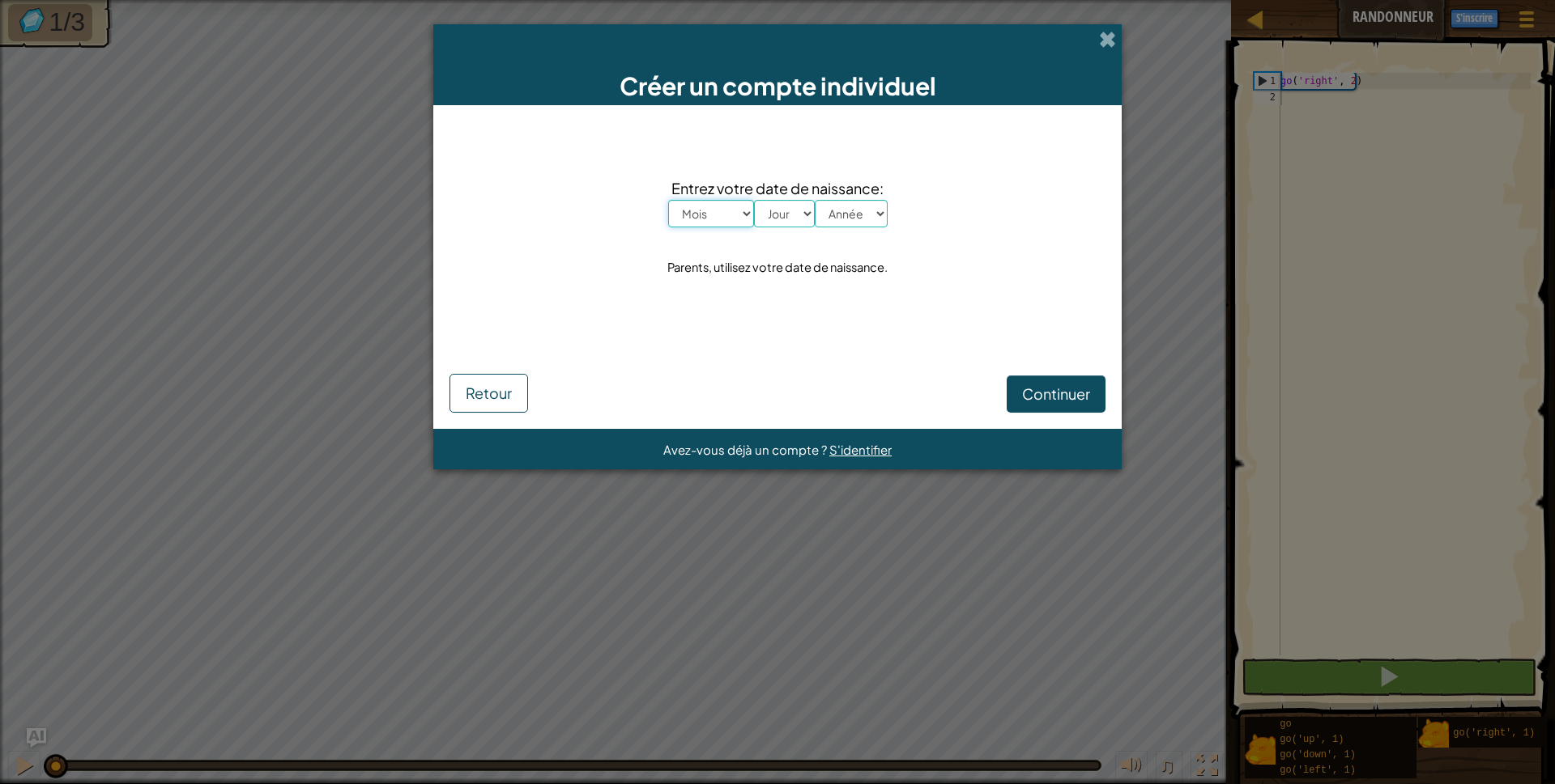
click at [740, 210] on select "Mois [PERSON_NAME] Mars Avril Mai Juin Juillet Août Septembre Octobre Novembre …" at bounding box center [710, 214] width 86 height 28
select select "10"
click at [668, 200] on select "Mois [PERSON_NAME] Mars Avril Mai Juin Juillet Août Septembre Octobre Novembre …" at bounding box center [710, 214] width 86 height 28
click at [789, 225] on select "Jour 1 2 3 4 5 6 7 8 9 10 11 12 13 14 15 16 17 18 19 20 21 22 23 24 25 26 27 28…" at bounding box center [784, 214] width 60 height 28
select select "16"
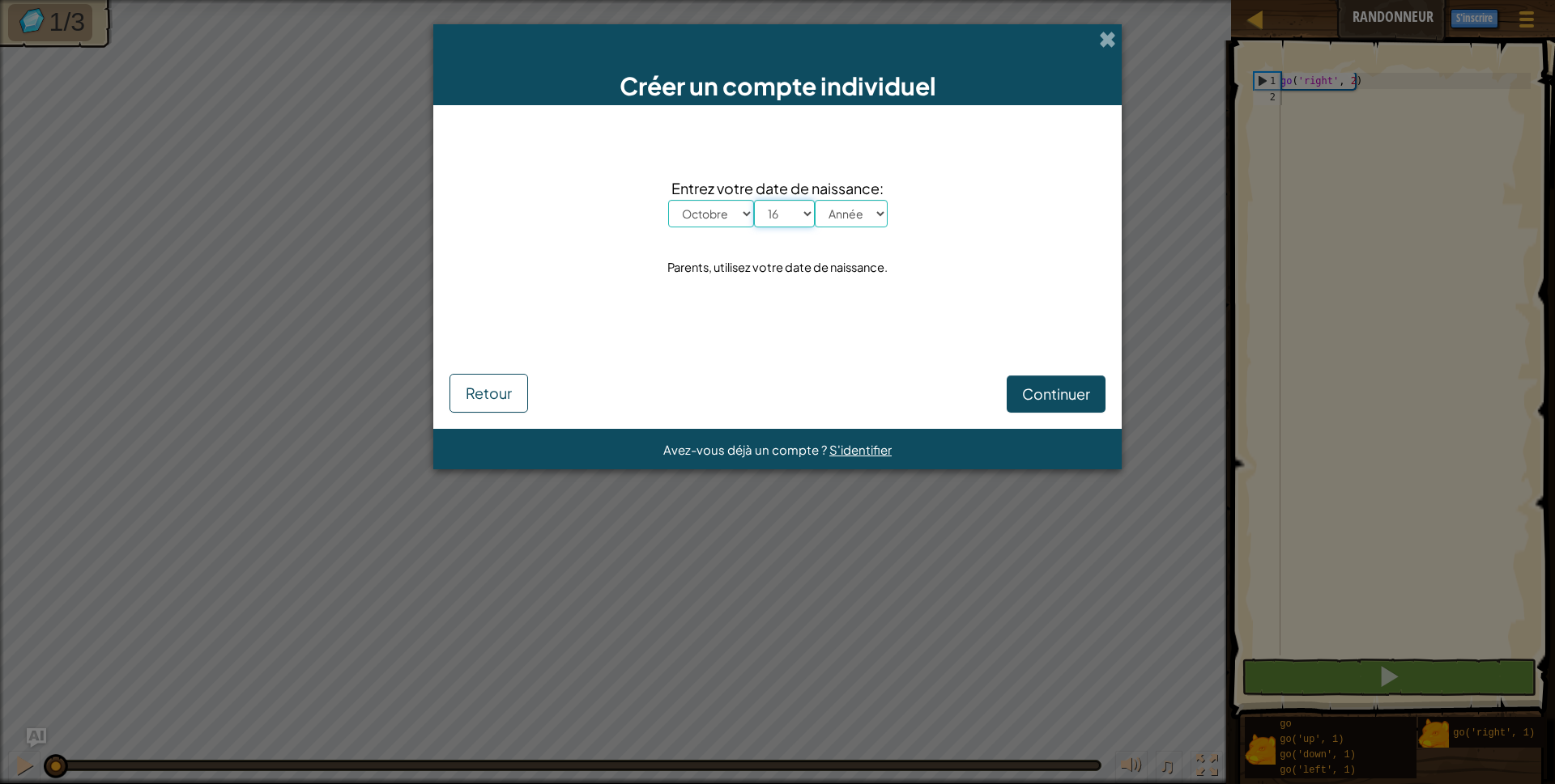
click at [754, 200] on select "Jour 1 2 3 4 5 6 7 8 9 10 11 12 13 14 15 16 17 18 19 20 21 22 23 24 25 26 27 28…" at bounding box center [784, 214] width 60 height 28
click at [859, 210] on select "Année 2025 2024 2023 2022 2021 2020 2019 2018 2017 2016 2015 2014 2013 2012 201…" at bounding box center [851, 214] width 73 height 28
select select "2010"
click at [815, 200] on select "Année 2025 2024 2023 2022 2021 2020 2019 2018 2017 2016 2015 2014 2013 2012 201…" at bounding box center [851, 214] width 73 height 28
click at [1068, 388] on span "Continuer" at bounding box center [1055, 393] width 68 height 19
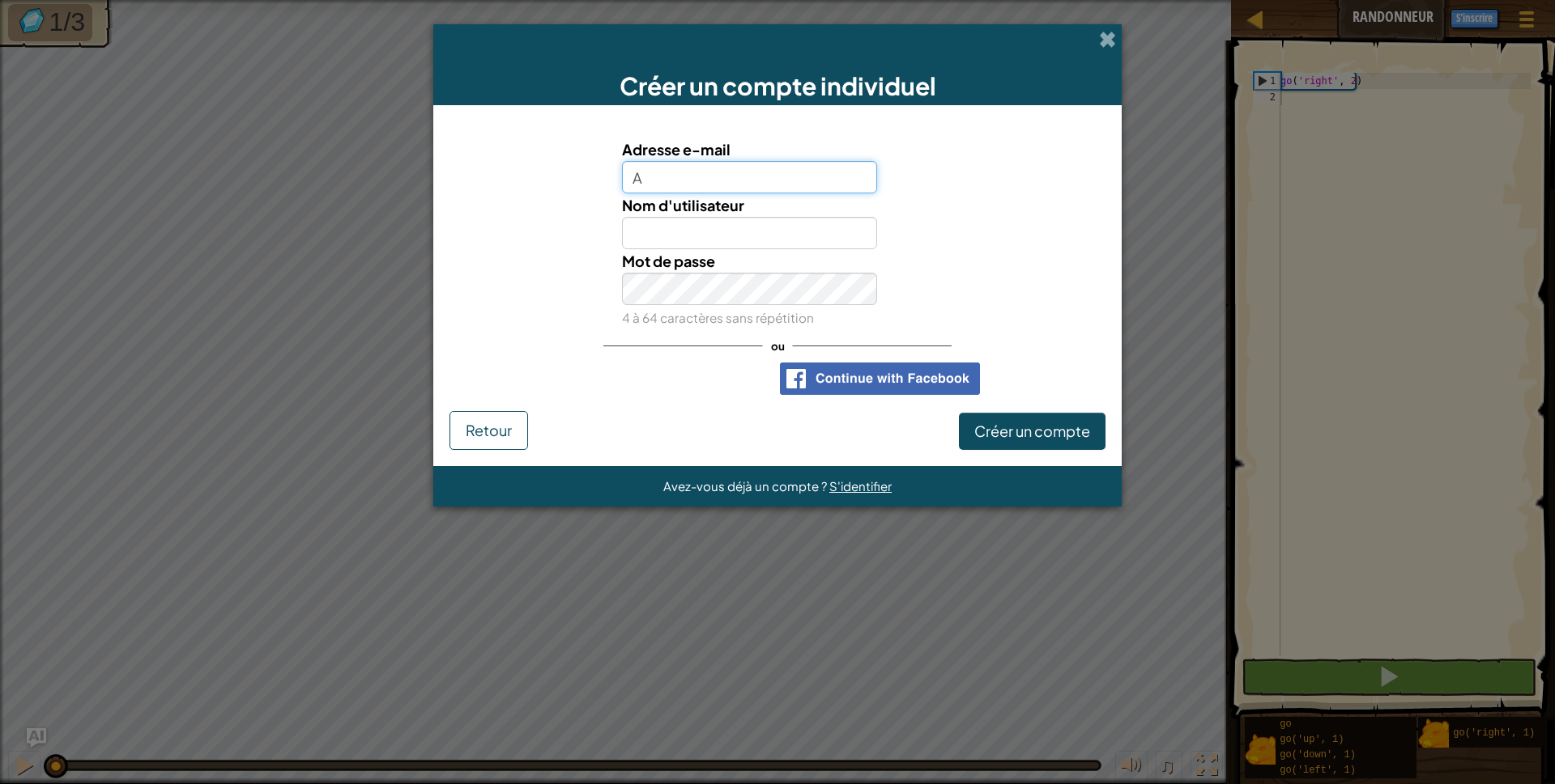
type input "A"
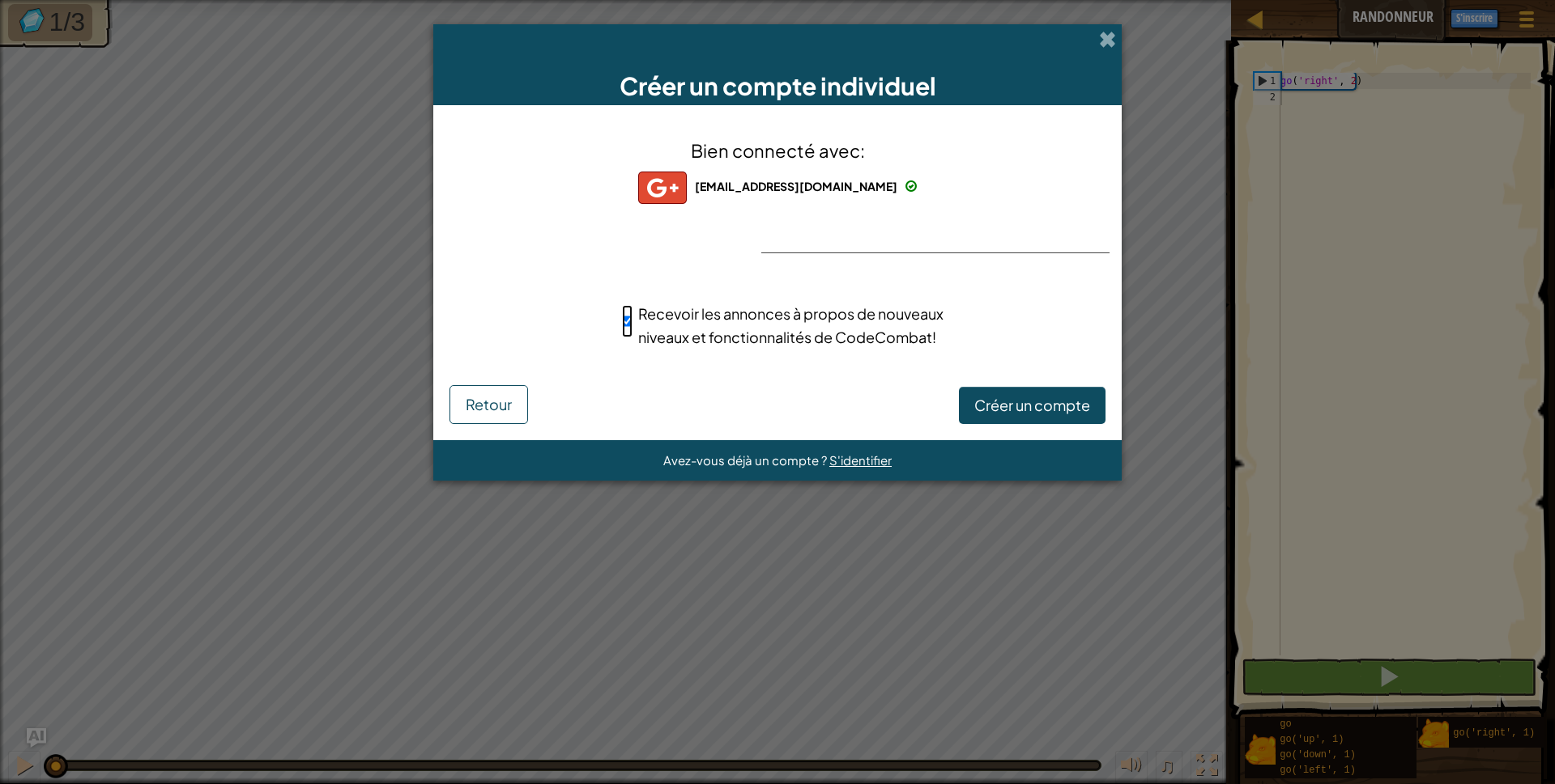
click at [623, 322] on input "Recevoir les annonces à propos de nouveaux niveaux et fonctionnalités de CodeCo…" at bounding box center [627, 321] width 11 height 33
checkbox input "false"
click at [1004, 413] on span "Créer un compte" at bounding box center [1032, 405] width 116 height 19
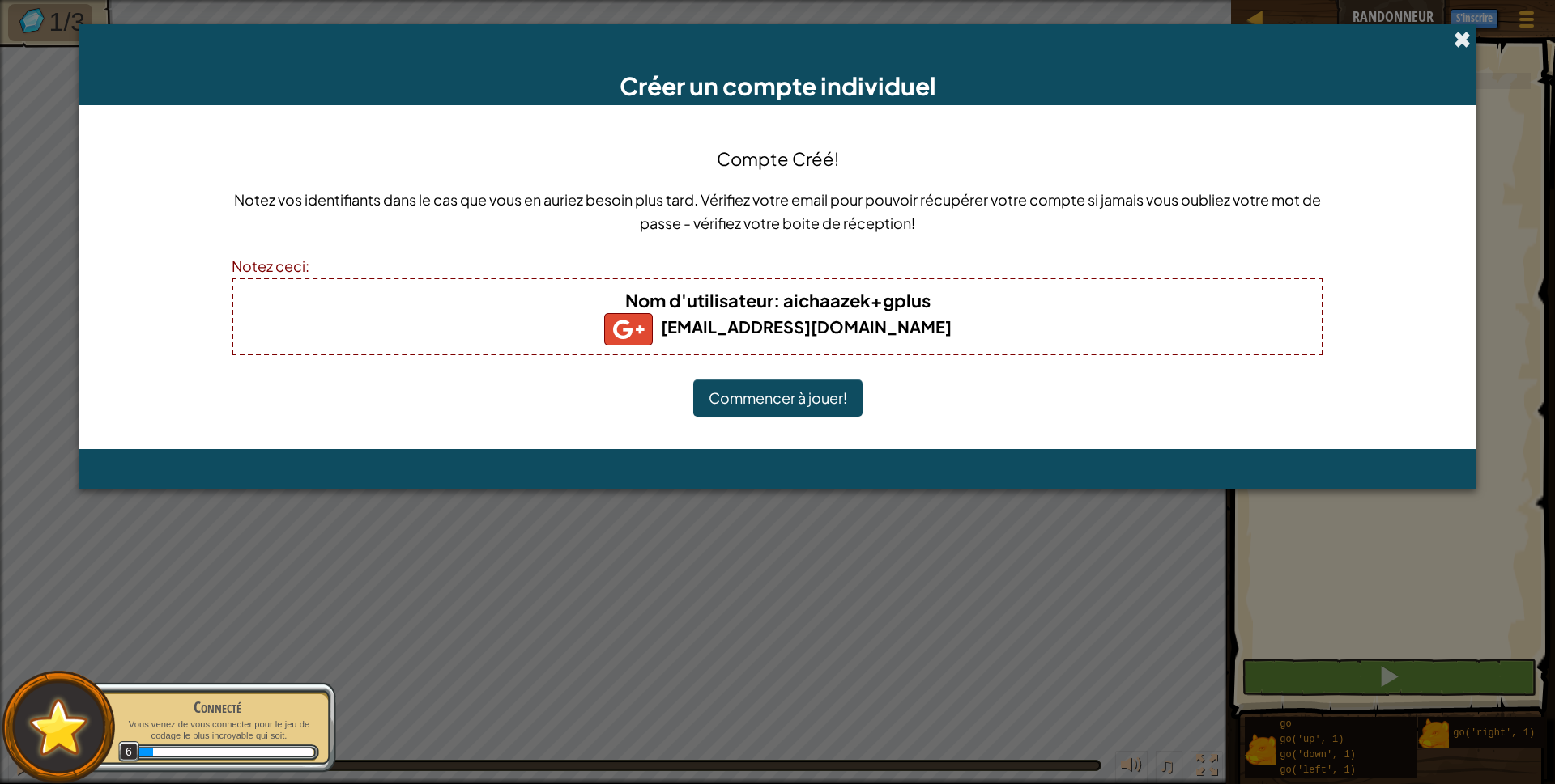
click at [1469, 36] on span at bounding box center [1462, 39] width 17 height 17
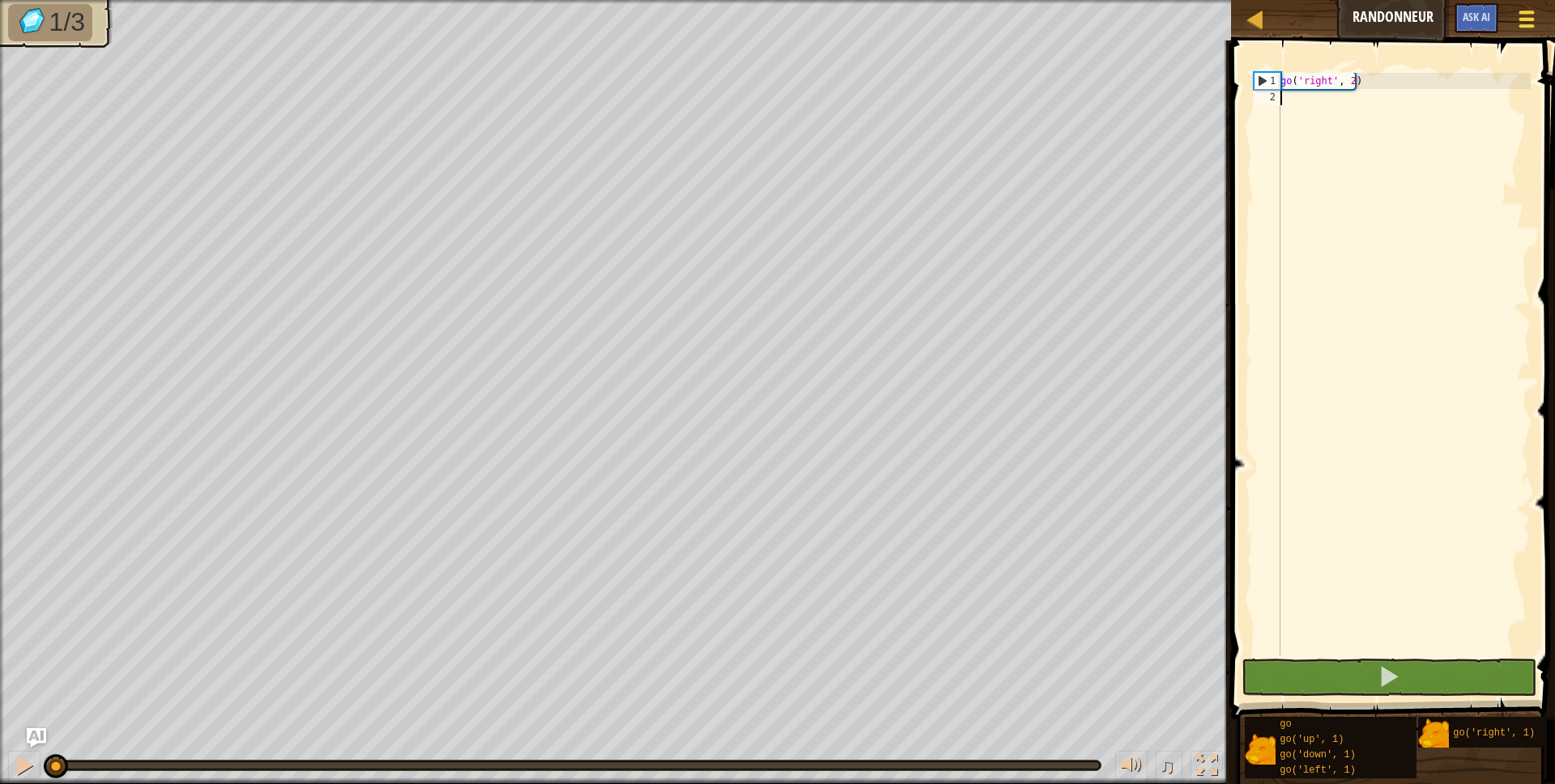
click at [1532, 20] on span at bounding box center [1526, 20] width 16 height 3
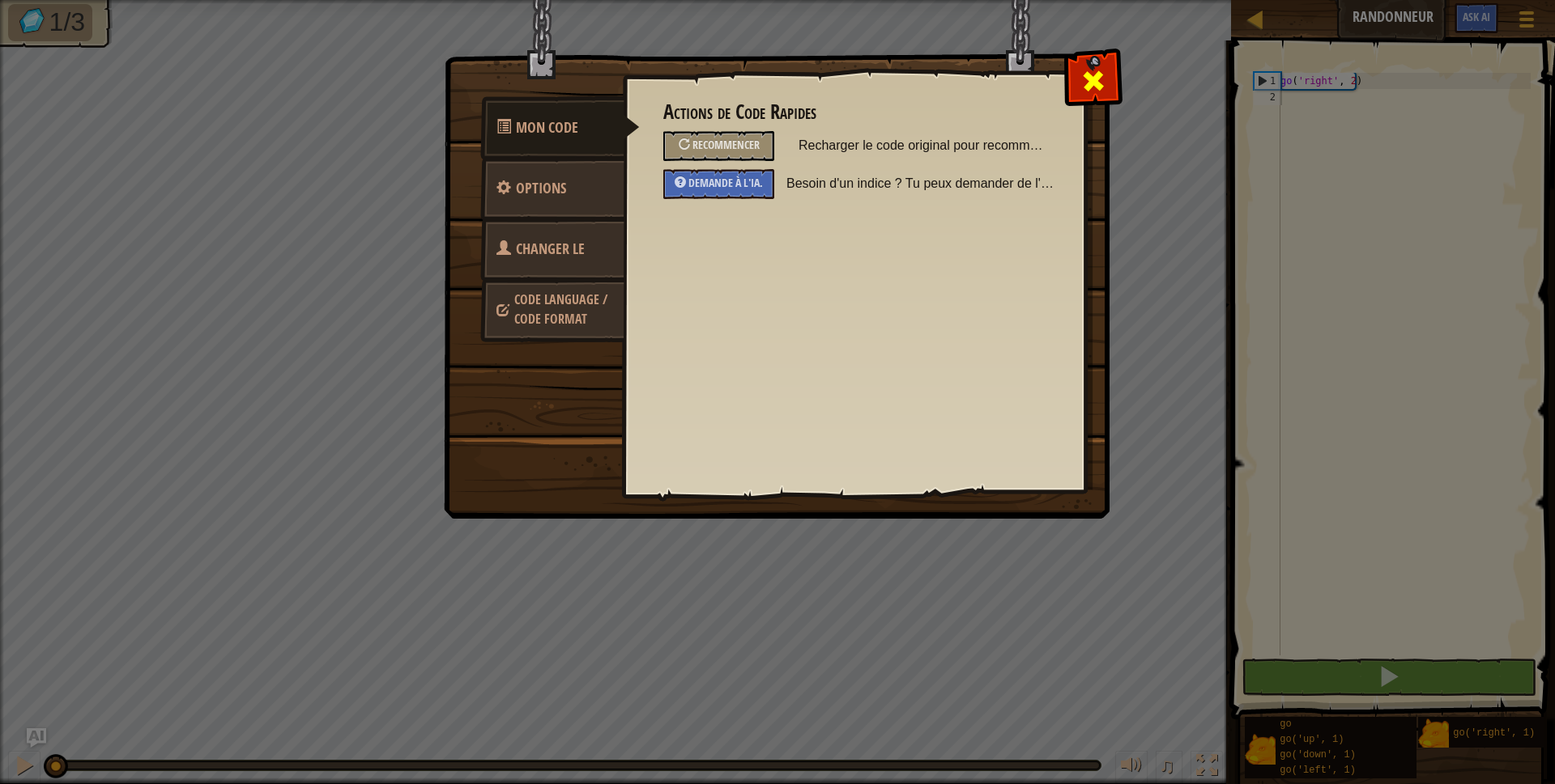
click at [1086, 87] on span at bounding box center [1093, 81] width 26 height 26
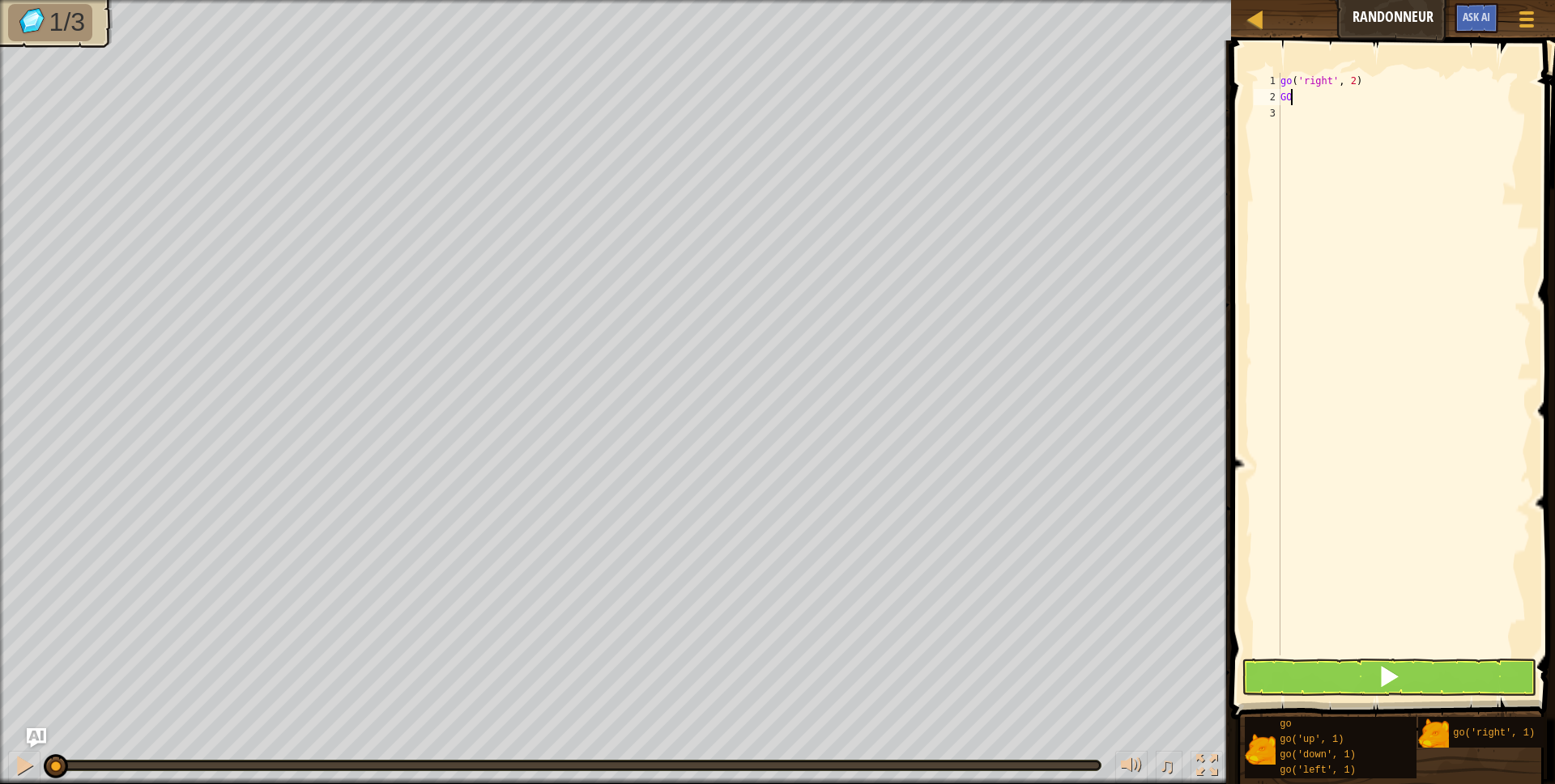
scroll to position [7, 0]
type textarea "G"
type textarea "go('up',3)"
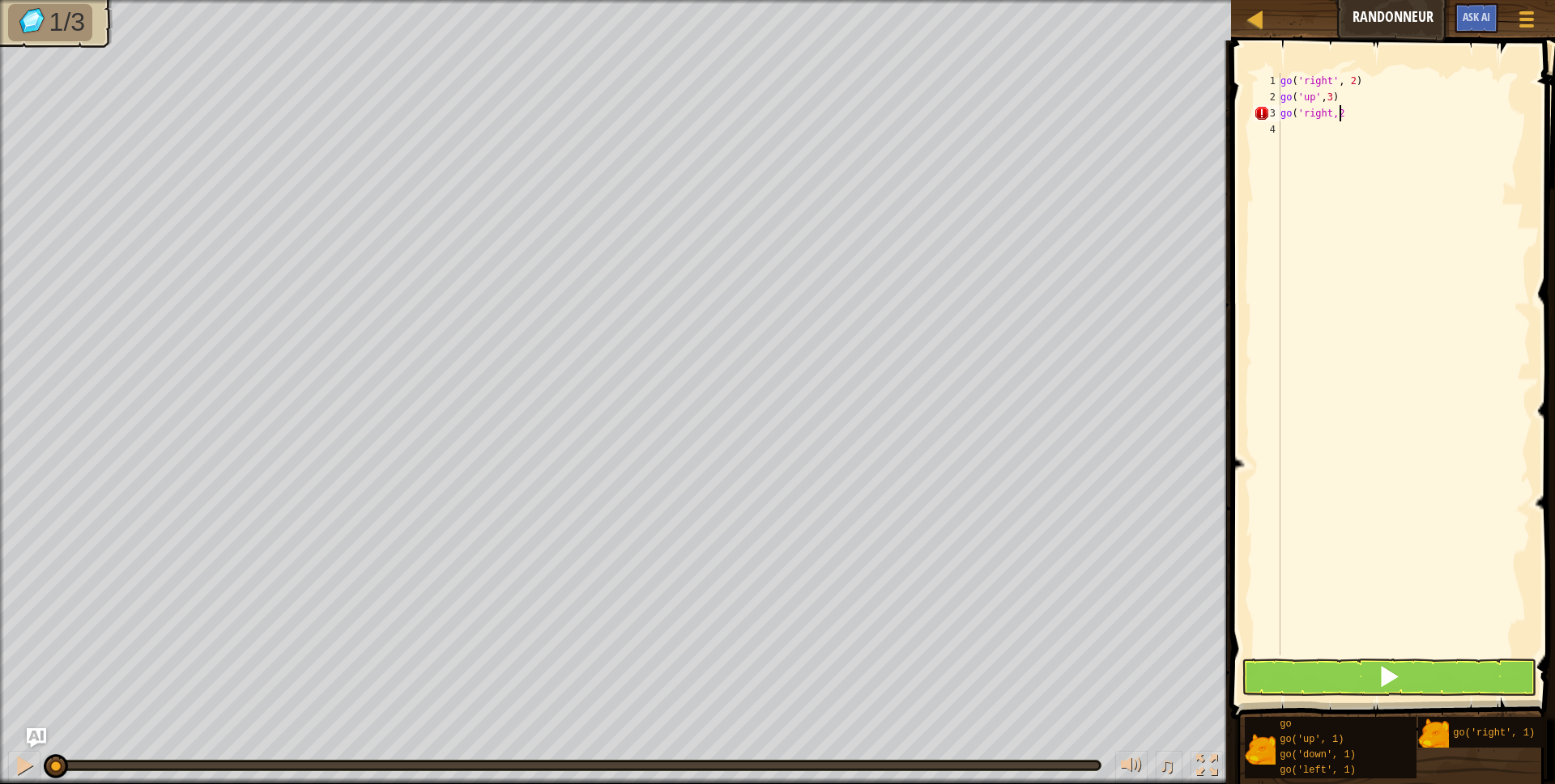
type textarea "go('right,2)"
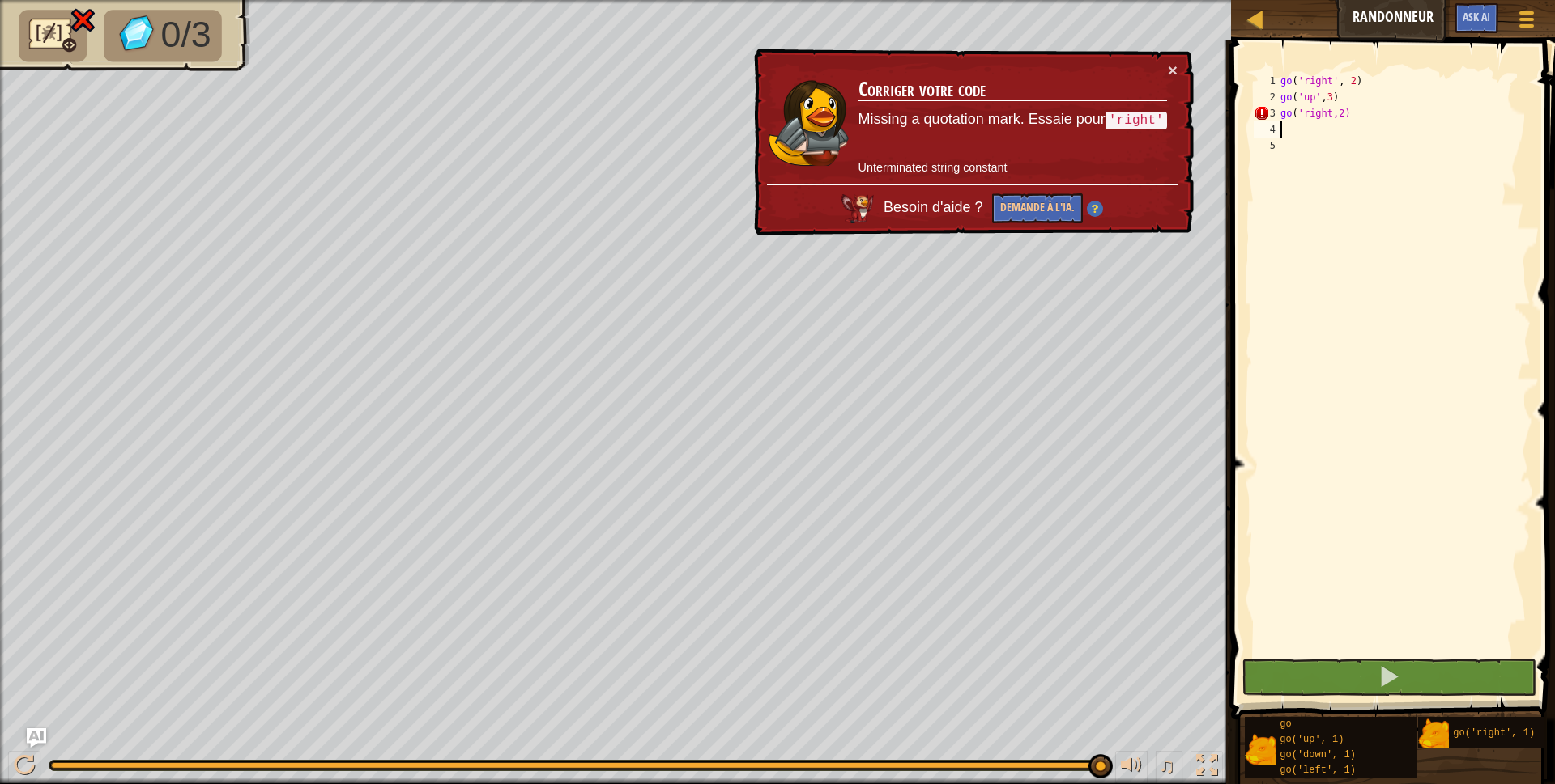
click at [1327, 115] on div "go ( 'right' , 2 ) go ( 'up' , 3 ) go ( 'right,2)" at bounding box center [1403, 380] width 253 height 615
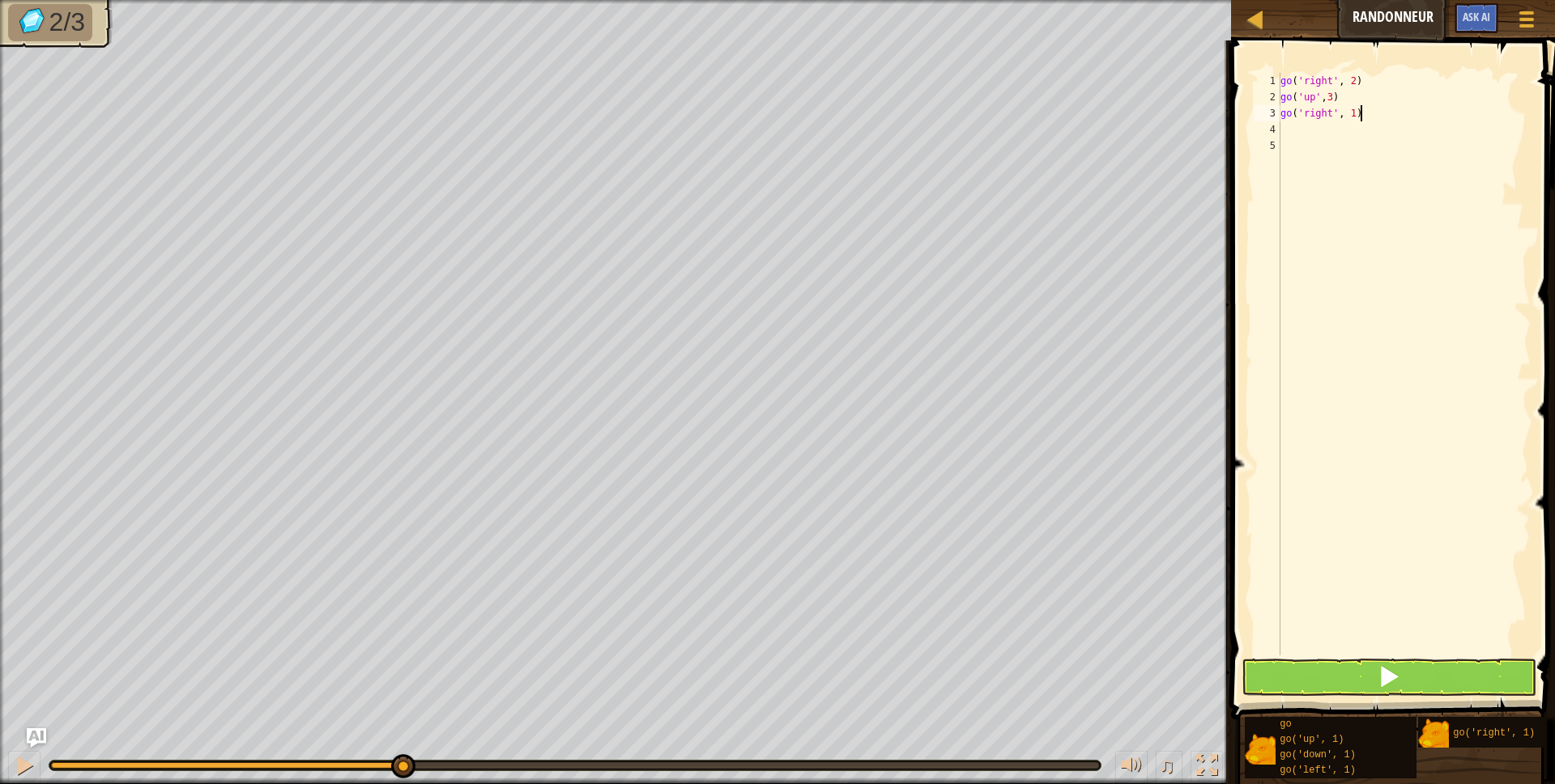
click at [1348, 114] on div "go ( 'right' , 2 ) go ( 'up' , 3 ) go ( 'right' , 1 )" at bounding box center [1403, 380] width 253 height 615
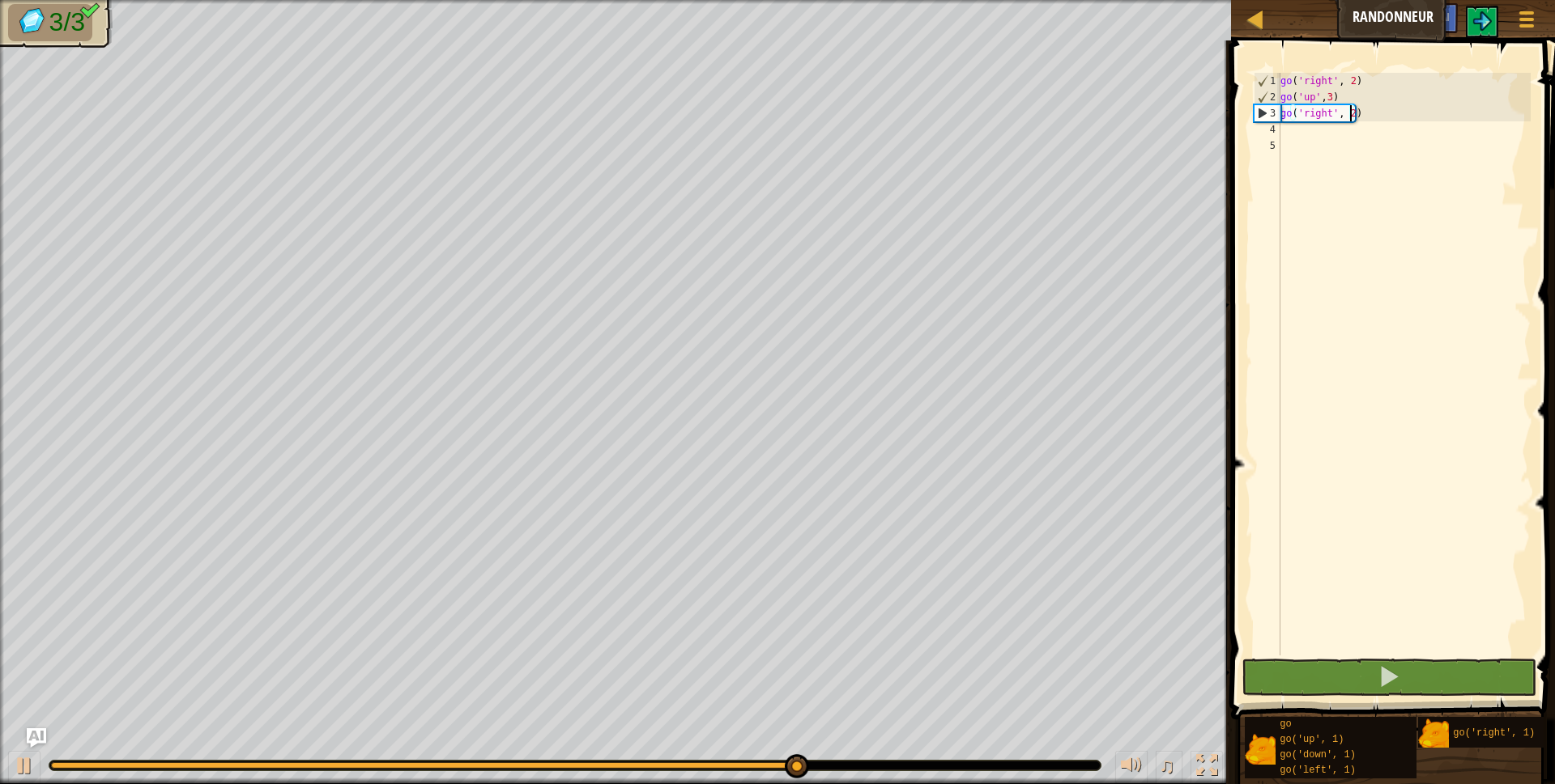
type textarea "go('right', 2)"
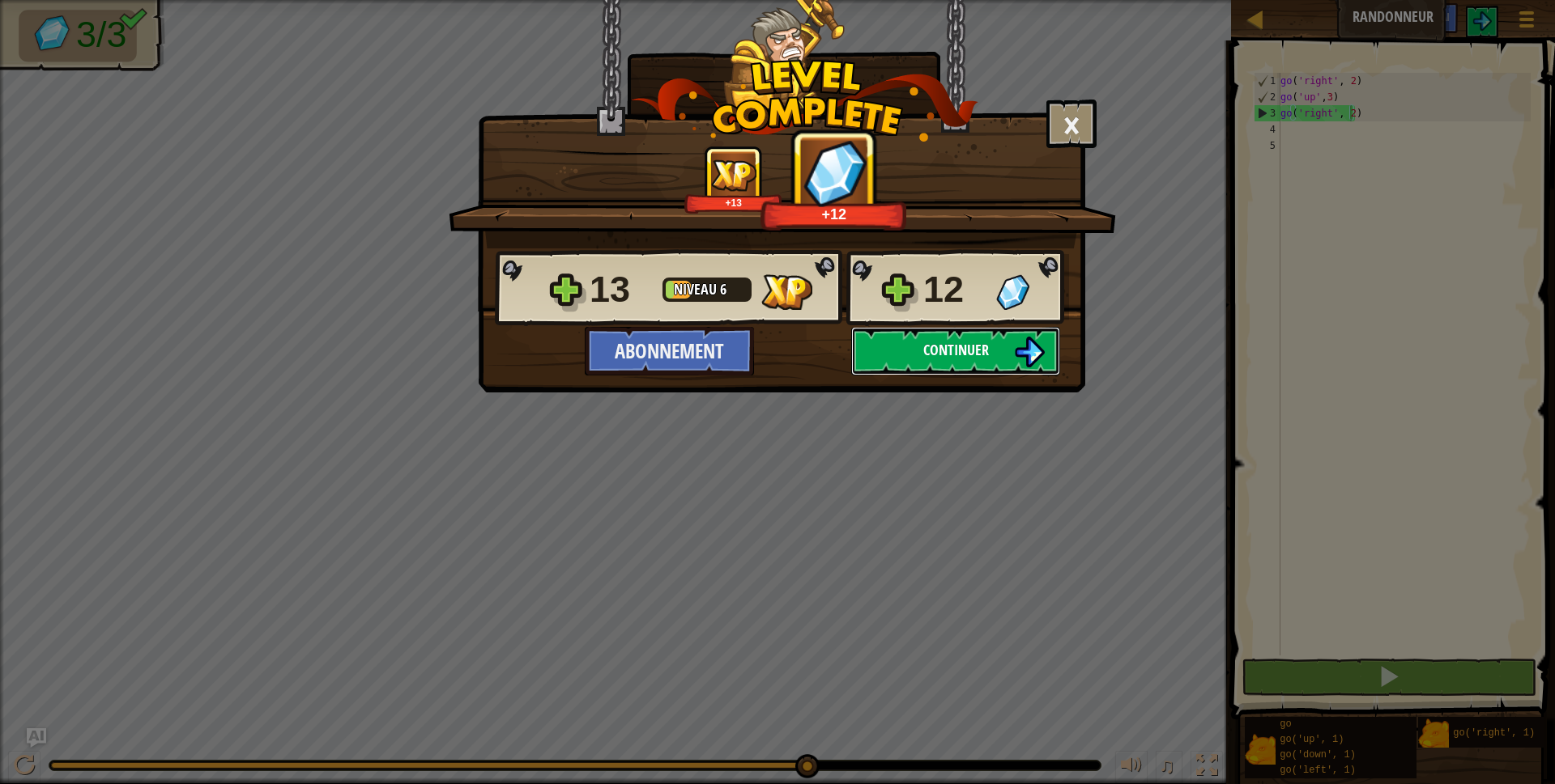
click at [959, 349] on span "Continuer" at bounding box center [956, 350] width 65 height 20
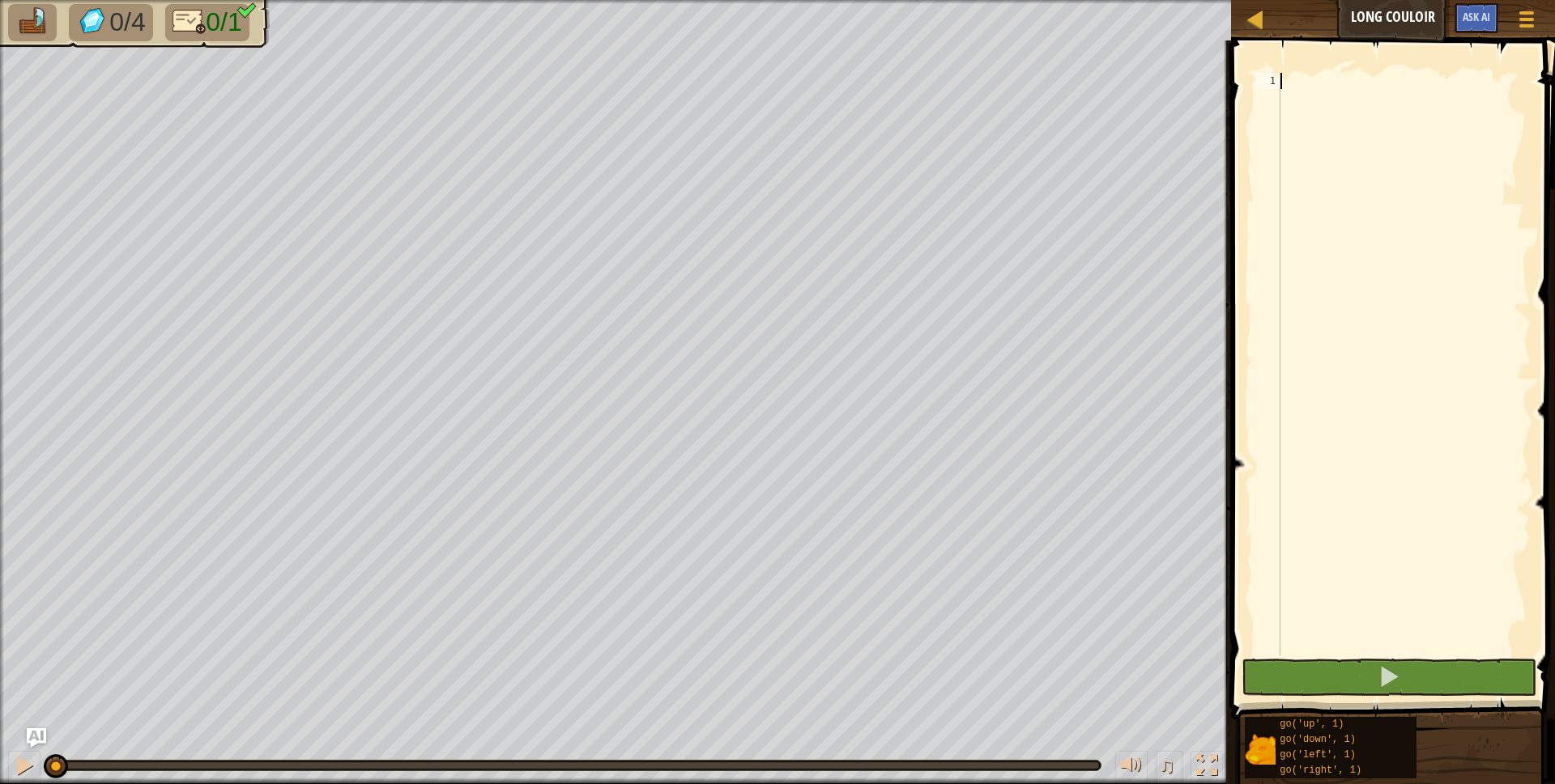
type textarea "G"
type textarea "go('right';5)"
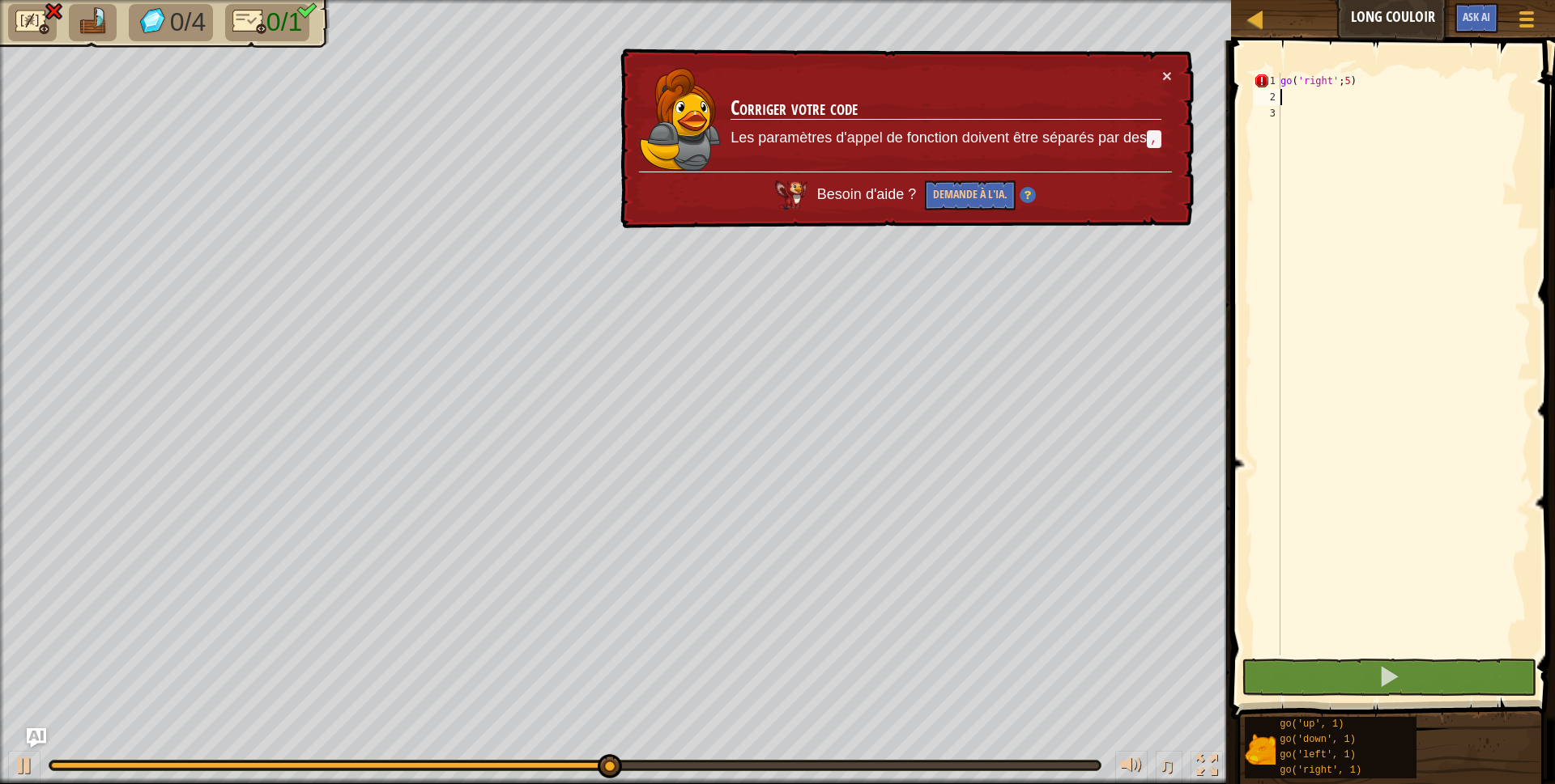
click at [1340, 89] on div "go ( 'right' ; 5 )" at bounding box center [1403, 380] width 253 height 615
click at [1338, 82] on div "go ( 'right' ; 5 )" at bounding box center [1403, 380] width 253 height 615
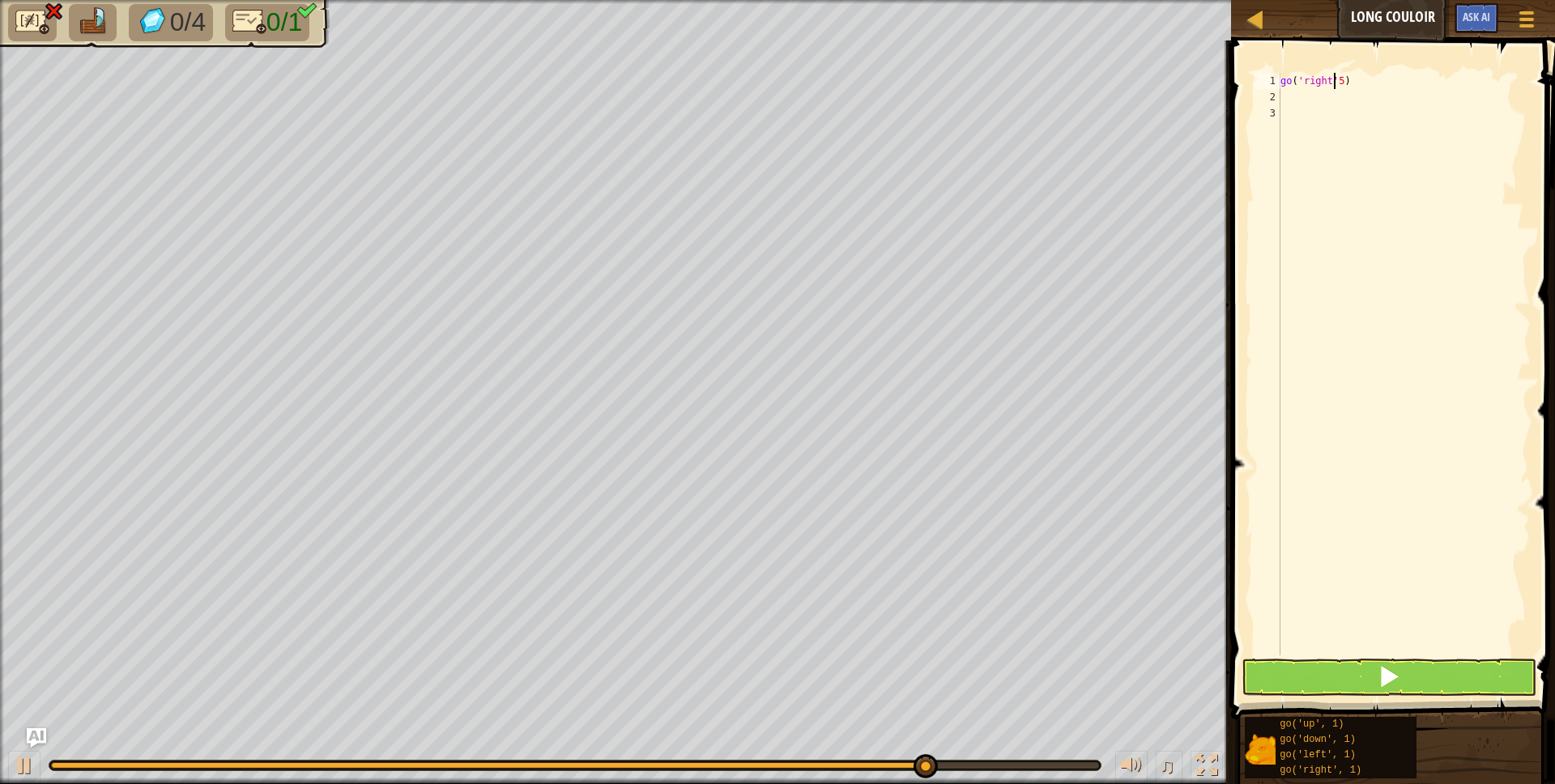
scroll to position [7, 5]
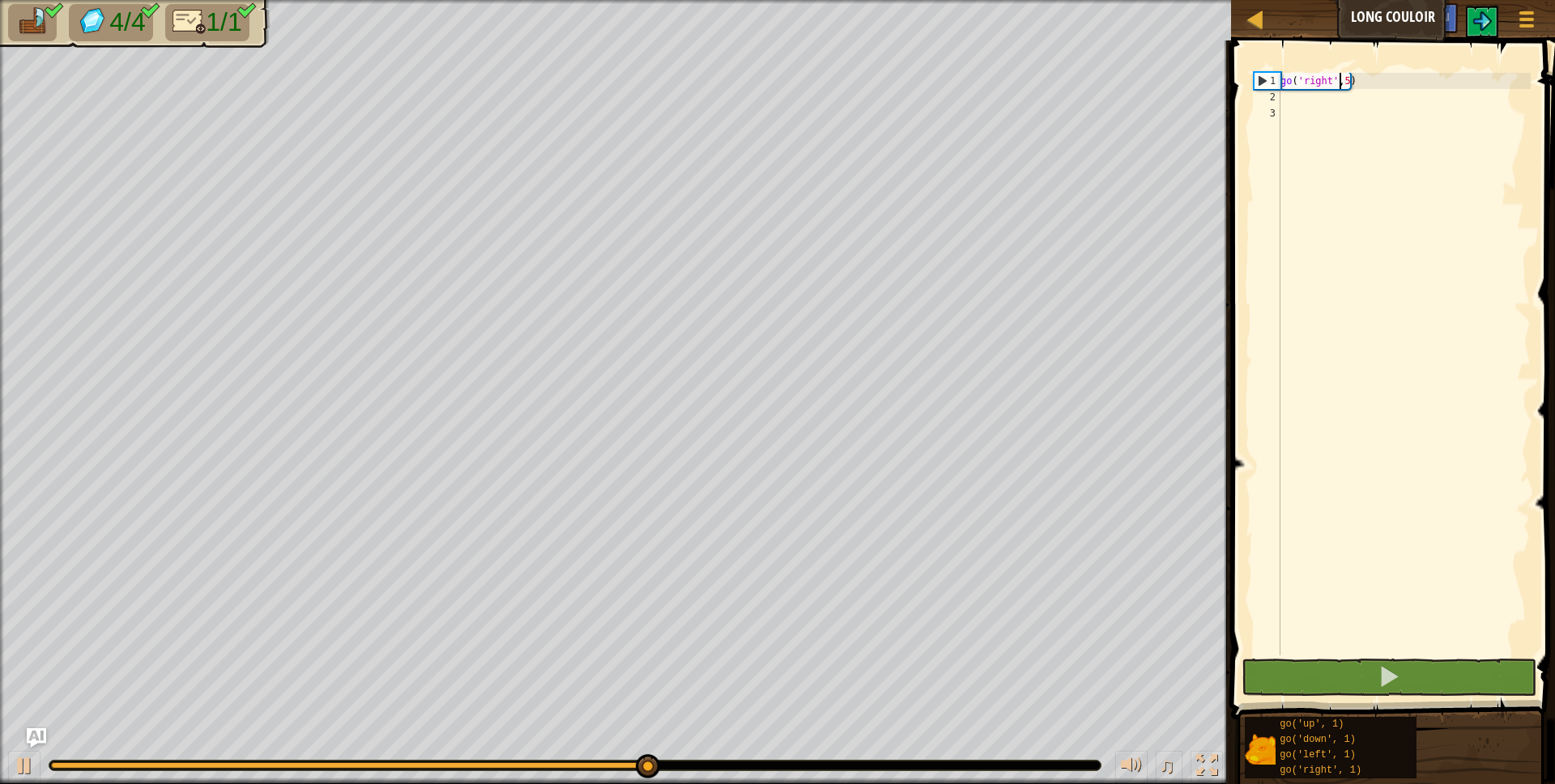
type textarea "go('right',5)"
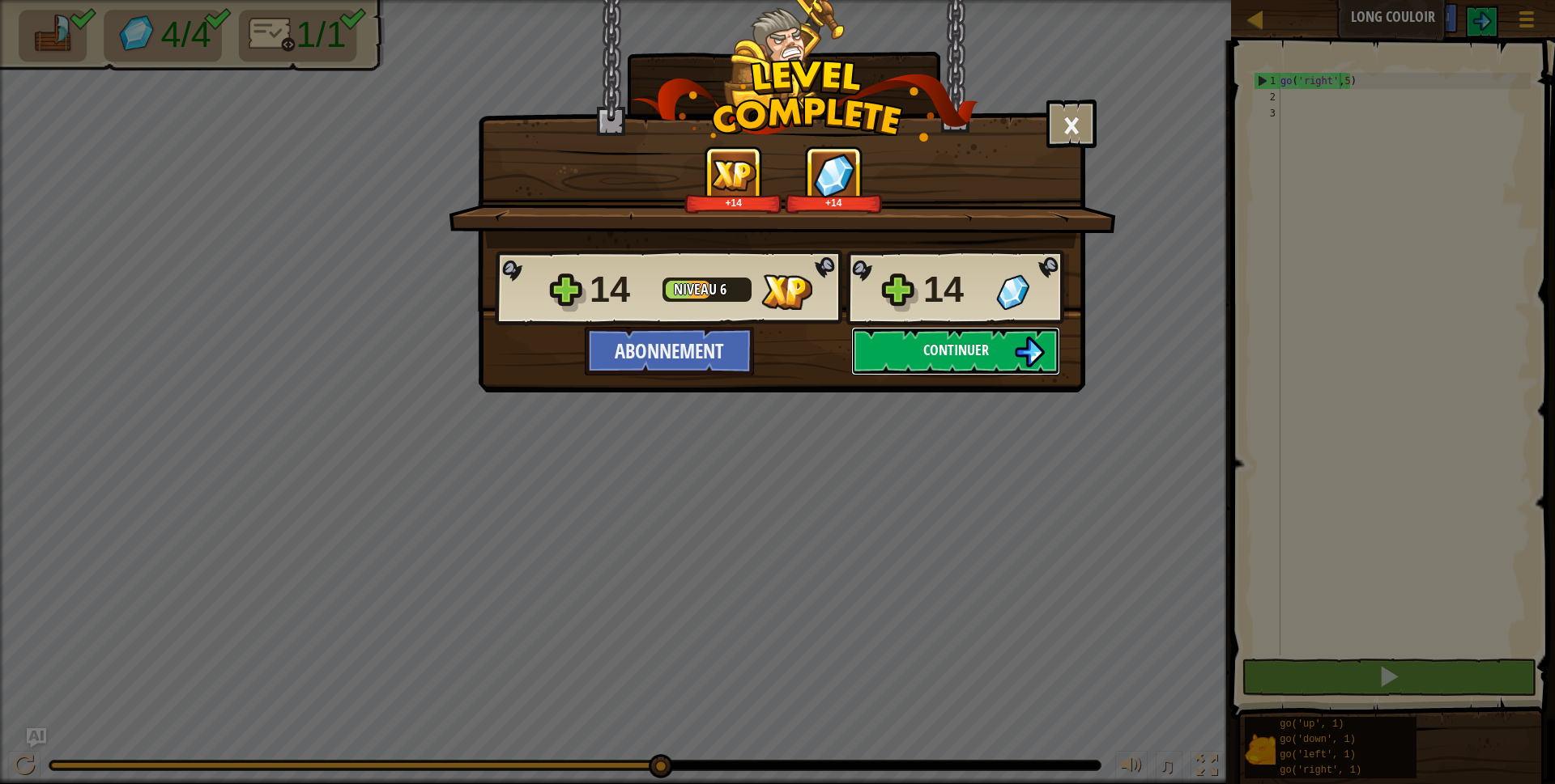
click at [938, 344] on span "Continuer" at bounding box center [956, 350] width 65 height 20
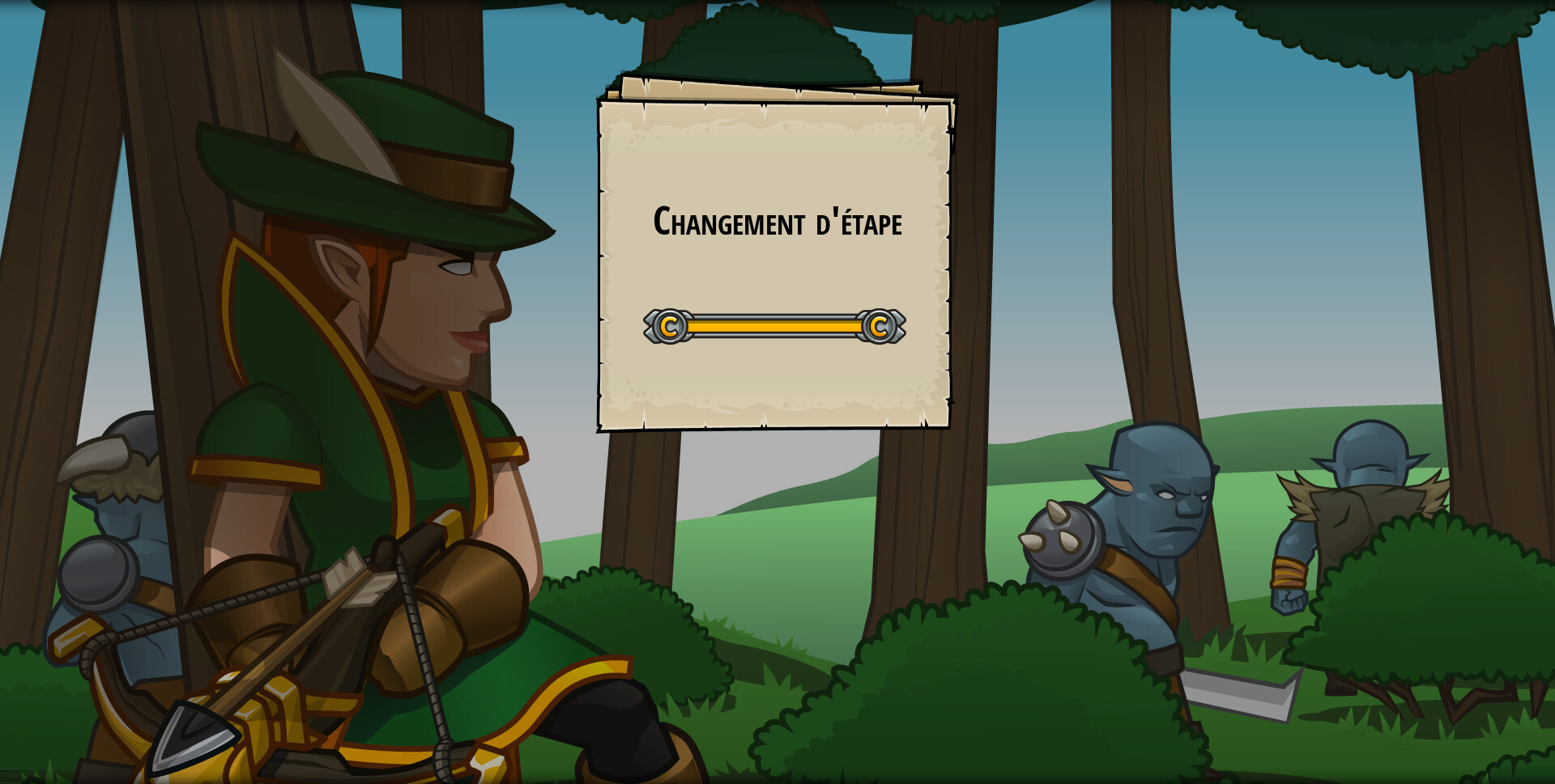
click at [938, 344] on div "Changement d'étape Goals Start Level Erreur de chargement du serveur Vous avez …" at bounding box center [777, 251] width 364 height 364
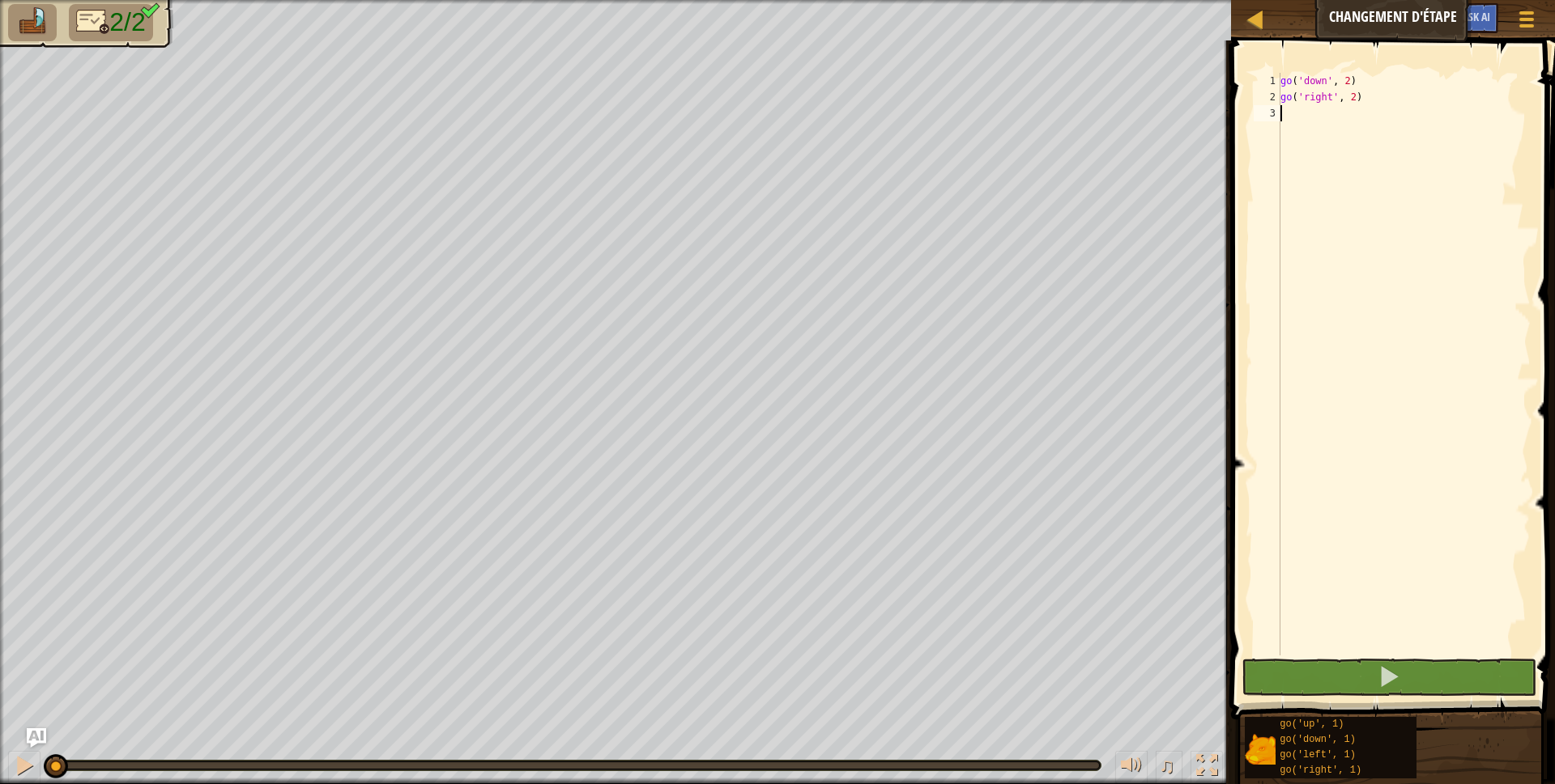
click at [1350, 105] on div "go ( 'down' , 2 ) go ( 'right' , 2 )" at bounding box center [1403, 380] width 253 height 615
click at [1349, 100] on div "go ( 'down' , 2 ) go ( 'right' , 2 )" at bounding box center [1403, 380] width 253 height 615
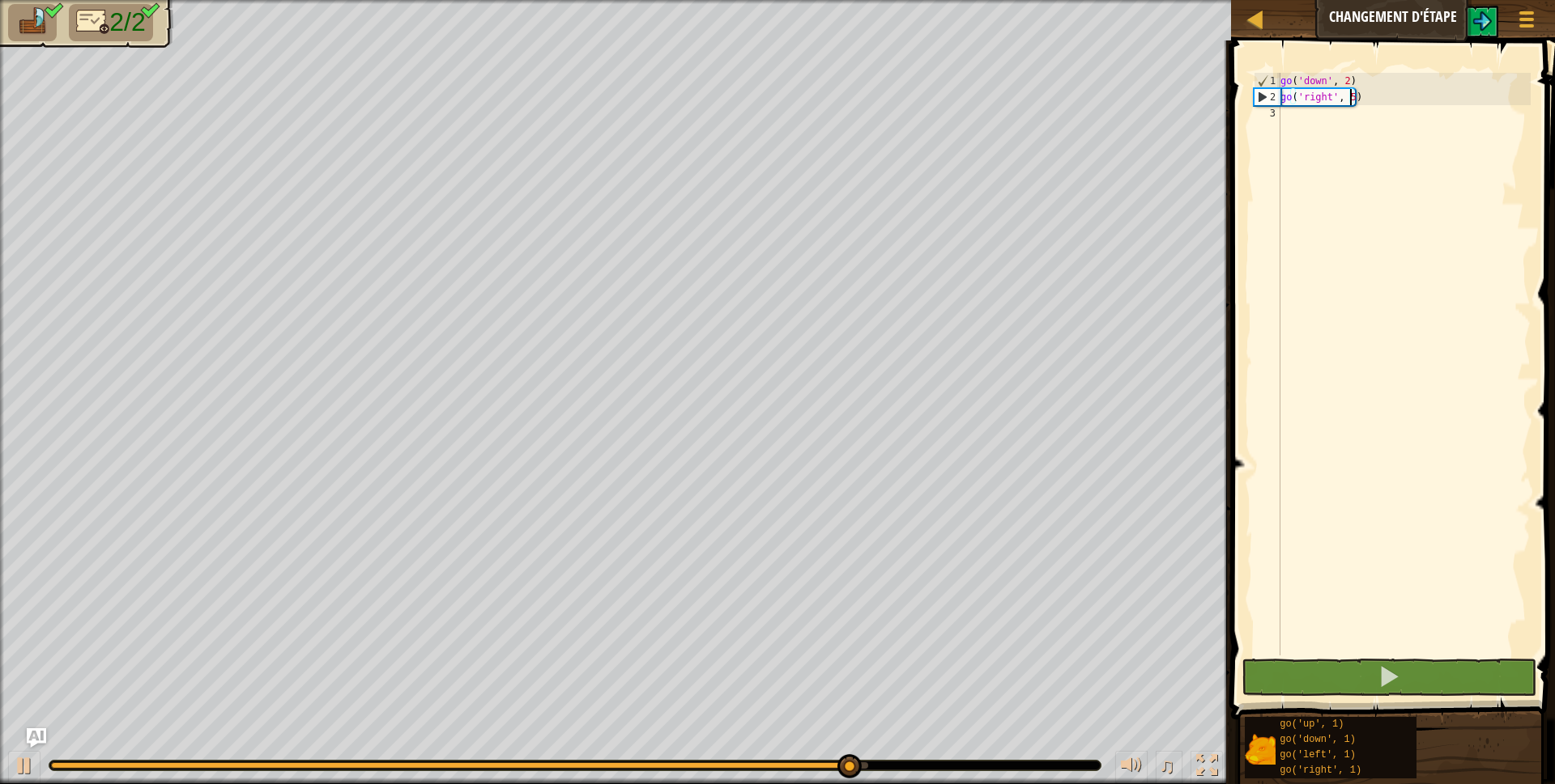
type textarea "go('right', 5)"
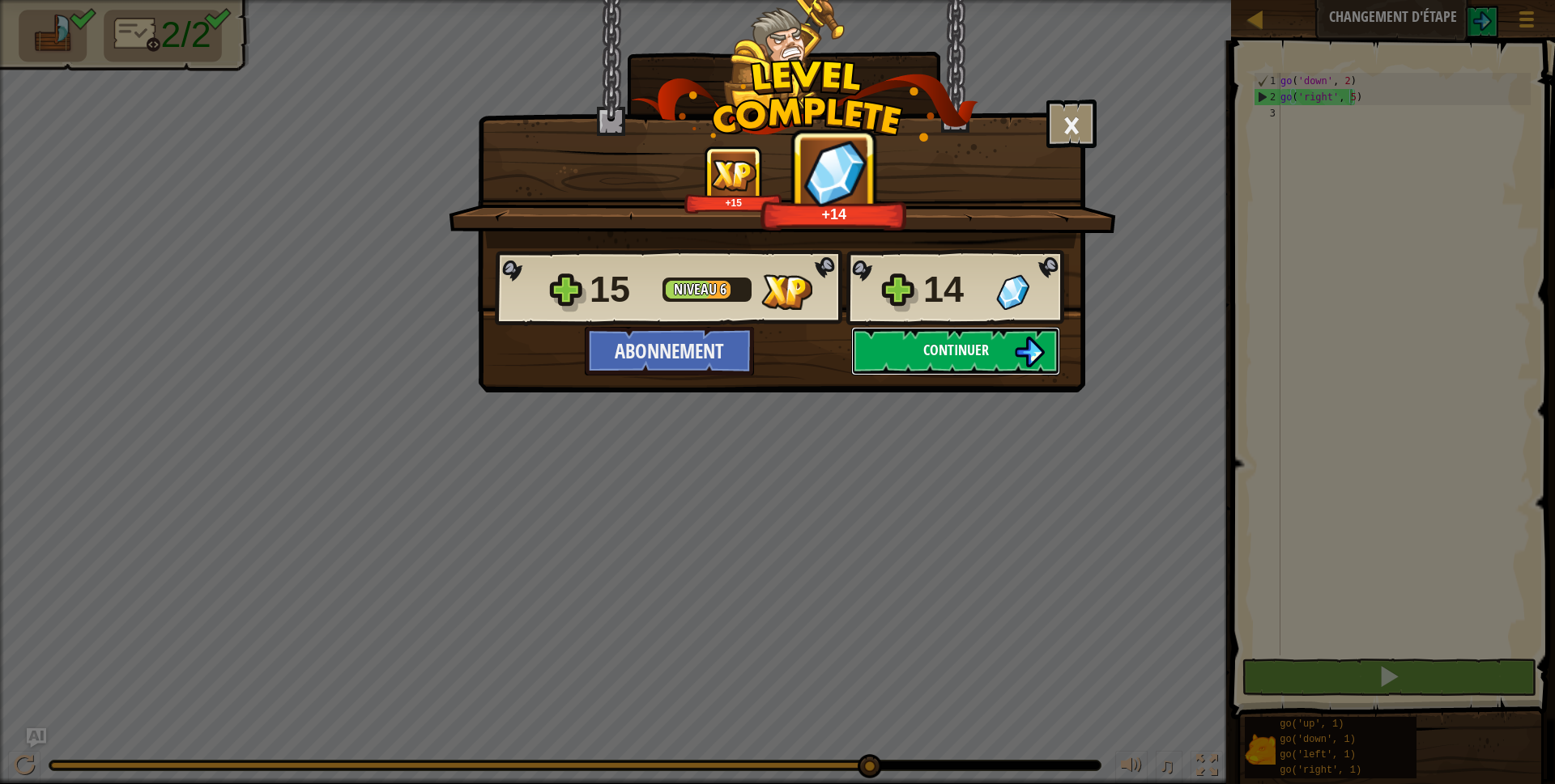
click at [890, 365] on button "Continuer" at bounding box center [956, 352] width 209 height 49
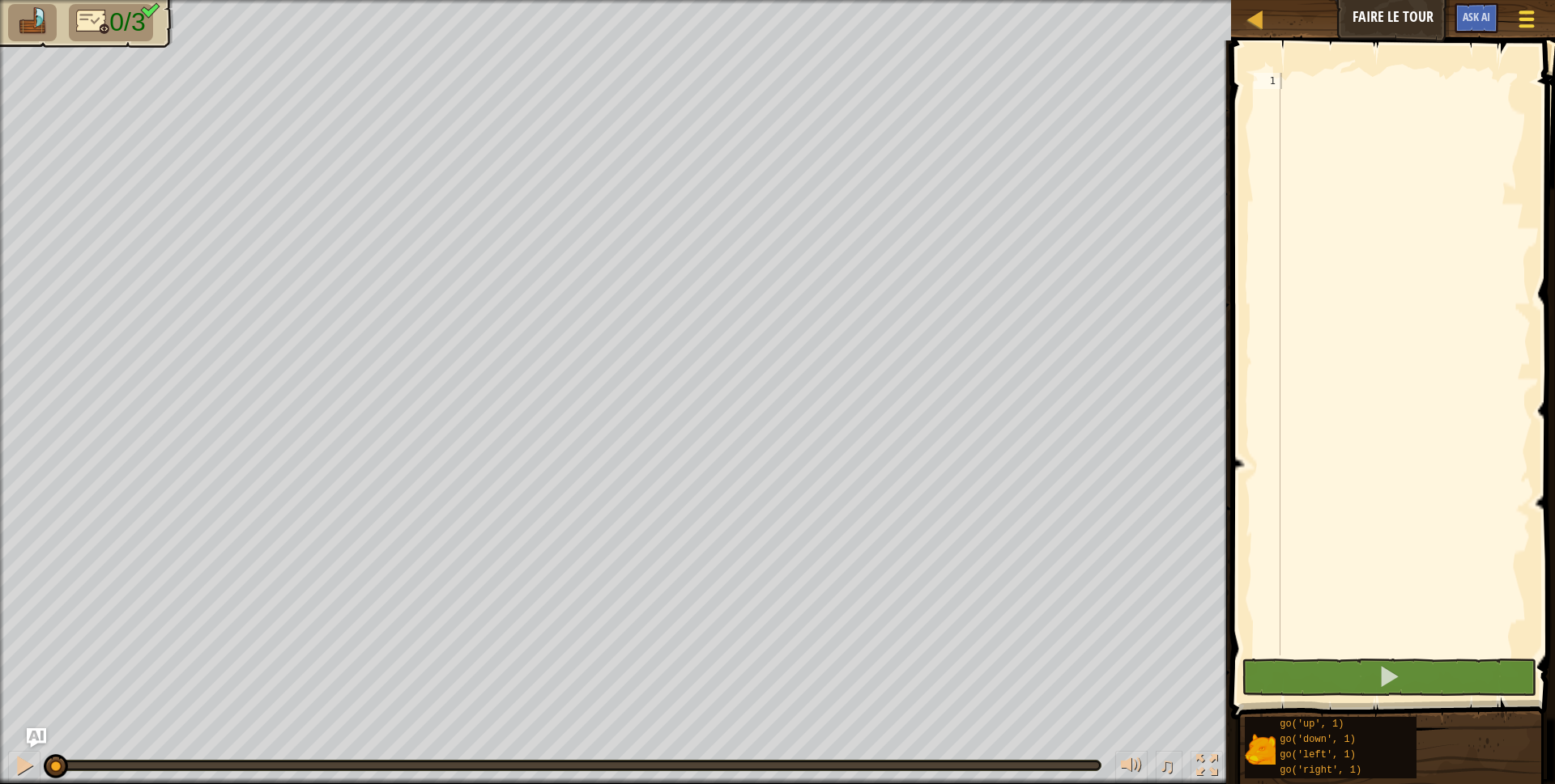
click at [1531, 24] on div at bounding box center [1526, 19] width 22 height 24
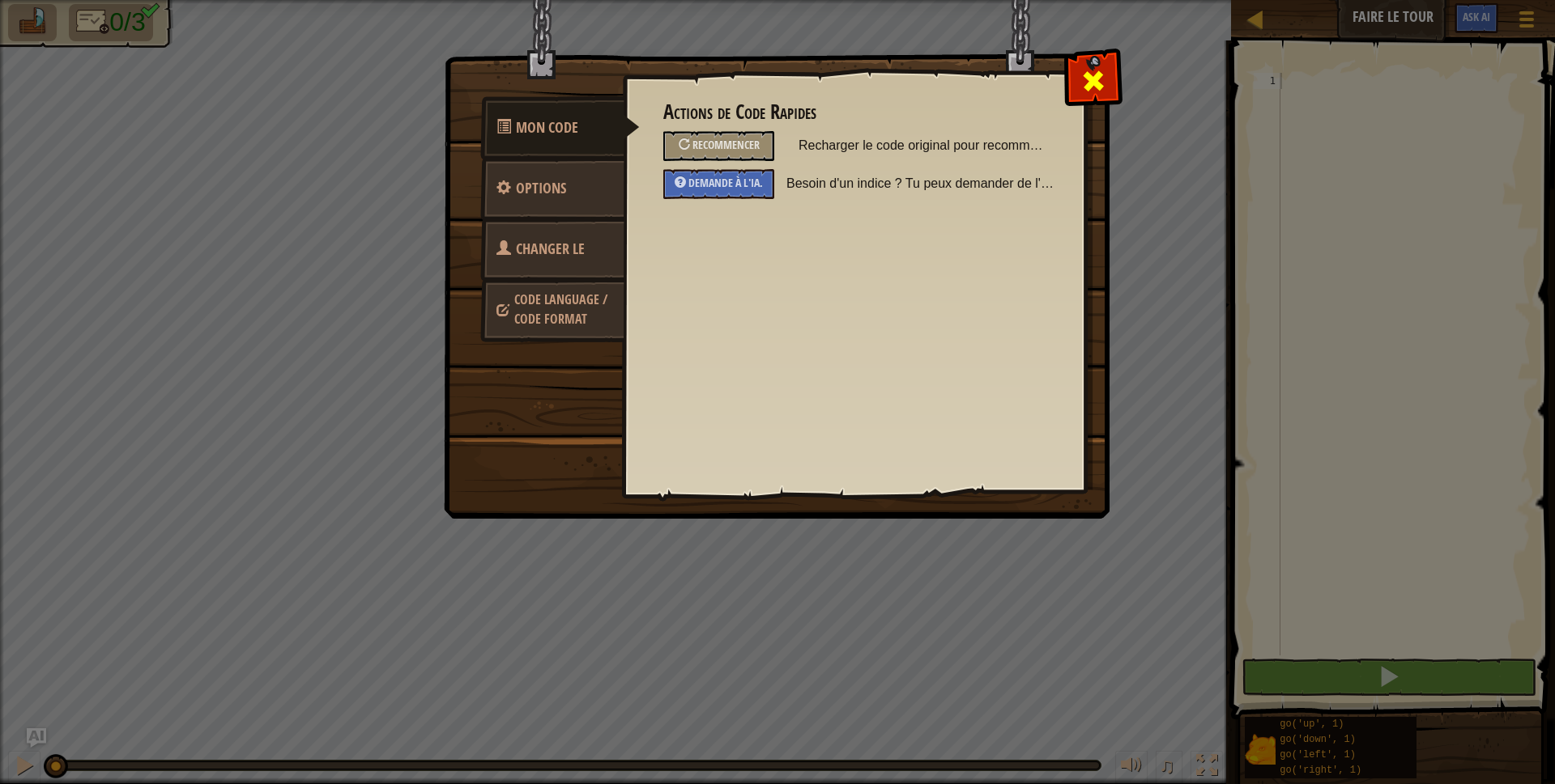
click at [1108, 68] on div at bounding box center [1092, 77] width 51 height 51
